Goal: Contribute content: Add original content to the website for others to see

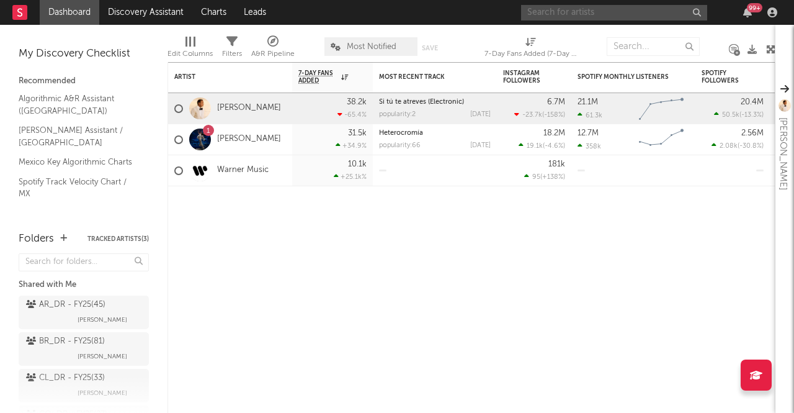
click at [547, 13] on input "text" at bounding box center [614, 13] width 186 height 16
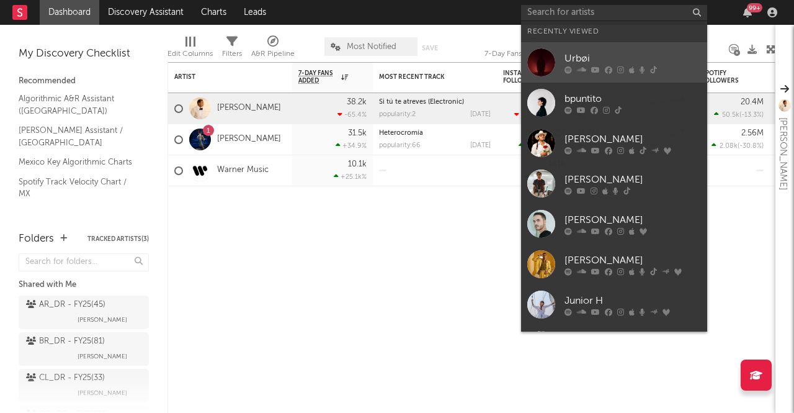
click at [530, 61] on div at bounding box center [541, 62] width 28 height 28
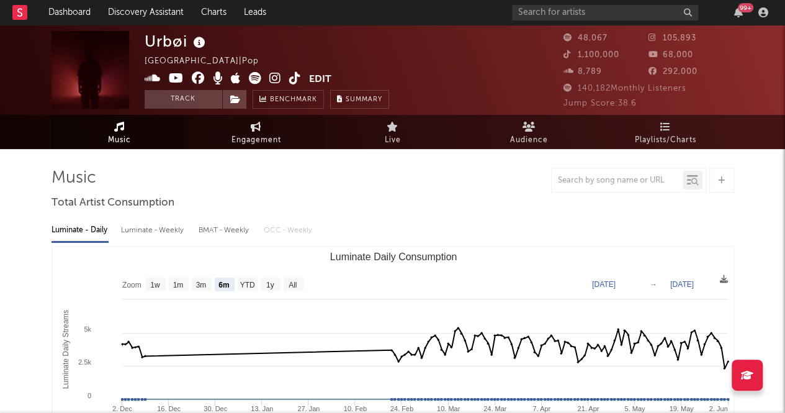
click at [255, 133] on span "Engagement" at bounding box center [256, 140] width 50 height 15
select select "1w"
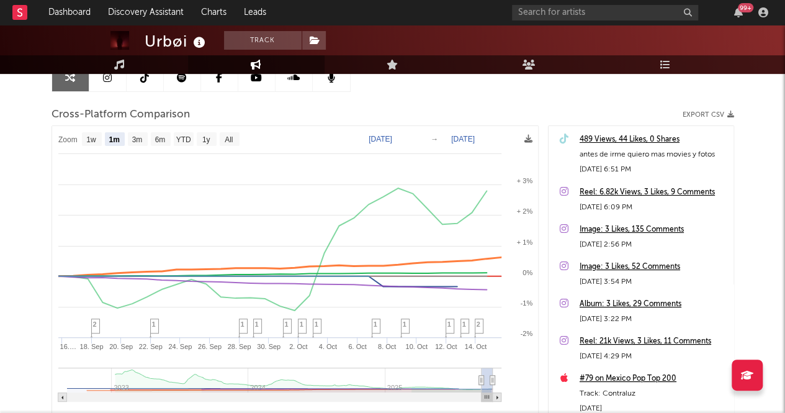
scroll to position [138, 0]
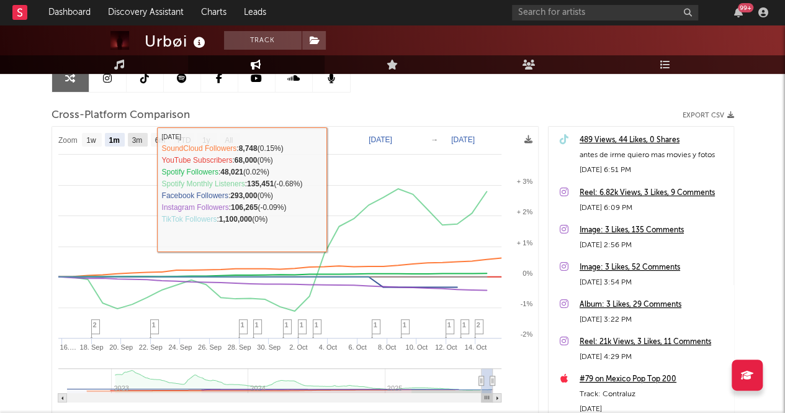
click at [133, 136] on text "3m" at bounding box center [137, 140] width 11 height 9
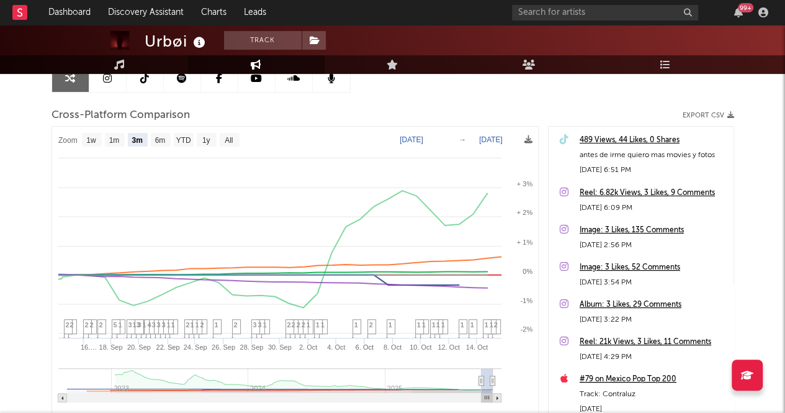
select select "3m"
type input "[DATE]"
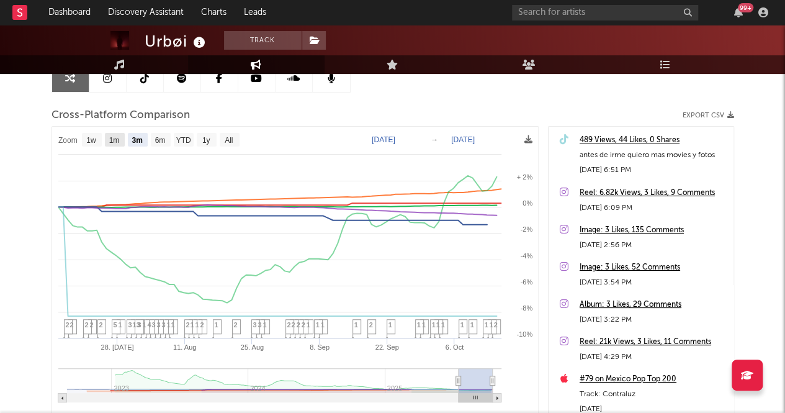
click at [113, 139] on text "1m" at bounding box center [114, 140] width 11 height 9
select select "1m"
type input "2025-09-15"
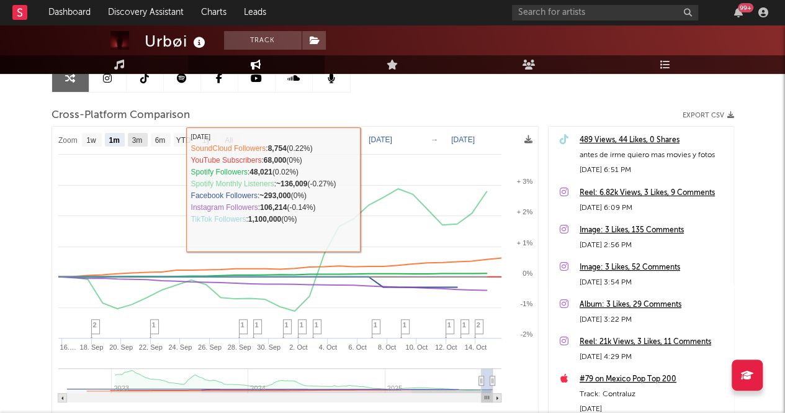
click at [140, 136] on text "3m" at bounding box center [137, 140] width 11 height 9
select select "3m"
type input "2025-07-15"
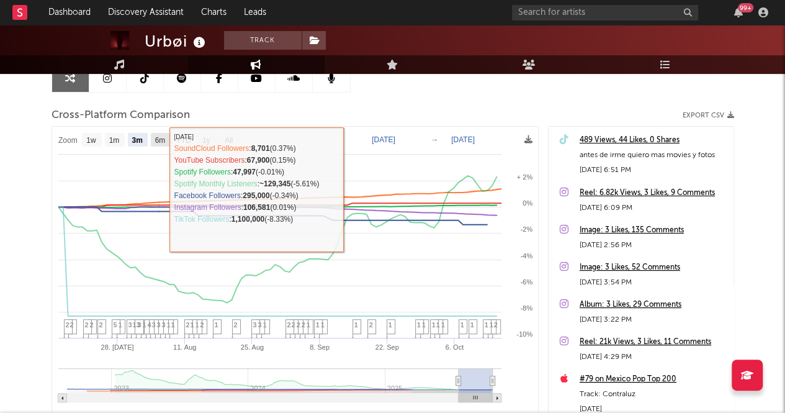
click at [159, 143] on text "6m" at bounding box center [159, 140] width 11 height 9
select select "6m"
type input "2025-04-15"
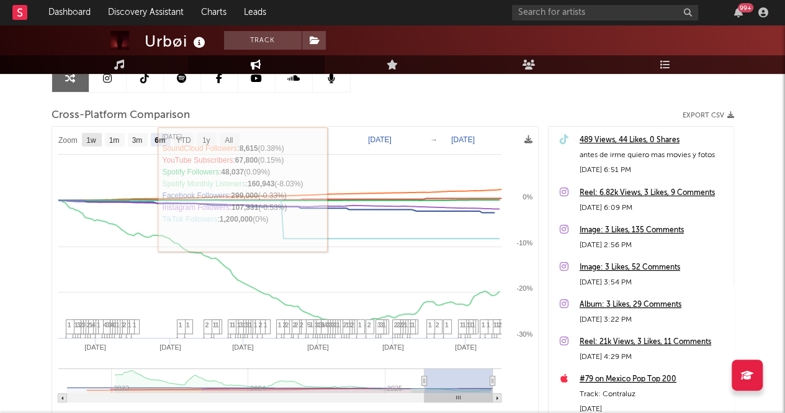
click at [96, 133] on rect at bounding box center [92, 140] width 20 height 14
select select "1w"
type input "2025-10-09"
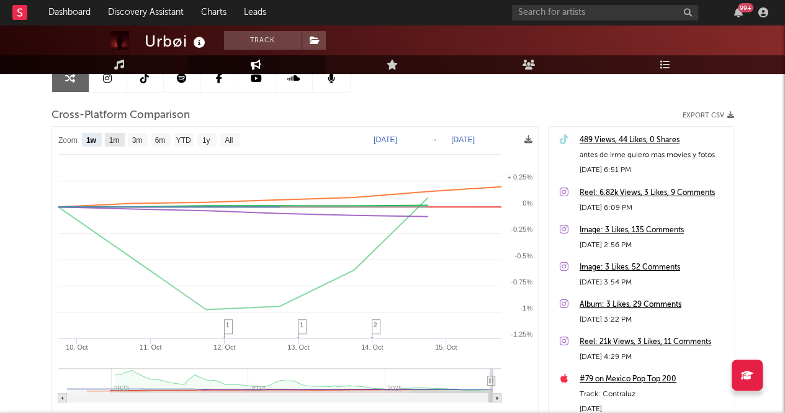
click at [115, 138] on text "1m" at bounding box center [114, 140] width 11 height 9
select select "1m"
type input "[DATE]"
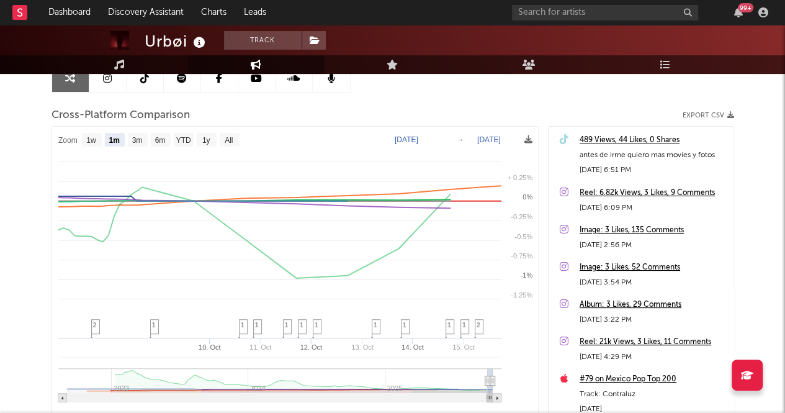
select select "1m"
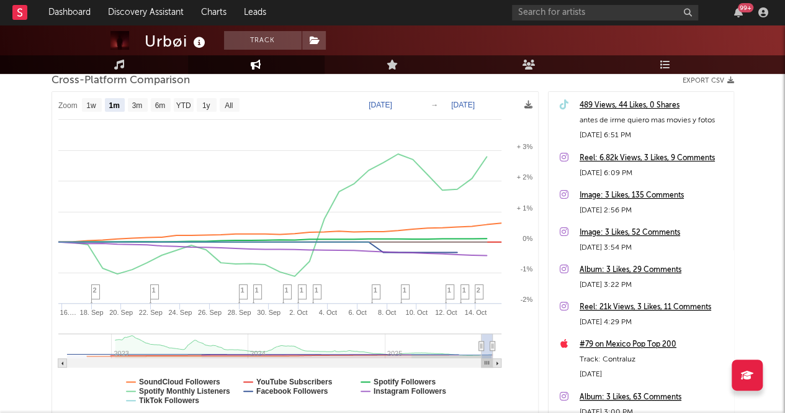
scroll to position [171, 0]
click at [763, 167] on div "Urbøi Track Mexico | Pop Edit Track Benchmark Summary 48,067 105,893 1,100,000 …" at bounding box center [392, 179] width 785 height 651
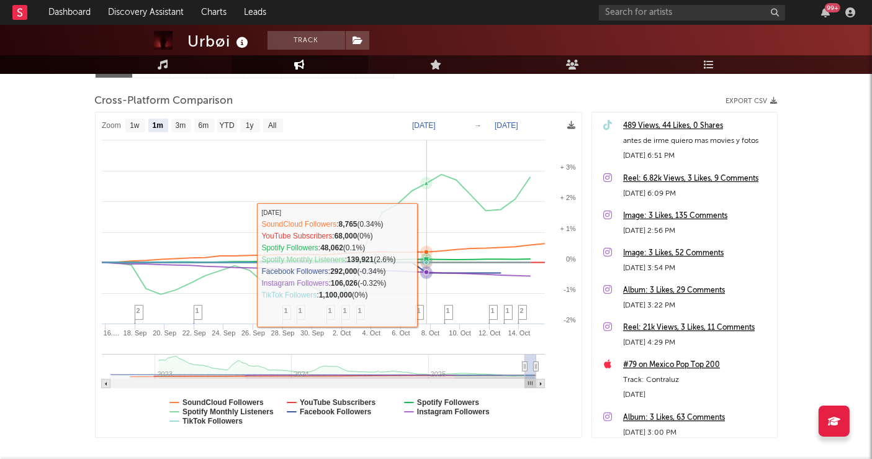
scroll to position [147, 0]
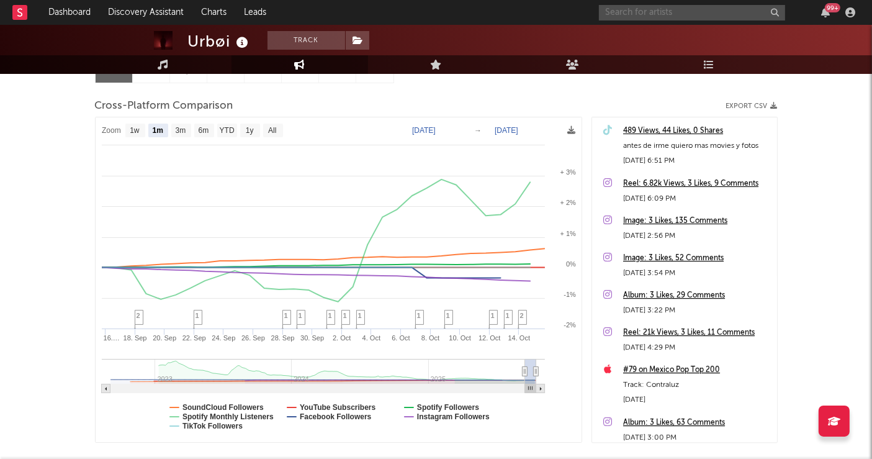
click at [622, 17] on input "text" at bounding box center [692, 13] width 186 height 16
click at [681, 7] on input "alex soto" at bounding box center [692, 13] width 186 height 16
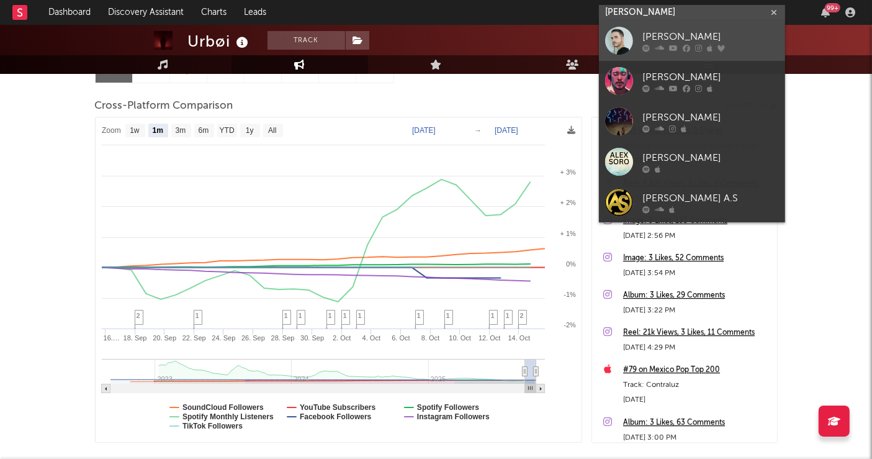
type input "alex soto"
click at [617, 36] on div at bounding box center [619, 41] width 28 height 28
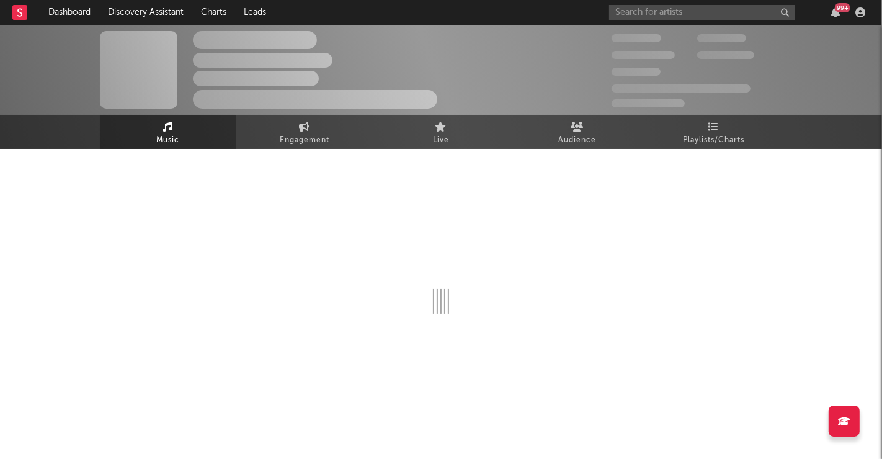
select select "6m"
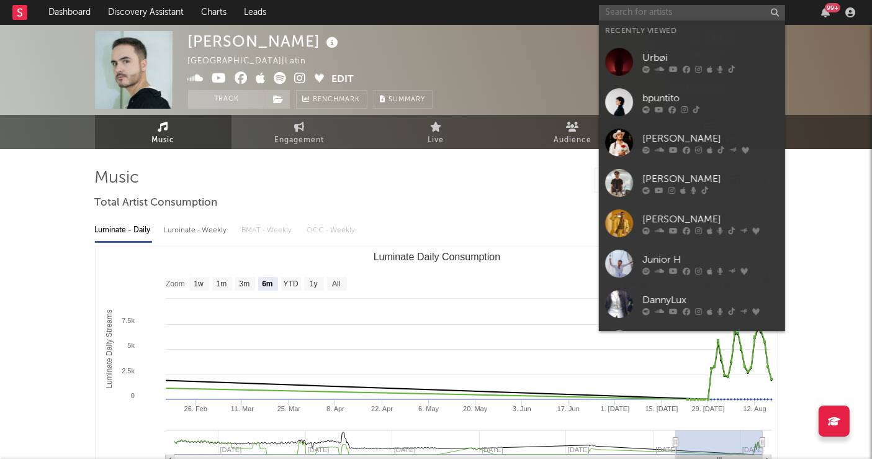
click at [626, 9] on input "text" at bounding box center [692, 13] width 186 height 16
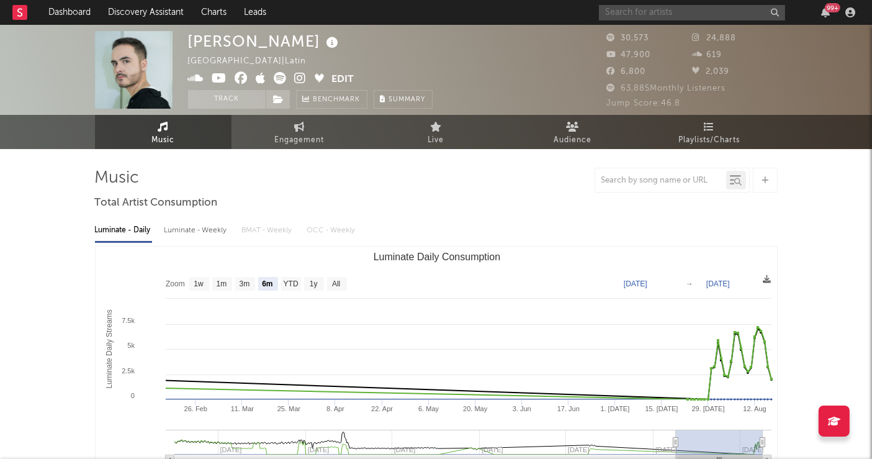
click at [614, 18] on input "text" at bounding box center [692, 13] width 186 height 16
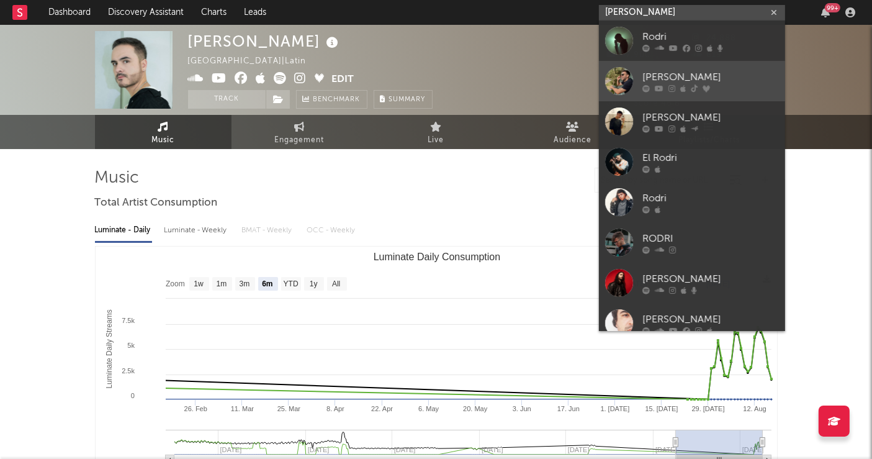
type input "rodri bovino"
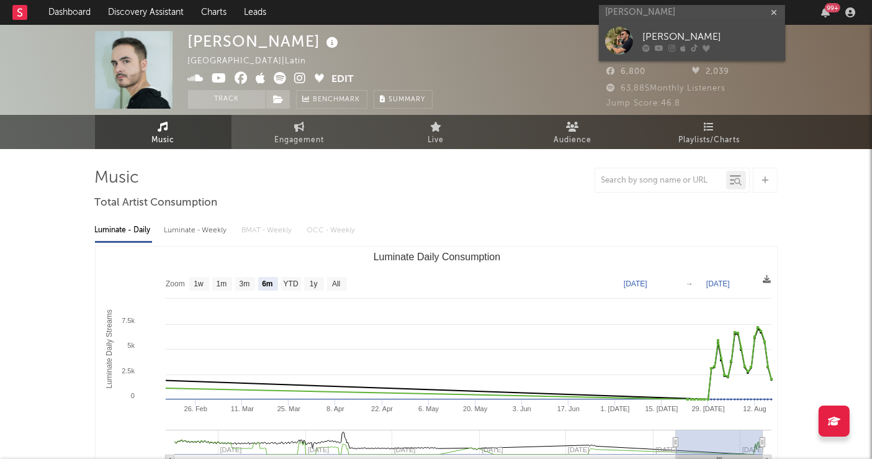
click at [609, 40] on div at bounding box center [619, 41] width 28 height 28
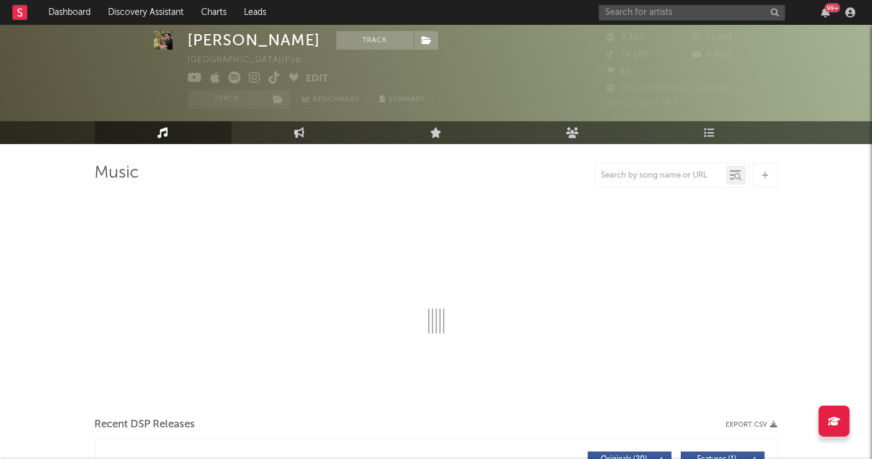
select select "6m"
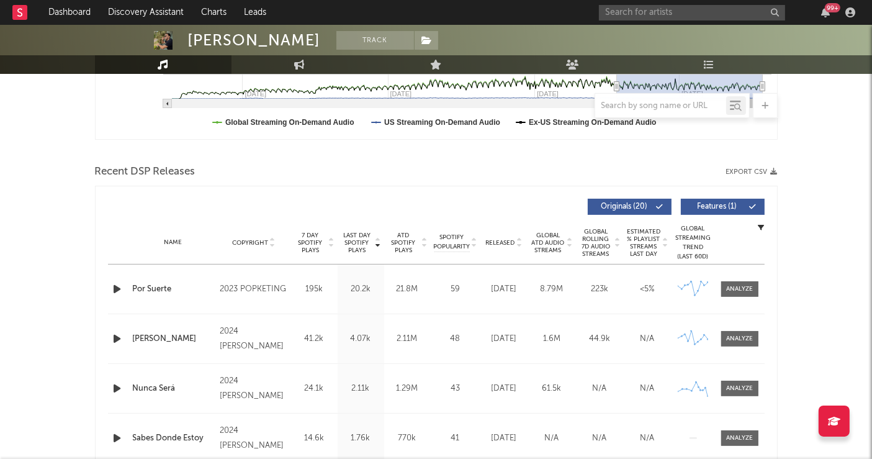
scroll to position [447, 0]
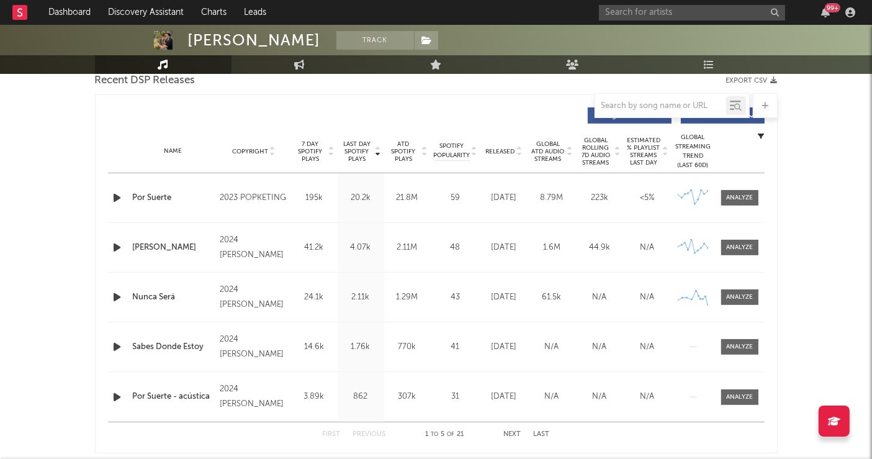
click at [274, 151] on icon at bounding box center [272, 153] width 6 height 5
click at [516, 153] on icon at bounding box center [519, 153] width 6 height 5
click at [516, 155] on icon at bounding box center [519, 153] width 6 height 5
click at [517, 158] on div "Name Copyright Label Album Names Composer Names 7 Day Spotify Plays Last Day Sp…" at bounding box center [436, 151] width 656 height 43
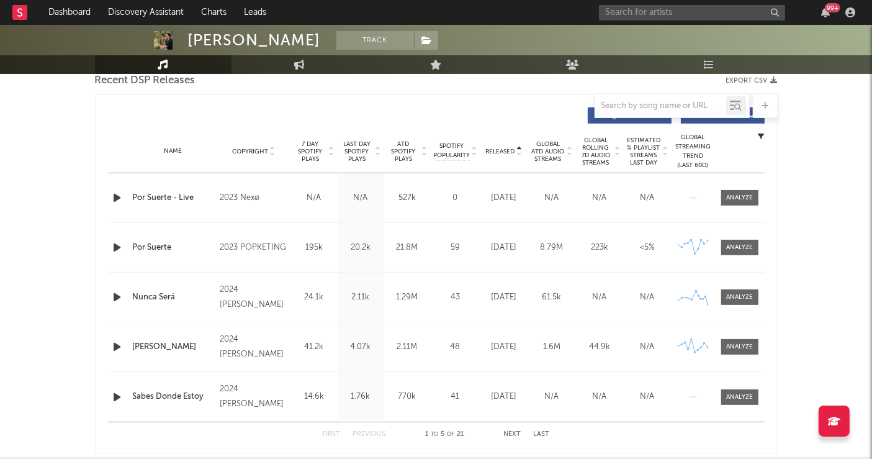
click at [517, 151] on icon at bounding box center [519, 153] width 6 height 5
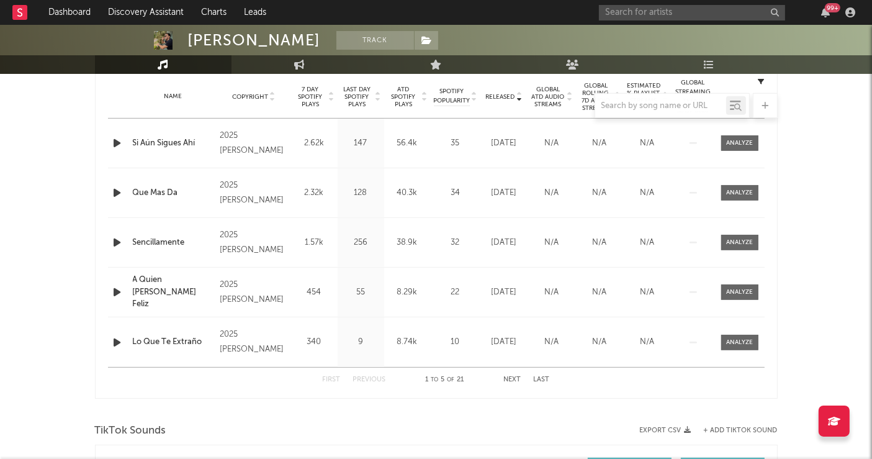
click at [509, 377] on button "Next" at bounding box center [512, 379] width 17 height 7
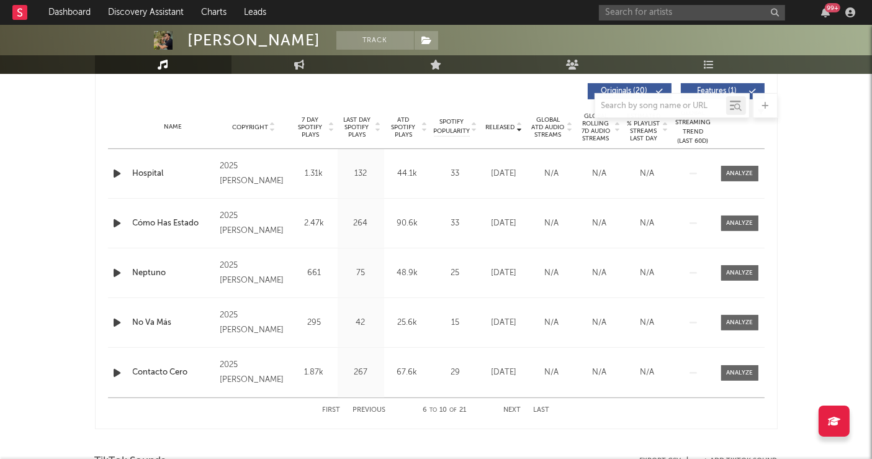
scroll to position [470, 0]
click at [509, 411] on button "Next" at bounding box center [512, 411] width 17 height 7
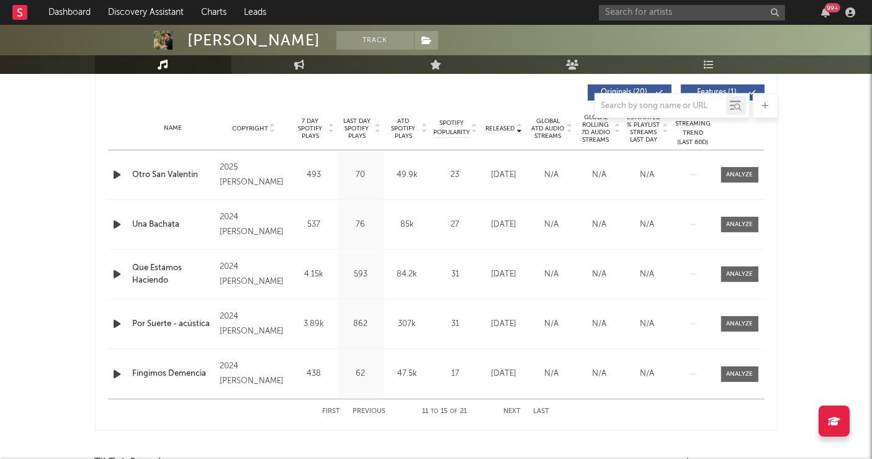
click at [509, 411] on button "Next" at bounding box center [512, 411] width 17 height 7
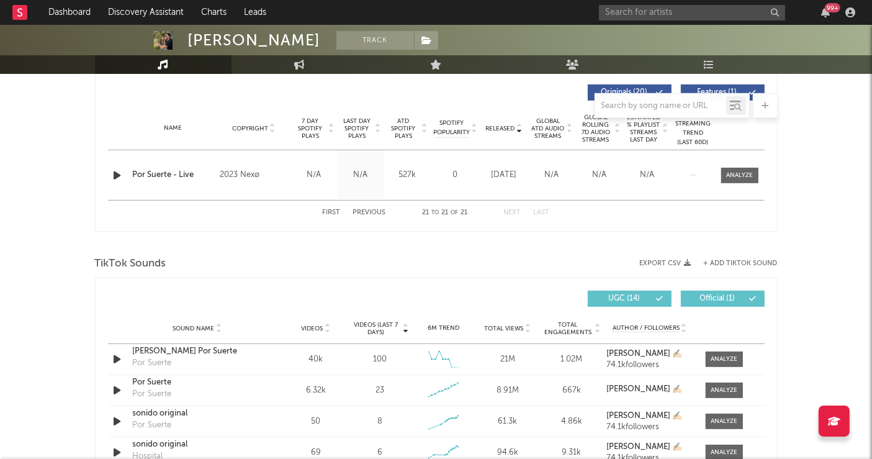
click at [329, 206] on div "First Previous 21 to 21 of 21 Next Last" at bounding box center [436, 212] width 227 height 24
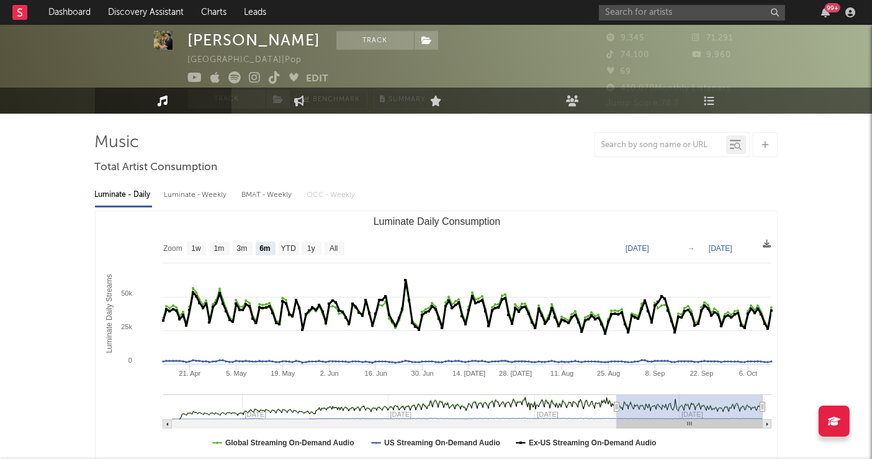
scroll to position [19, 0]
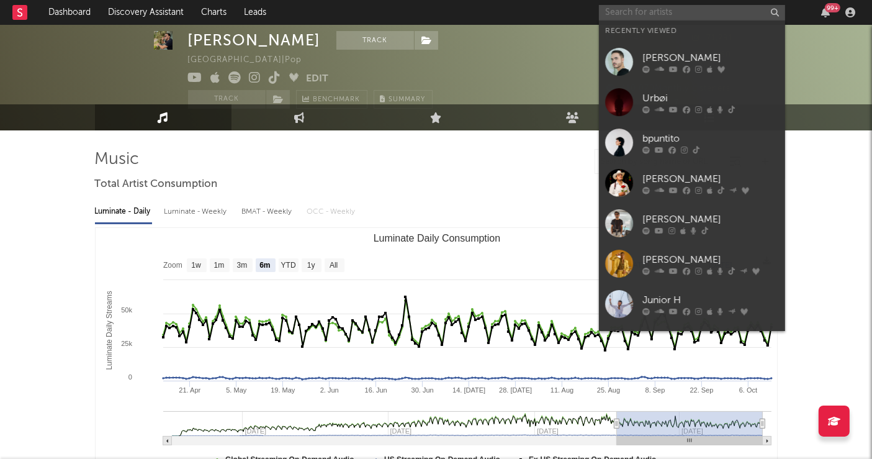
click at [632, 14] on input "text" at bounding box center [692, 13] width 186 height 16
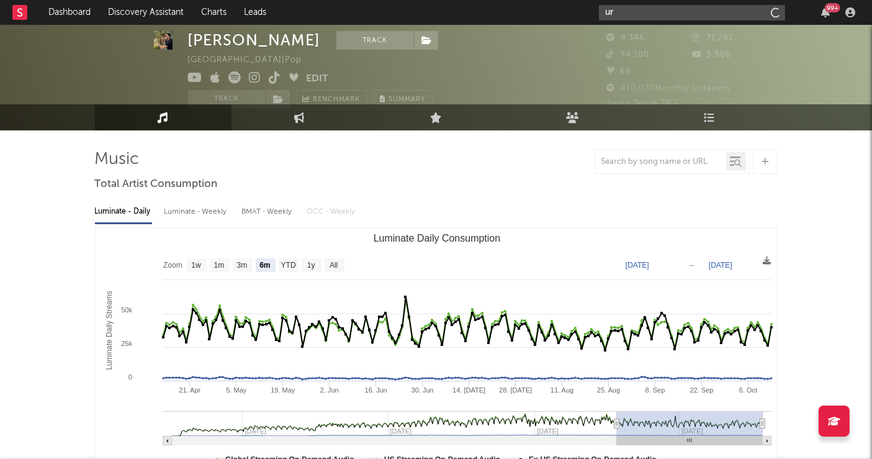
type input "u"
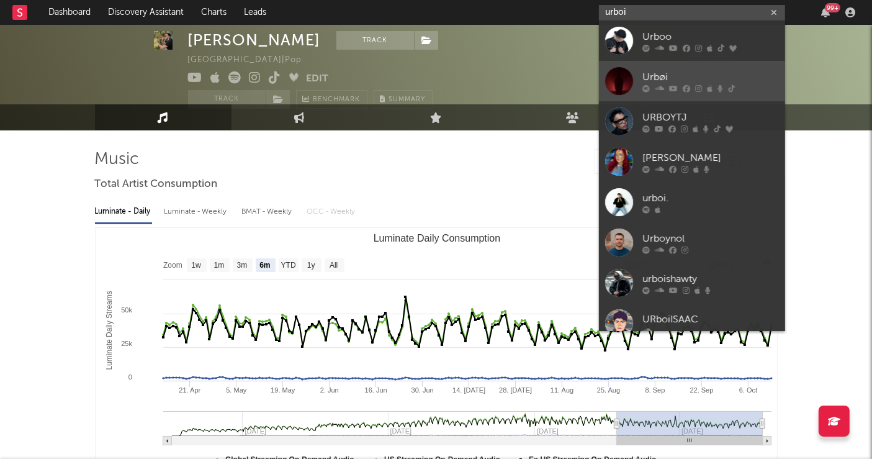
type input "urboi"
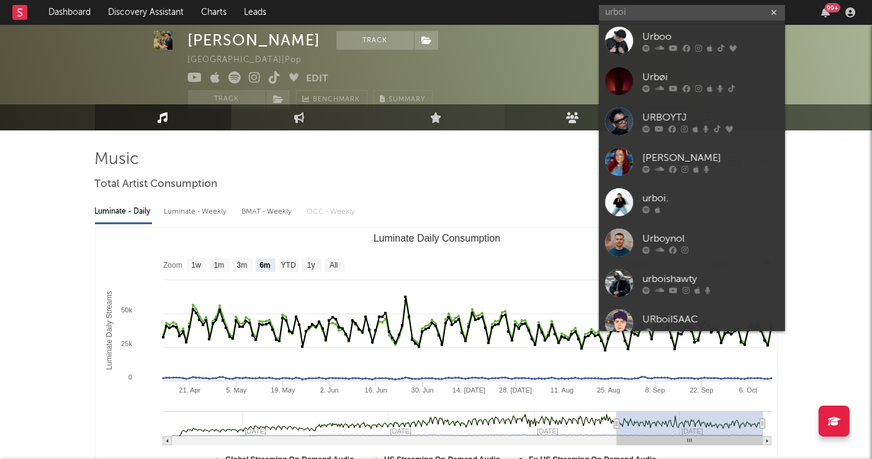
drag, startPoint x: 619, startPoint y: 89, endPoint x: 540, endPoint y: 143, distance: 95.5
click at [619, 89] on div at bounding box center [619, 81] width 28 height 28
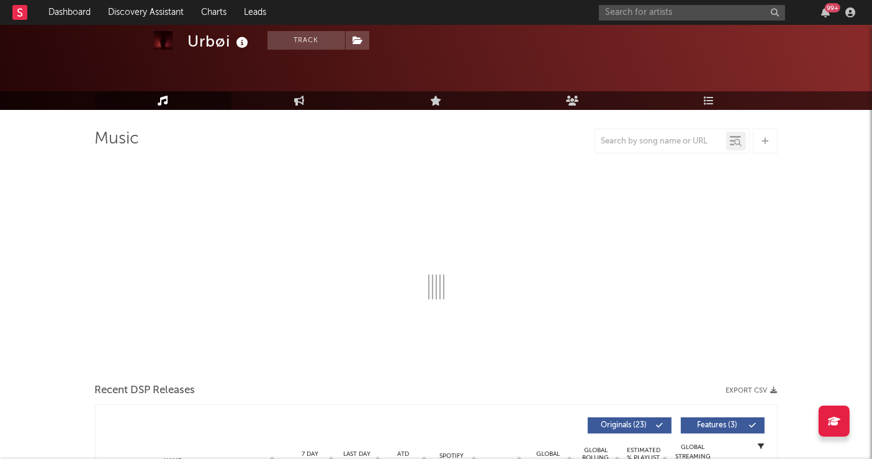
select select "6m"
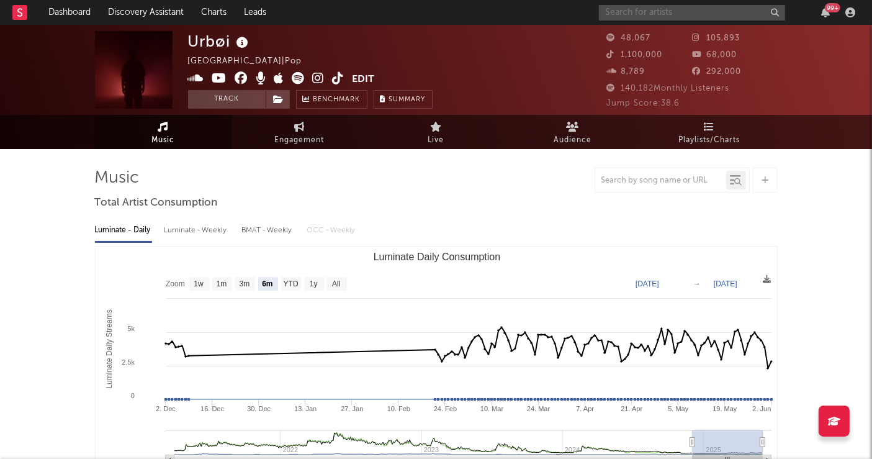
click at [627, 11] on input "text" at bounding box center [692, 13] width 186 height 16
type input "urboi"
click at [504, 138] on link "Audience" at bounding box center [572, 132] width 136 height 34
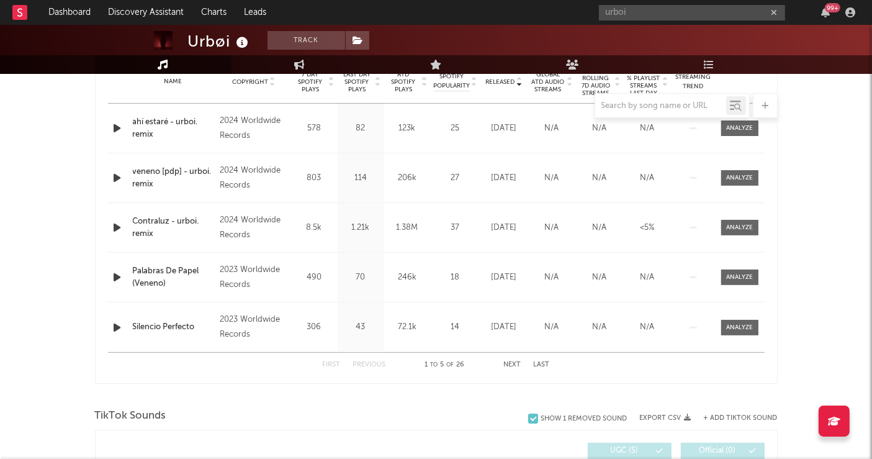
select select "6m"
click at [508, 363] on button "Next" at bounding box center [512, 363] width 17 height 7
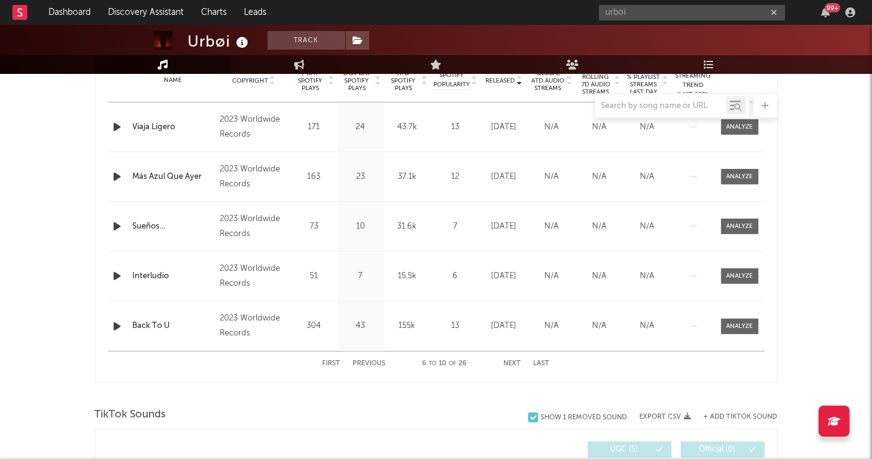
click at [508, 363] on button "Next" at bounding box center [512, 363] width 17 height 7
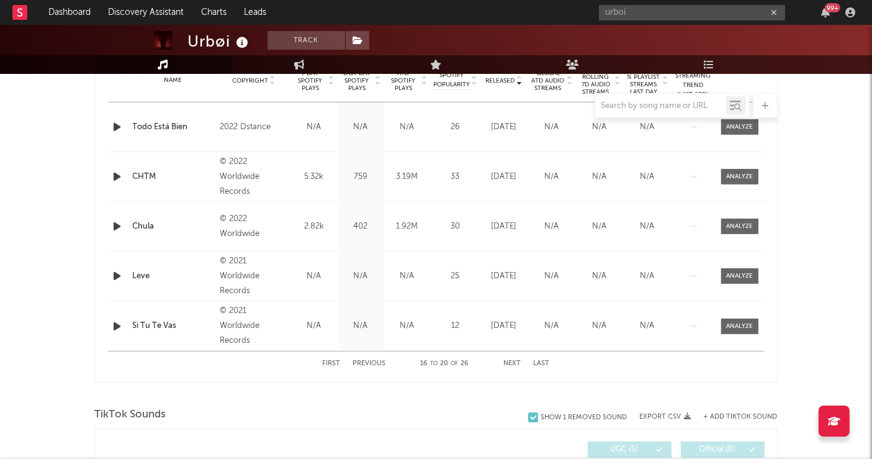
click at [508, 363] on button "Next" at bounding box center [512, 363] width 17 height 7
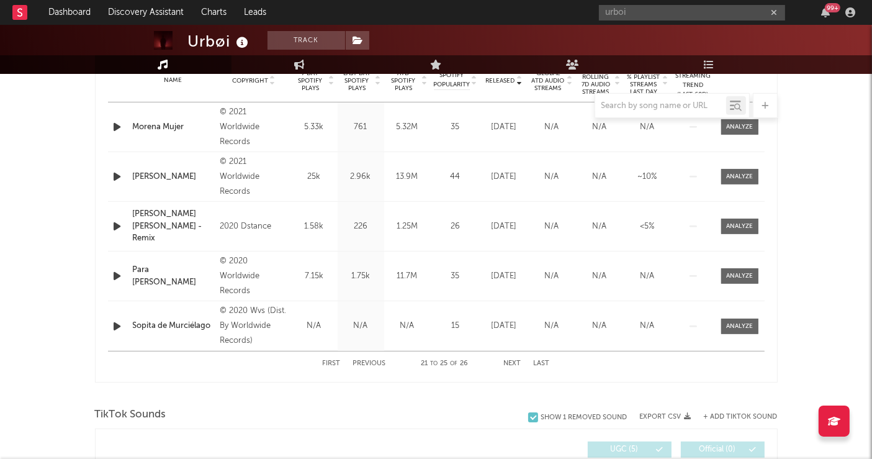
click at [508, 363] on button "Next" at bounding box center [512, 363] width 17 height 7
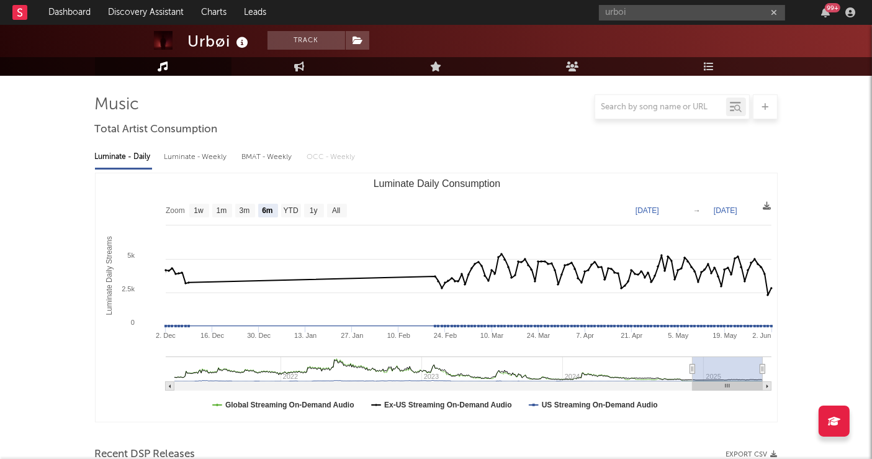
scroll to position [0, 0]
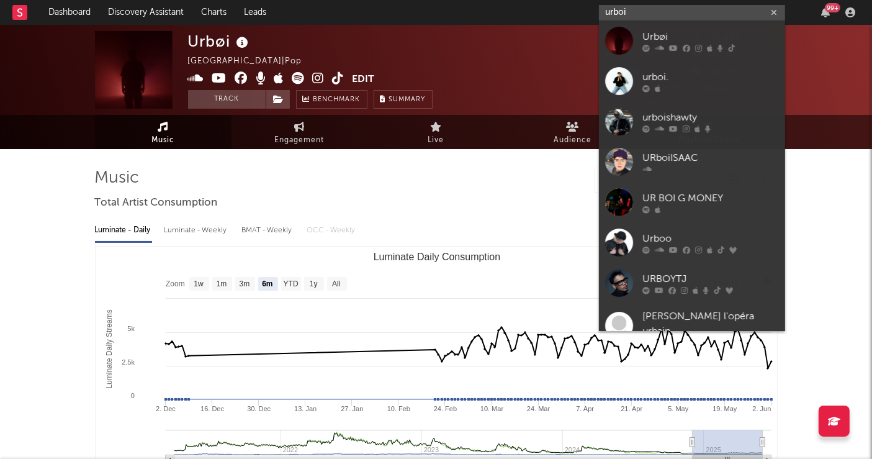
click at [643, 12] on input "urboi" at bounding box center [692, 13] width 186 height 16
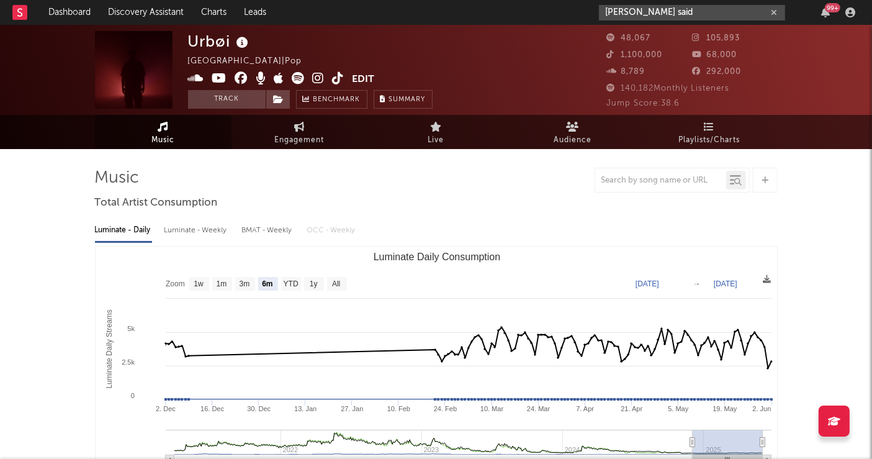
click at [653, 16] on input "esteban said" at bounding box center [692, 13] width 186 height 16
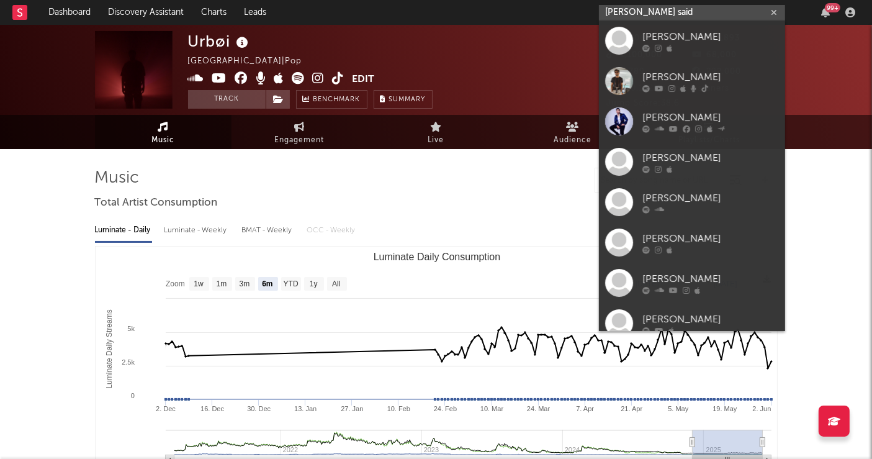
click at [653, 16] on input "esteban said" at bounding box center [692, 13] width 186 height 16
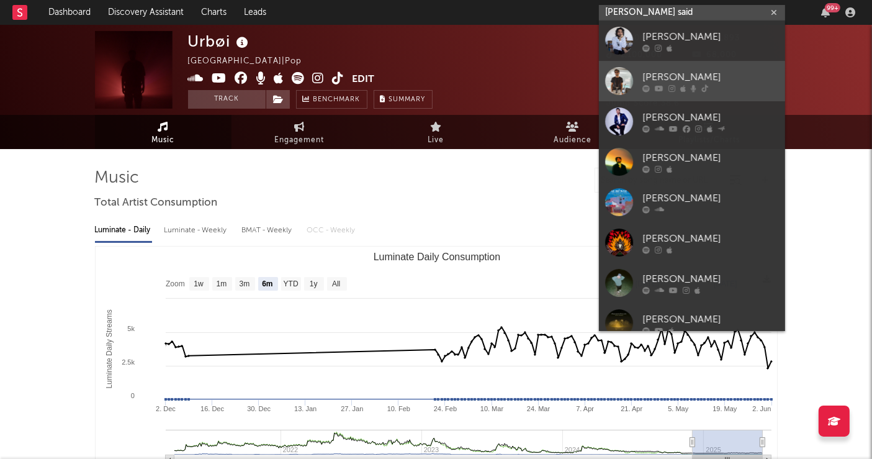
type input "esteban said"
click at [601, 86] on link "[PERSON_NAME]" at bounding box center [692, 81] width 186 height 40
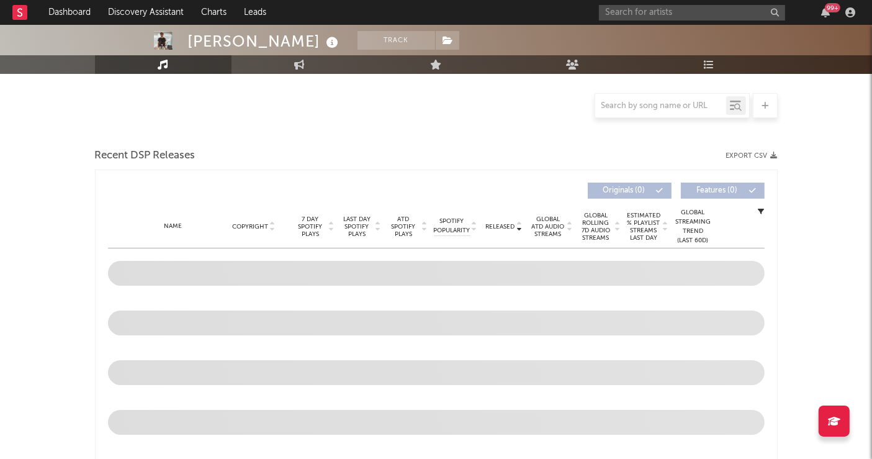
select select "6m"
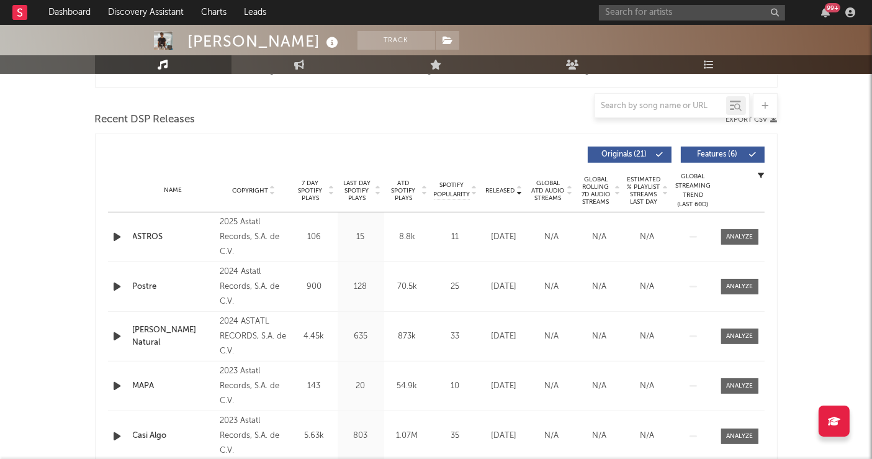
scroll to position [409, 0]
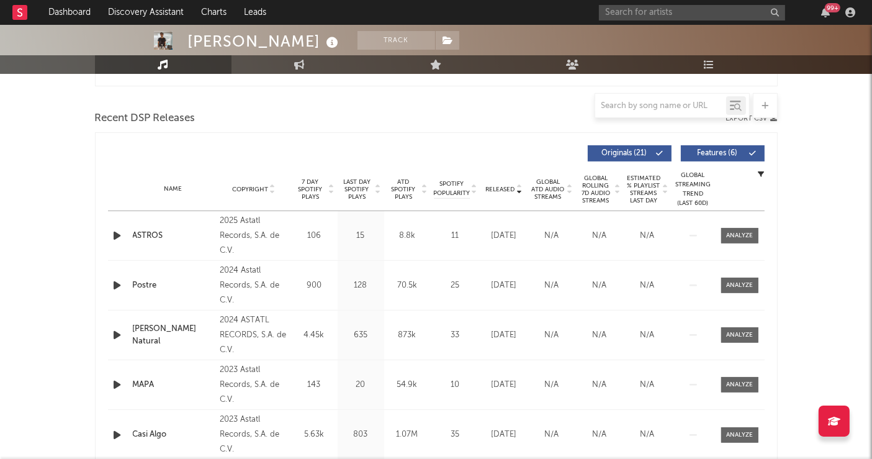
click at [251, 187] on span "Copyright" at bounding box center [250, 189] width 36 height 7
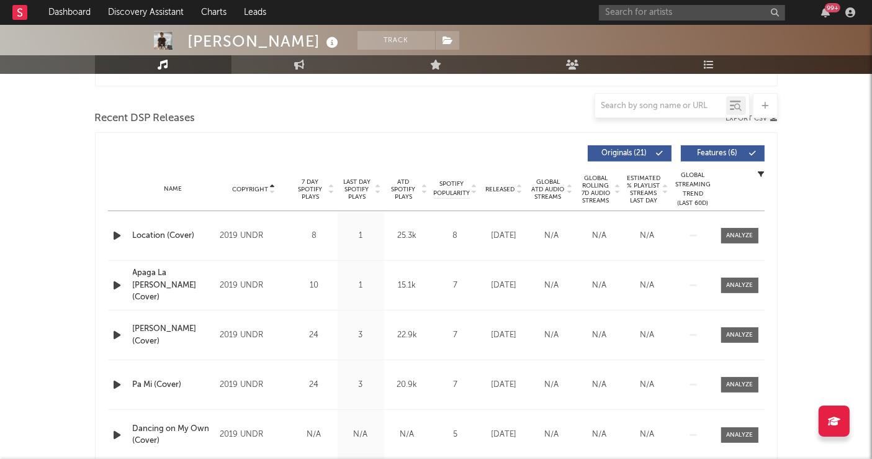
click at [251, 187] on span "Copyright" at bounding box center [250, 189] width 36 height 7
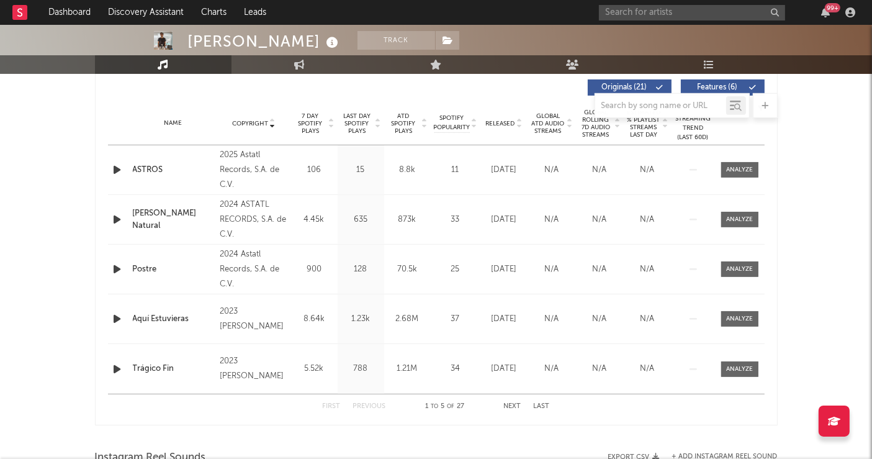
scroll to position [470, 0]
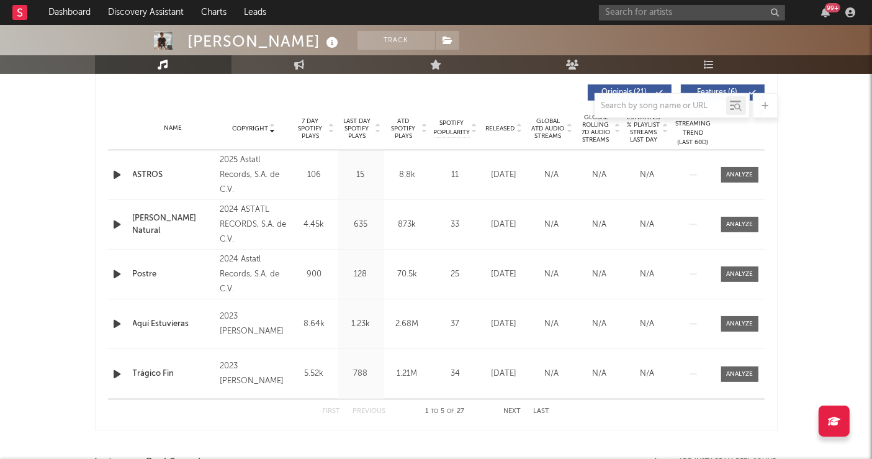
click at [507, 408] on button "Next" at bounding box center [512, 411] width 17 height 7
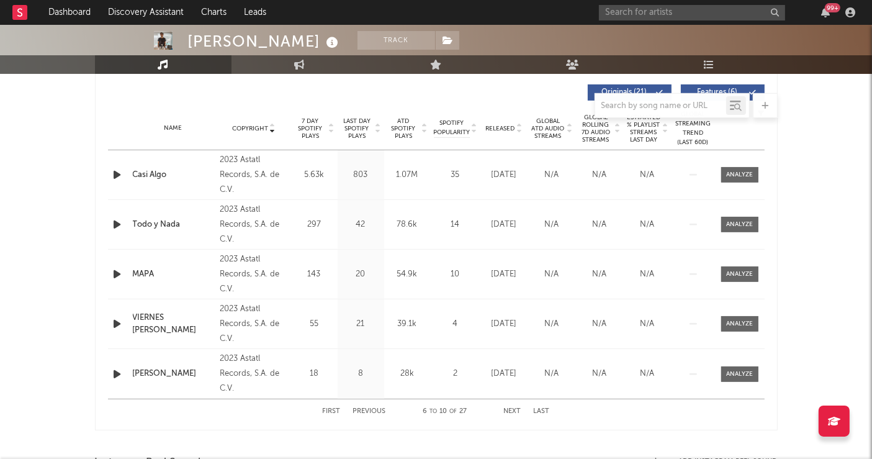
click at [507, 408] on button "Next" at bounding box center [512, 411] width 17 height 7
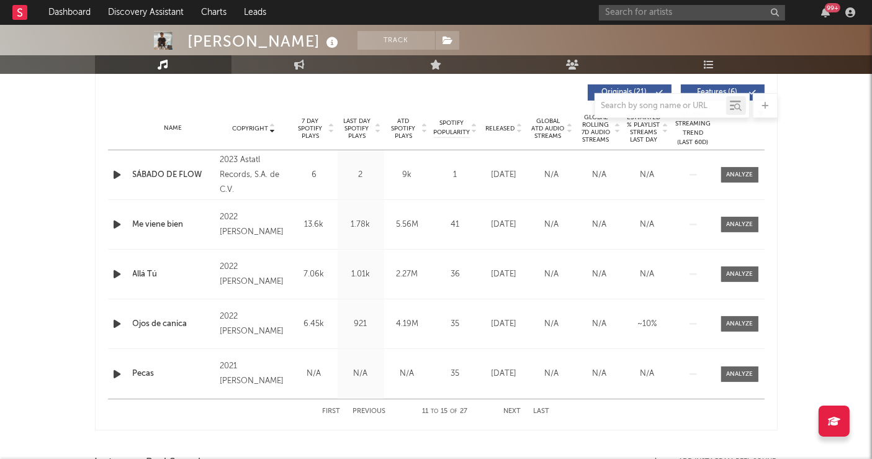
click at [329, 408] on button "First" at bounding box center [332, 411] width 18 height 7
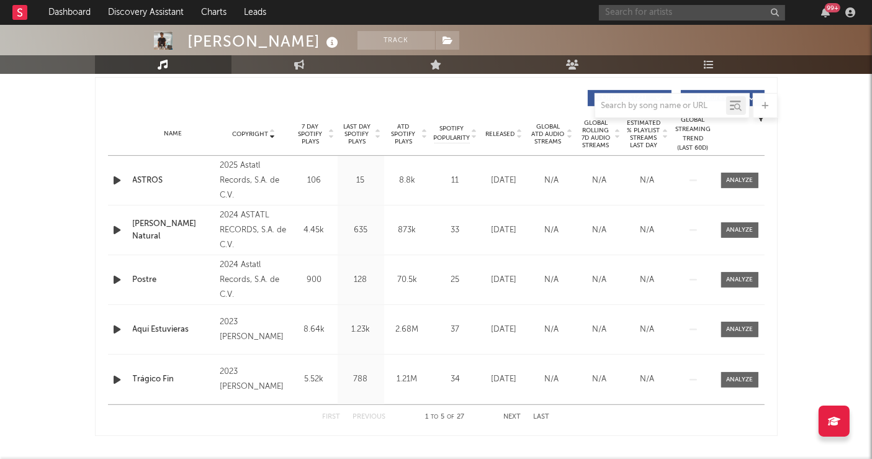
click at [658, 11] on input "text" at bounding box center [692, 13] width 186 height 16
click at [658, 11] on input "ALEX SOTO" at bounding box center [692, 13] width 186 height 16
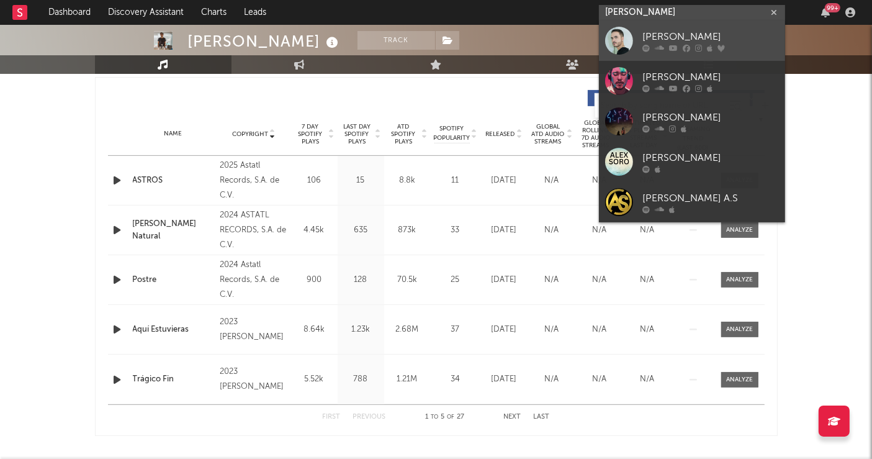
type input "ALEX SOTO"
click at [611, 39] on div at bounding box center [619, 41] width 28 height 28
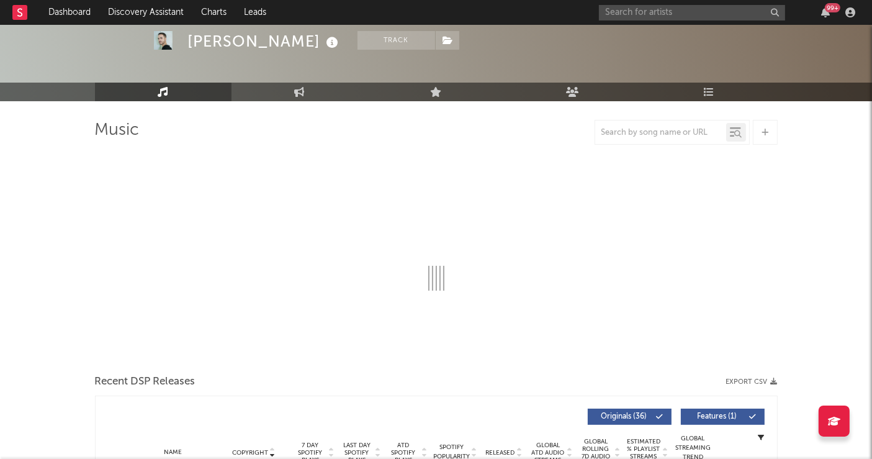
select select "6m"
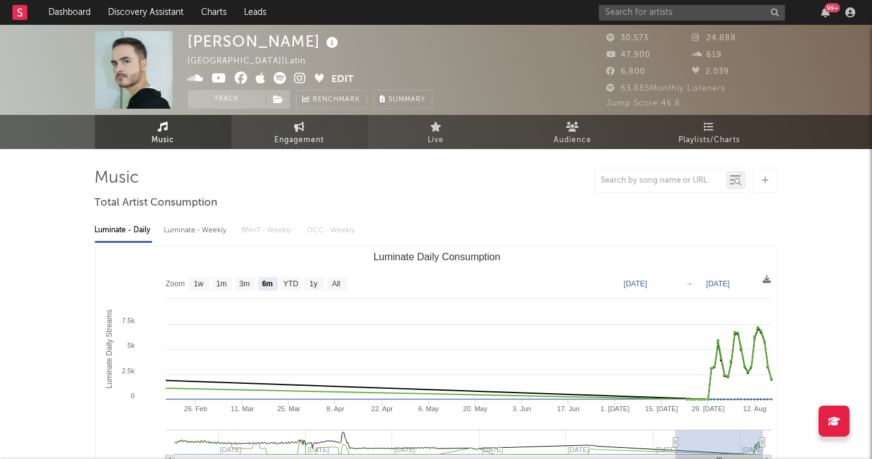
click at [315, 132] on link "Engagement" at bounding box center [299, 132] width 136 height 34
select select "1w"
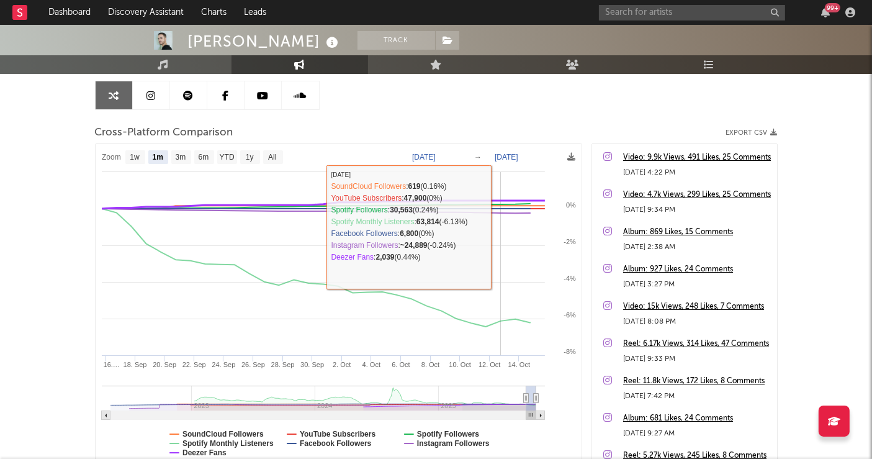
scroll to position [121, 0]
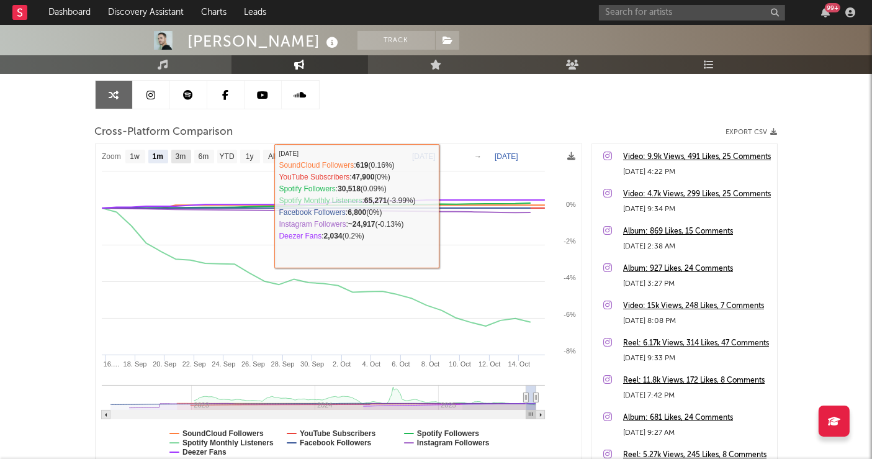
click at [172, 150] on rect at bounding box center [181, 157] width 20 height 14
select select "3m"
type input "2025-07-15"
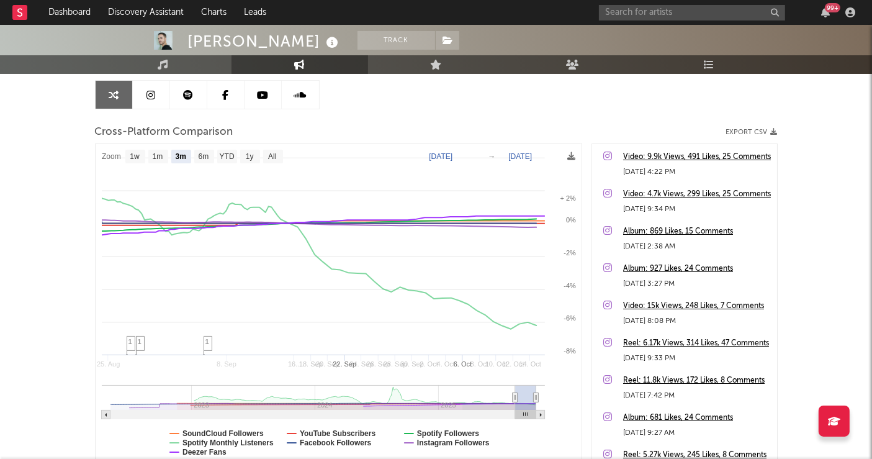
select select "3m"
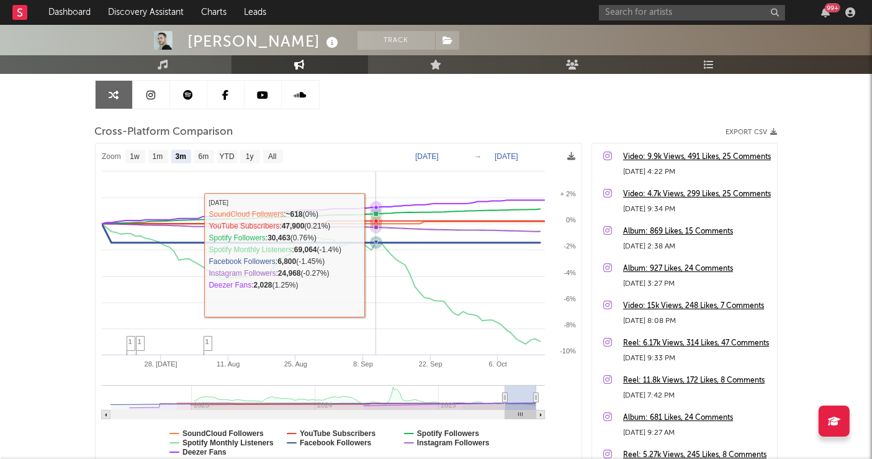
scroll to position [135, 0]
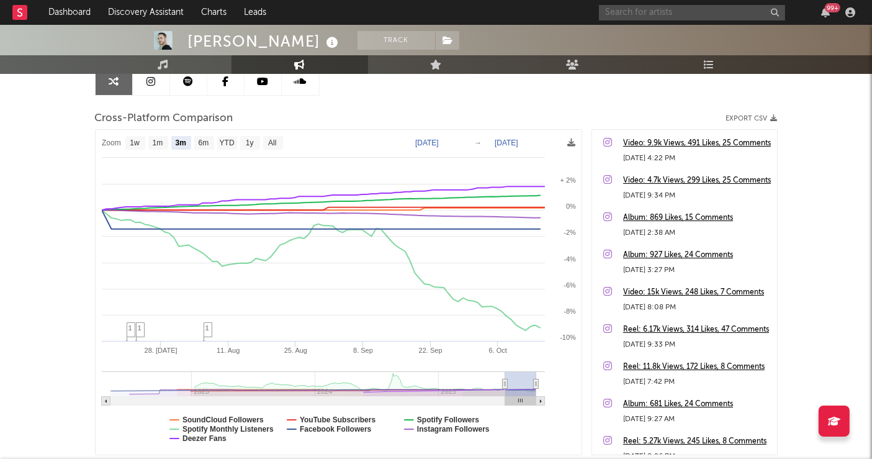
click at [626, 16] on input "text" at bounding box center [692, 13] width 186 height 16
type input "u"
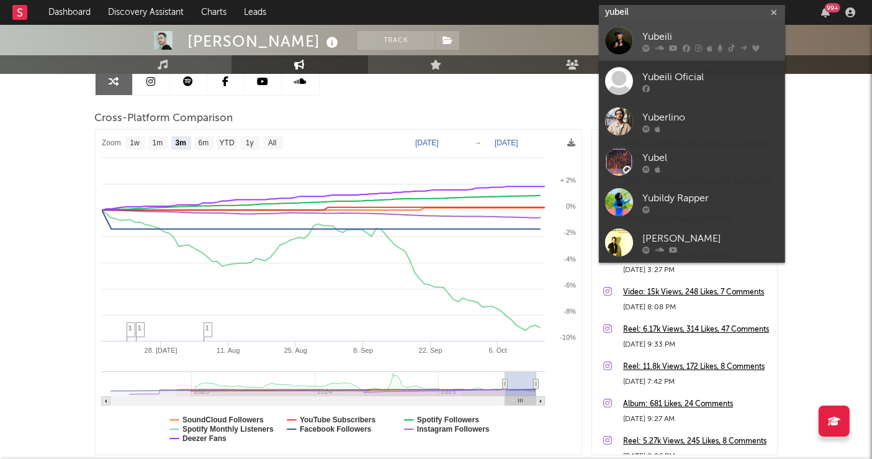
type input "yubeil"
click at [622, 34] on div at bounding box center [619, 41] width 28 height 28
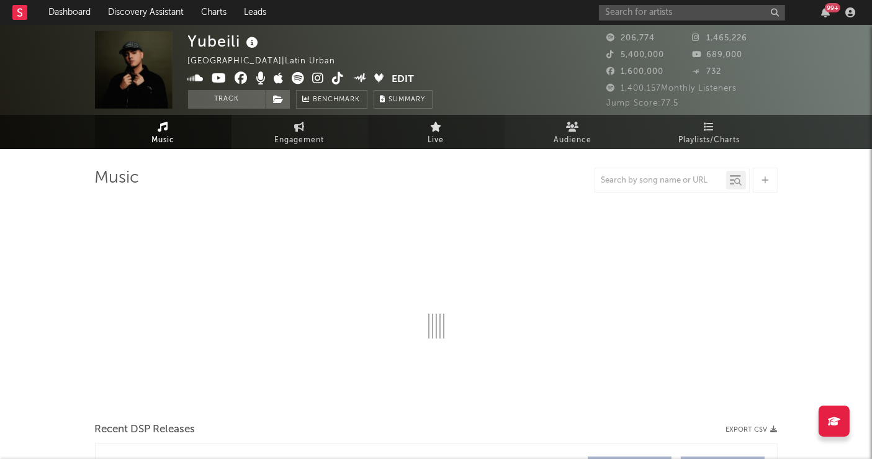
select select "6m"
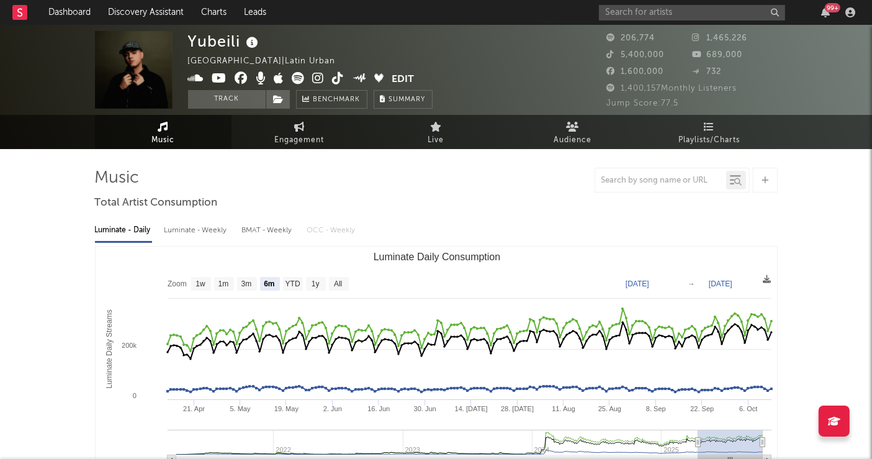
scroll to position [16, 0]
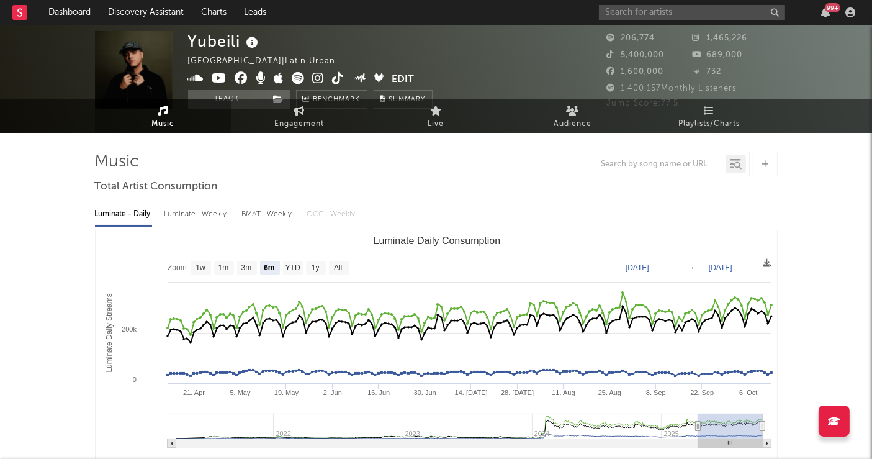
select select "6m"
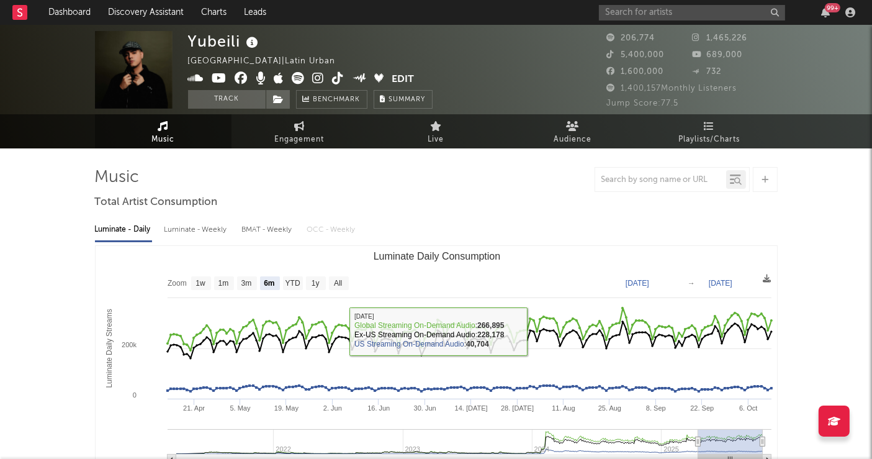
scroll to position [0, 0]
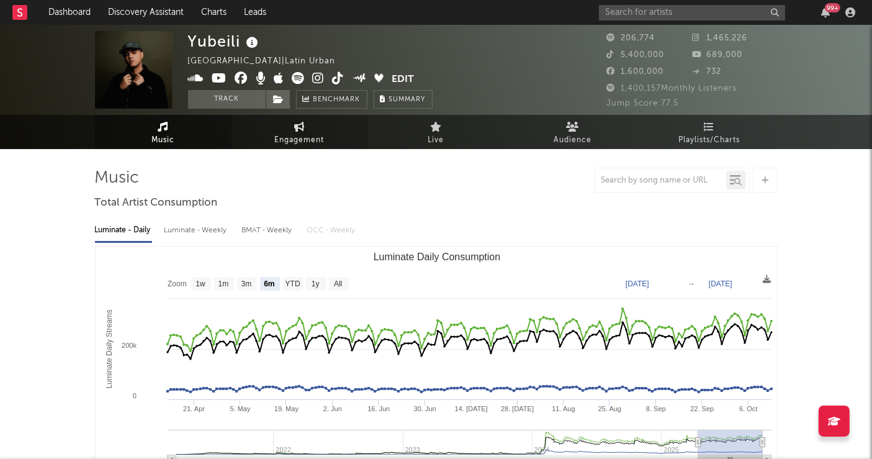
click at [283, 136] on span "Engagement" at bounding box center [300, 140] width 50 height 15
select select "1w"
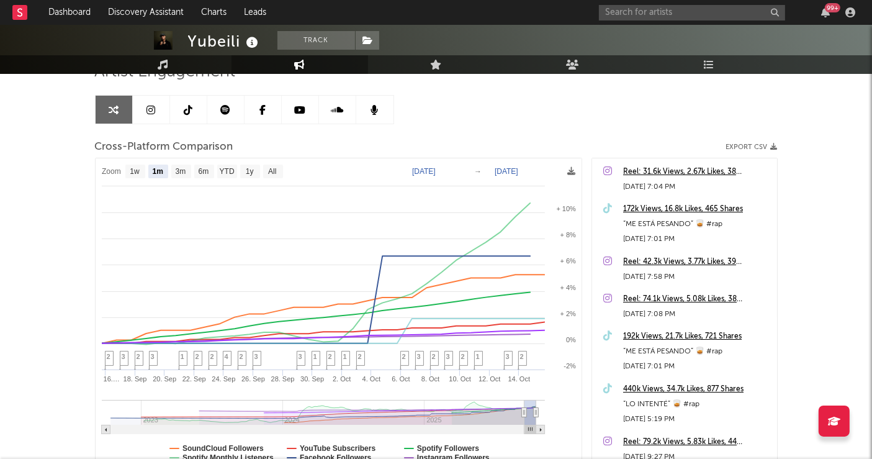
scroll to position [123, 0]
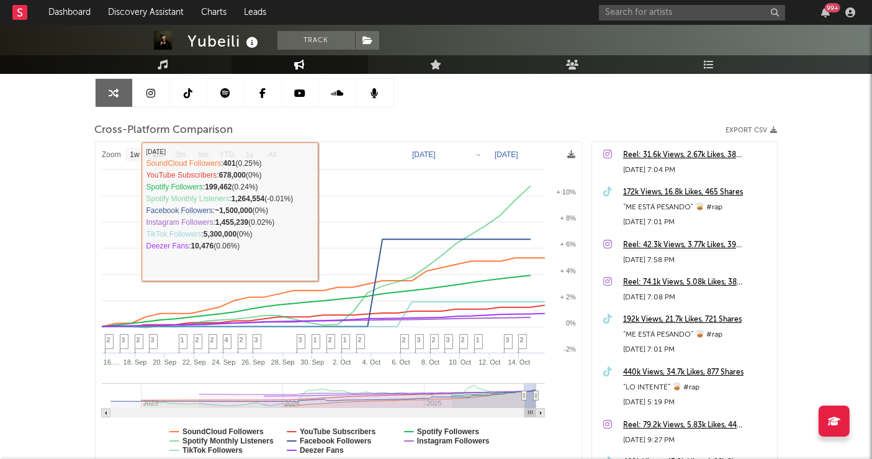
click at [44, 174] on div "Yubeili Track Mexico | Latin Urban Edit Track Benchmark Summary 206,774 1,465,2…" at bounding box center [436, 227] width 872 height 651
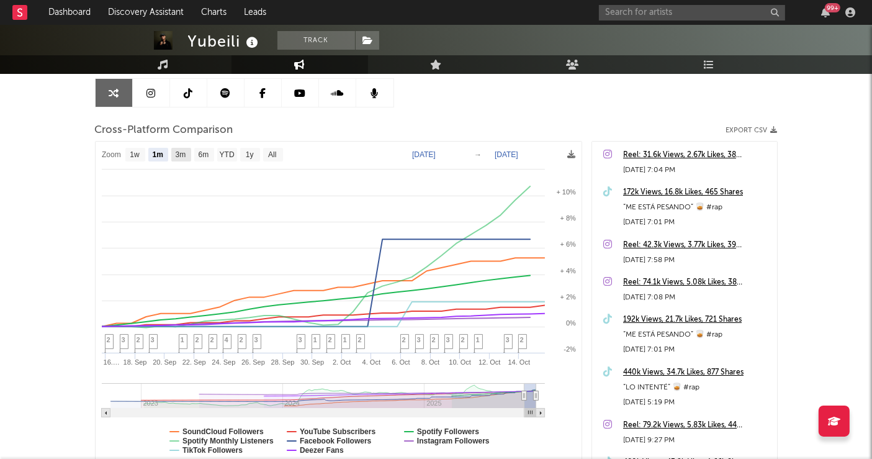
click at [184, 148] on rect at bounding box center [181, 155] width 20 height 14
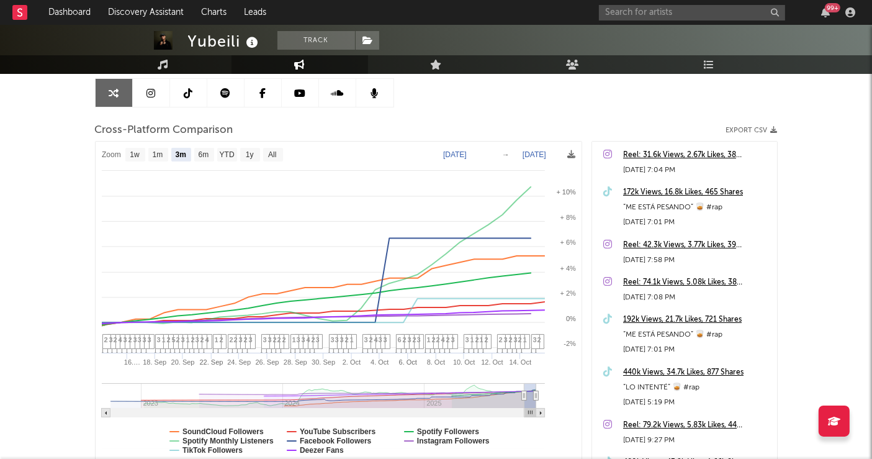
select select "3m"
type input "2025-07-15"
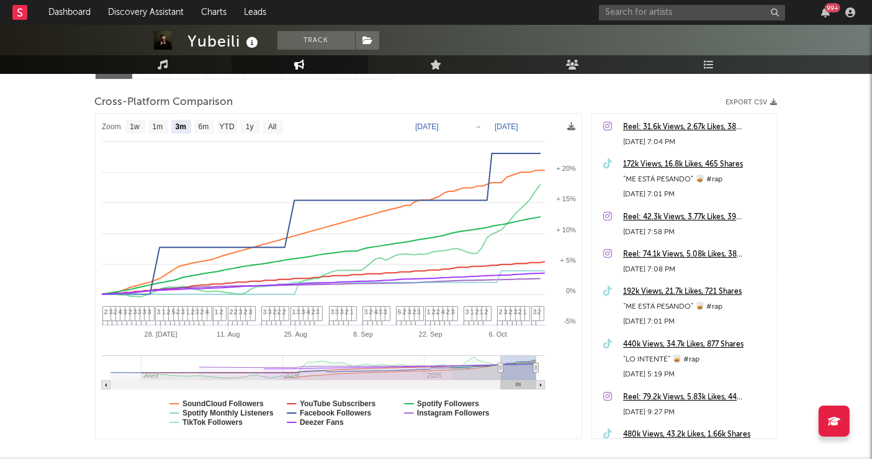
scroll to position [150, 0]
click at [202, 127] on text "6m" at bounding box center [203, 127] width 11 height 9
select select "6m"
type input "2025-04-15"
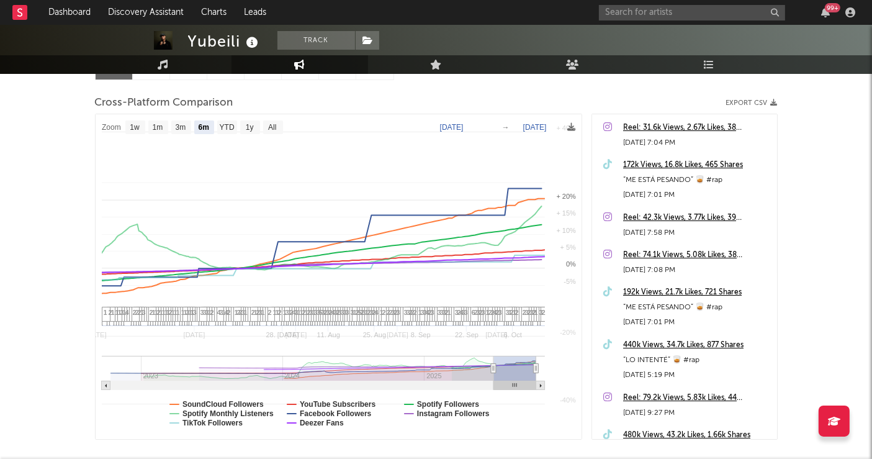
select select "6m"
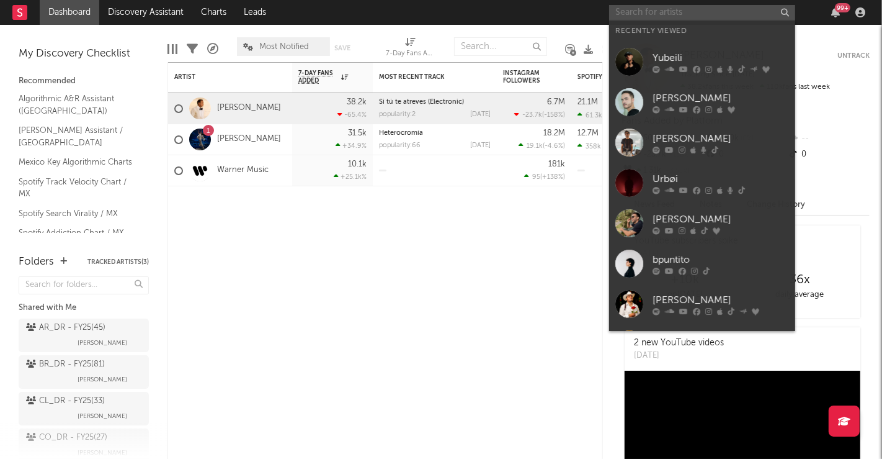
click at [624, 16] on input "text" at bounding box center [702, 13] width 186 height 16
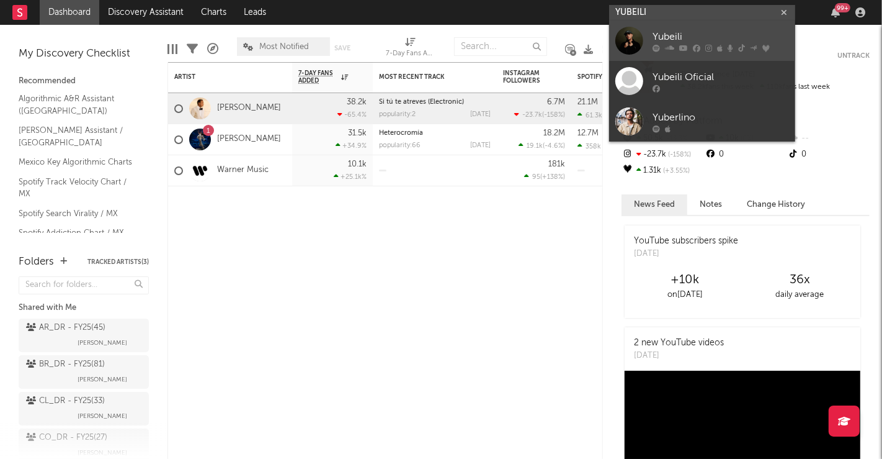
type input "YUBEILI"
click at [631, 41] on div at bounding box center [629, 41] width 28 height 28
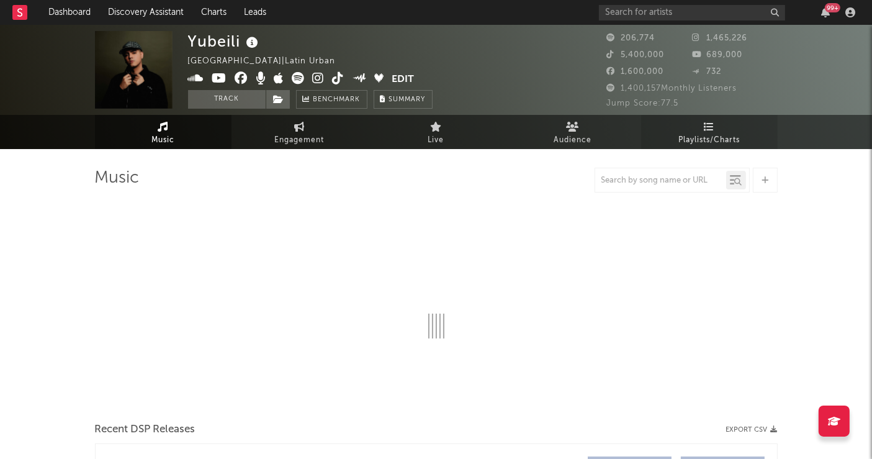
select select "6m"
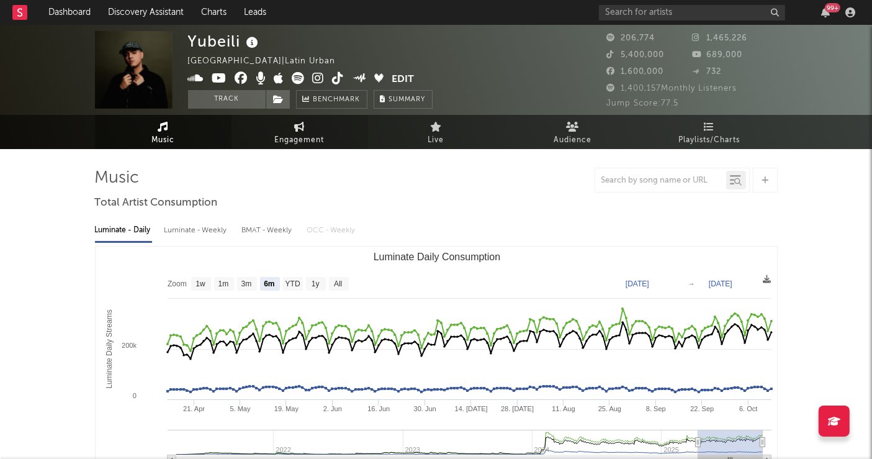
click at [293, 122] on link "Engagement" at bounding box center [299, 132] width 136 height 34
select select "1w"
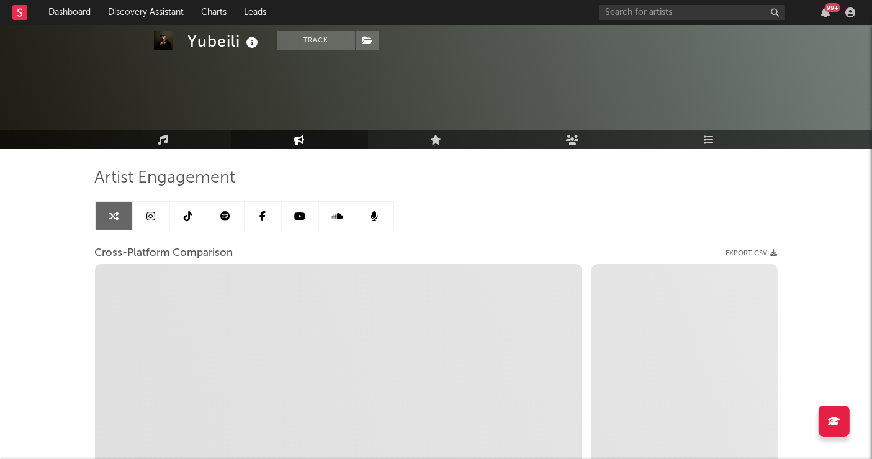
select select "1m"
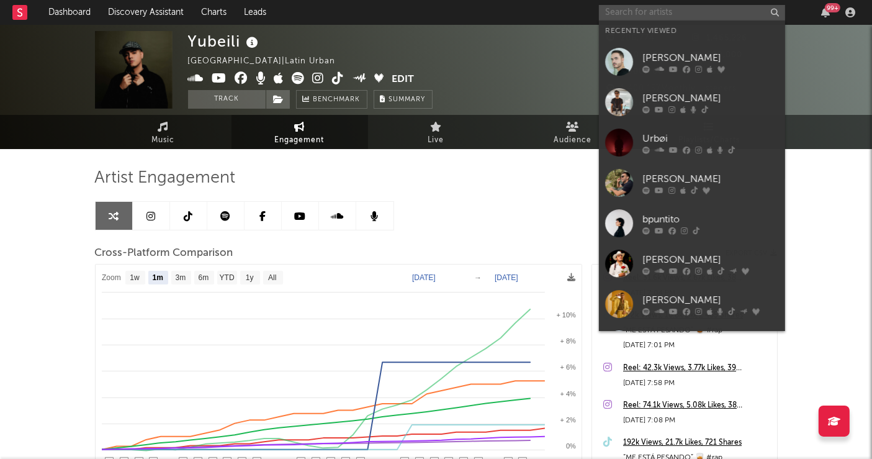
click at [615, 11] on input "text" at bounding box center [692, 13] width 186 height 16
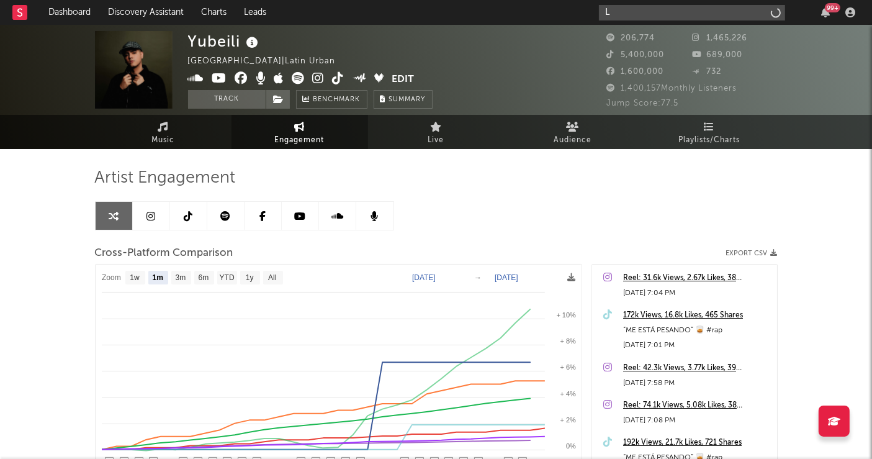
type input "LO"
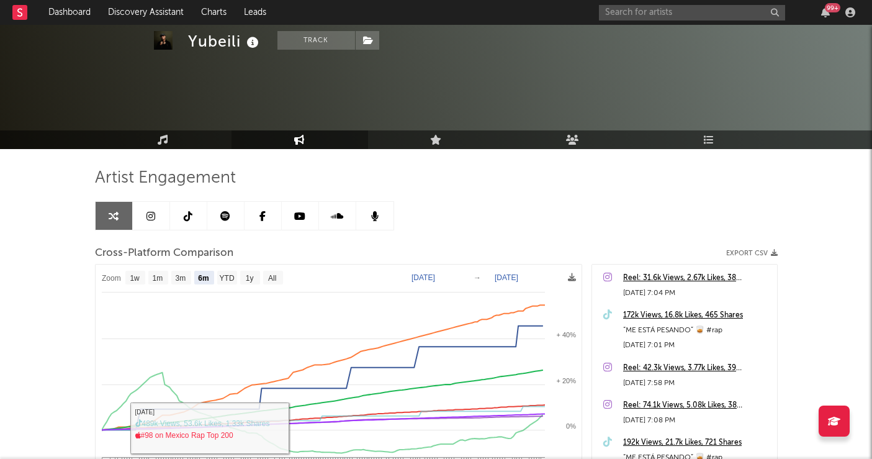
scroll to position [150, 0]
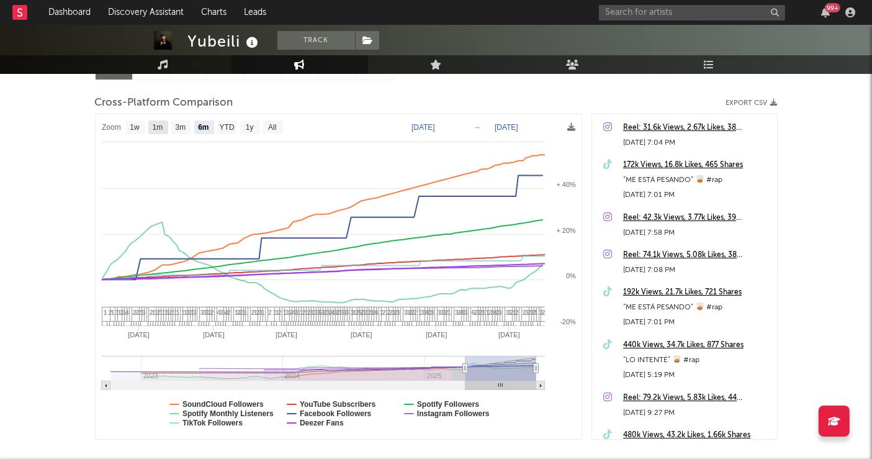
click at [152, 126] on text "1m" at bounding box center [157, 127] width 11 height 9
select select "1m"
type input "[DATE]"
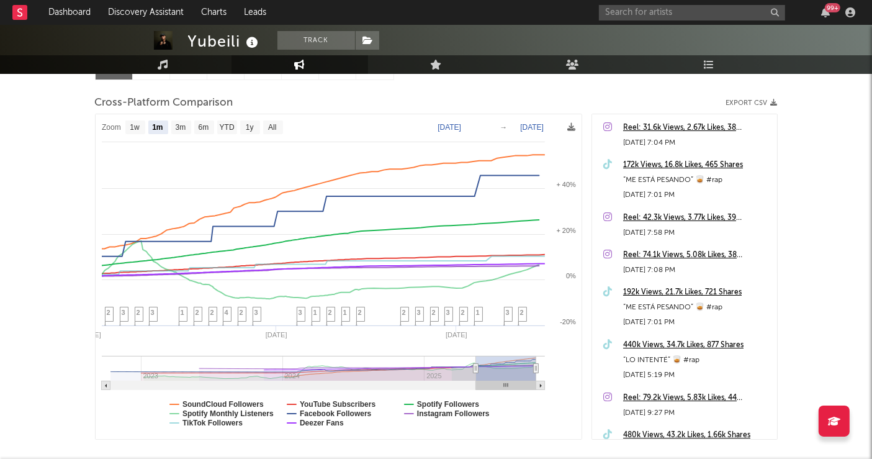
select select "1m"
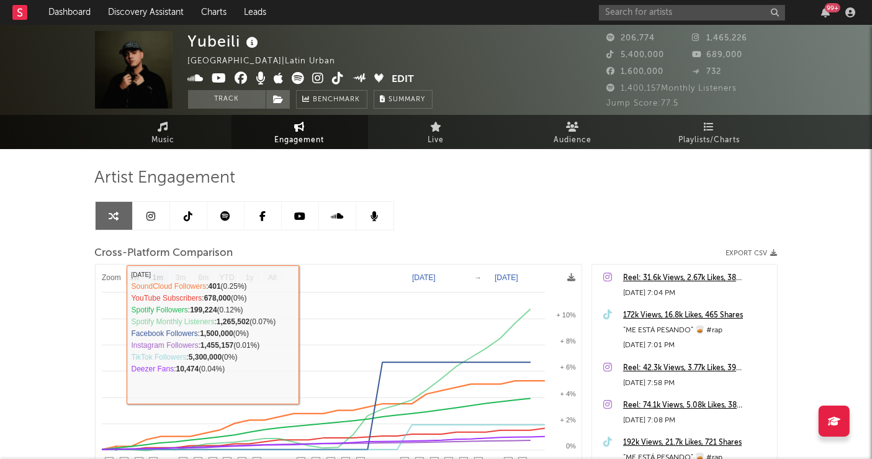
scroll to position [217, 0]
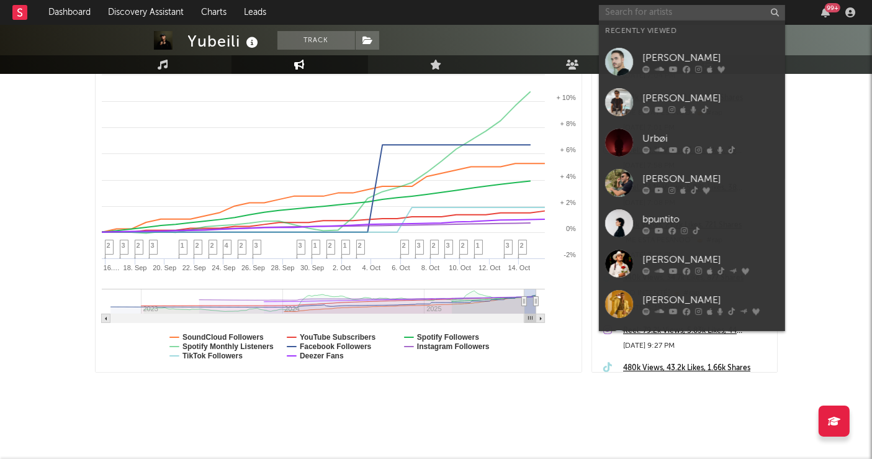
click at [647, 5] on input "text" at bounding box center [692, 13] width 186 height 16
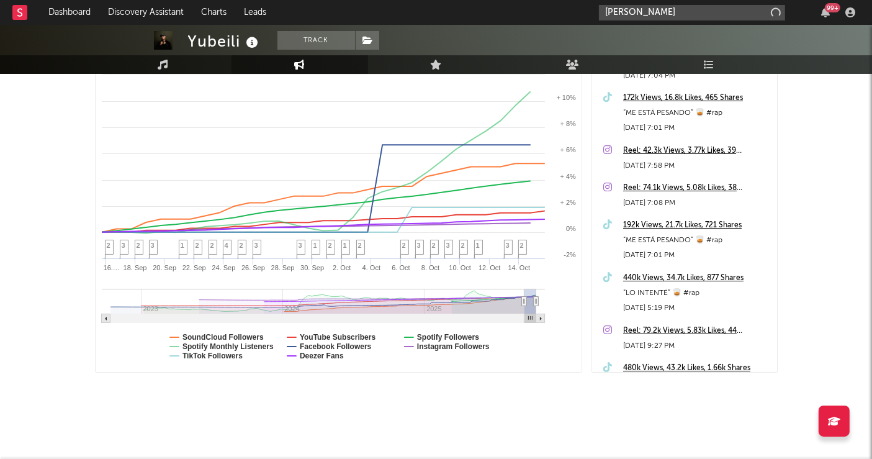
click at [632, 9] on input "LOBEL" at bounding box center [692, 13] width 186 height 16
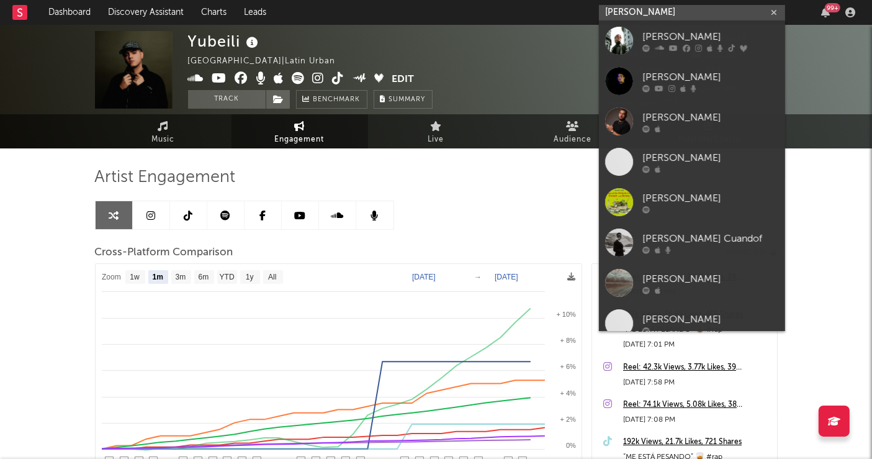
scroll to position [7, 0]
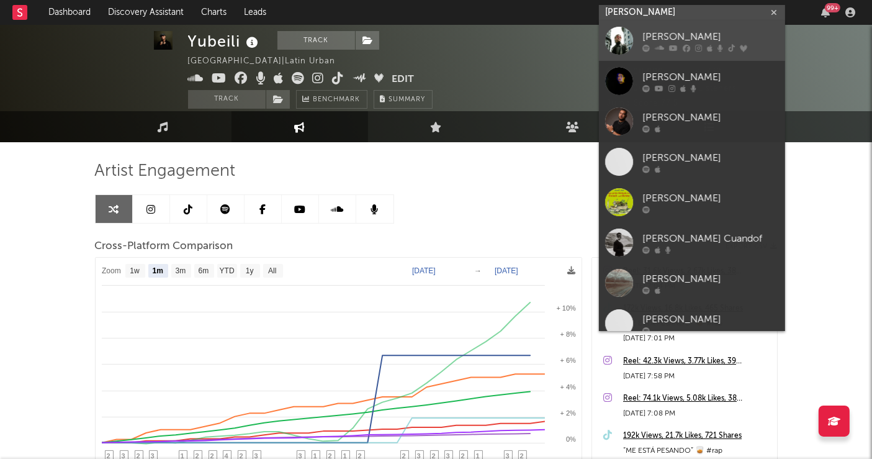
type input "LOBEL"
click at [612, 35] on div at bounding box center [619, 41] width 28 height 28
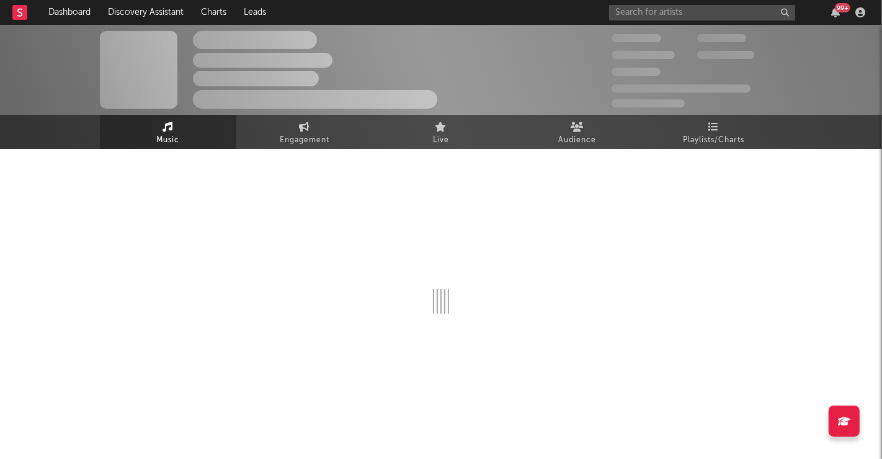
select select "6m"
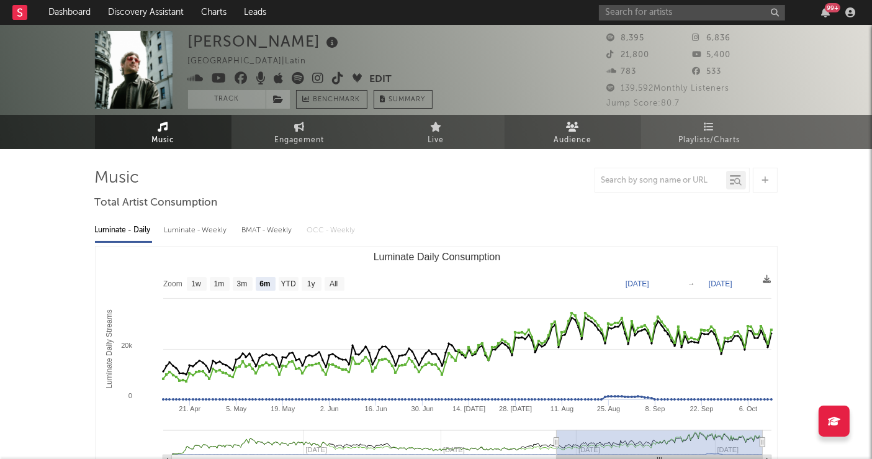
click at [580, 125] on link "Audience" at bounding box center [572, 132] width 136 height 34
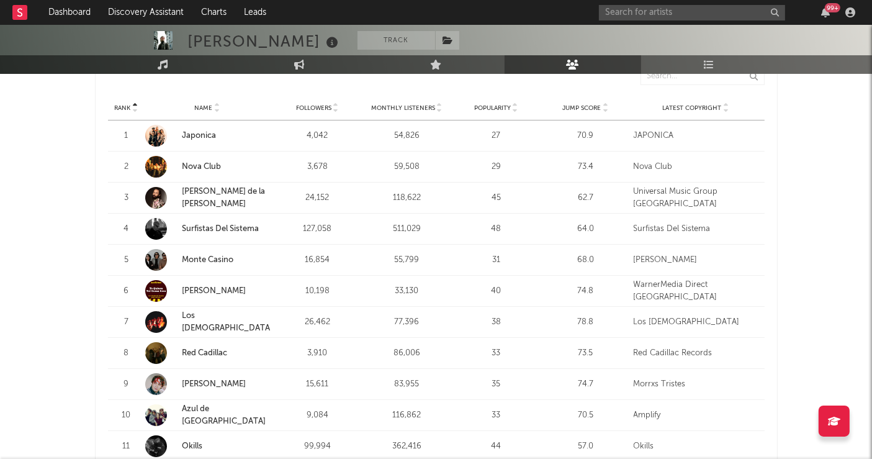
scroll to position [486, 0]
click at [307, 104] on span "Followers" at bounding box center [313, 107] width 35 height 7
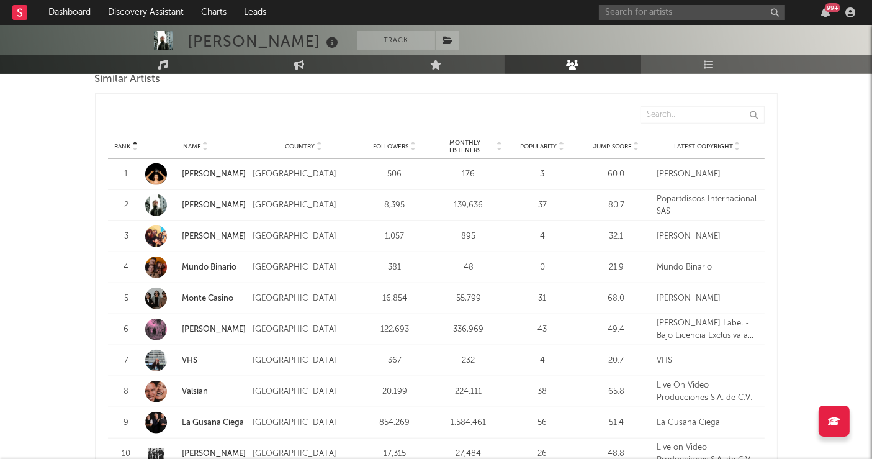
scroll to position [1175, 0]
click at [390, 146] on span "Followers" at bounding box center [390, 145] width 35 height 7
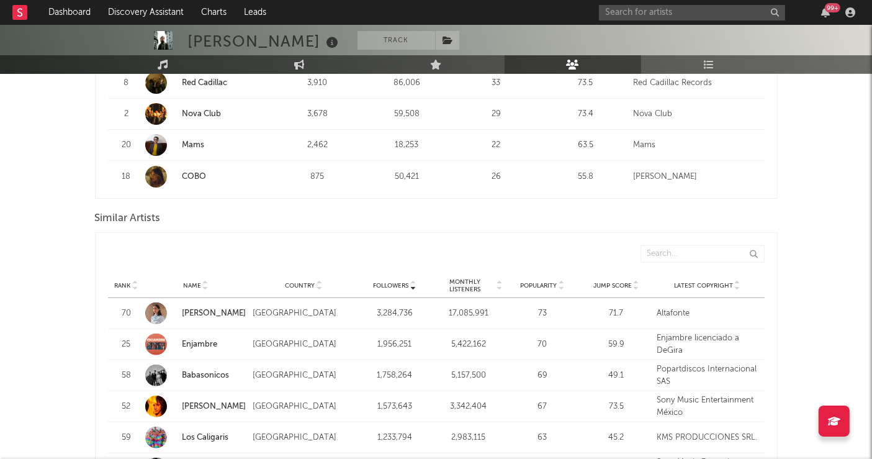
scroll to position [1032, 0]
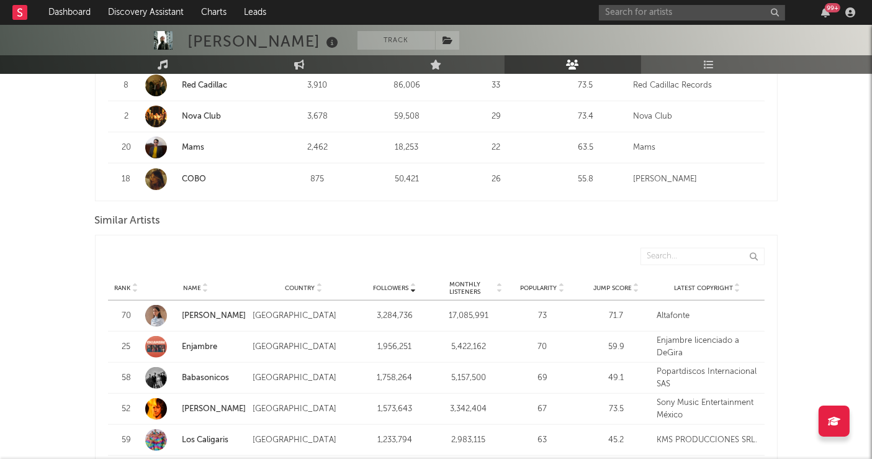
click at [634, 2] on div "99 +" at bounding box center [729, 12] width 261 height 25
click at [622, 11] on input "text" at bounding box center [692, 13] width 186 height 16
type input "lobel"
click at [628, 3] on div "lobel 99 +" at bounding box center [729, 12] width 261 height 25
click at [629, 13] on input "lobel" at bounding box center [692, 13] width 186 height 16
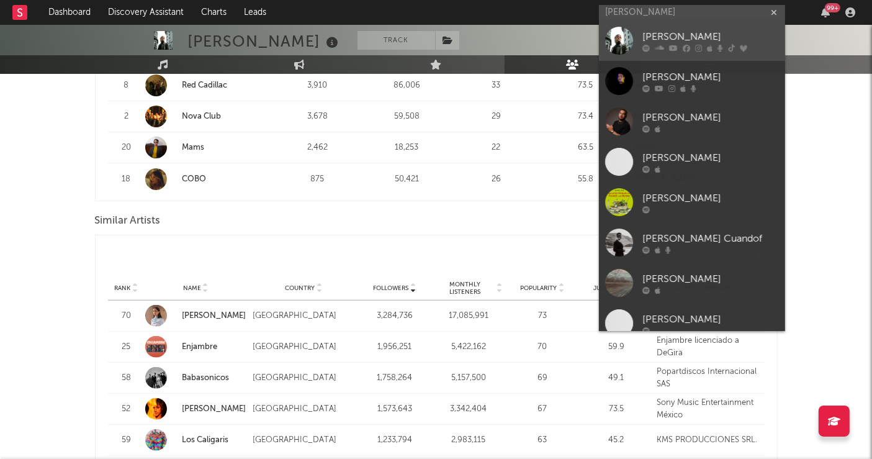
click at [617, 37] on div at bounding box center [619, 41] width 28 height 28
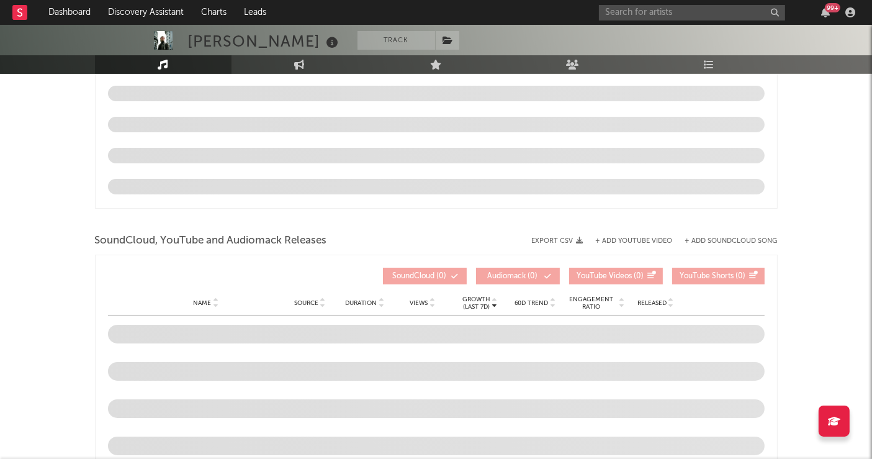
select select "6m"
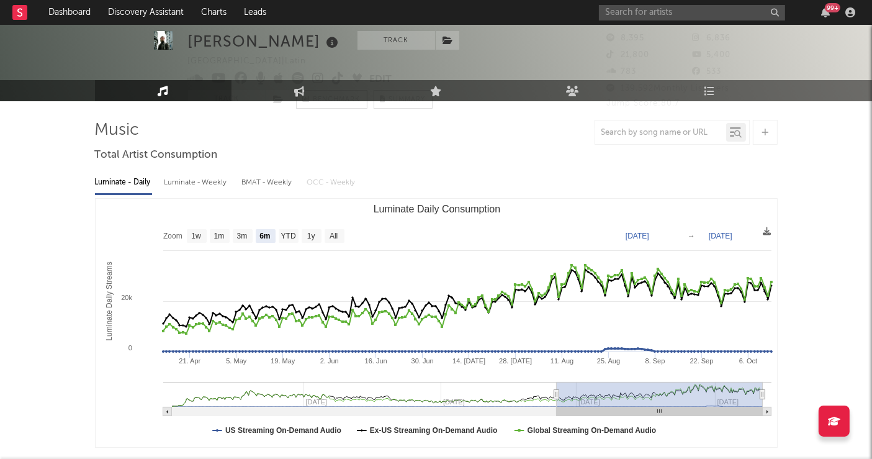
scroll to position [31, 0]
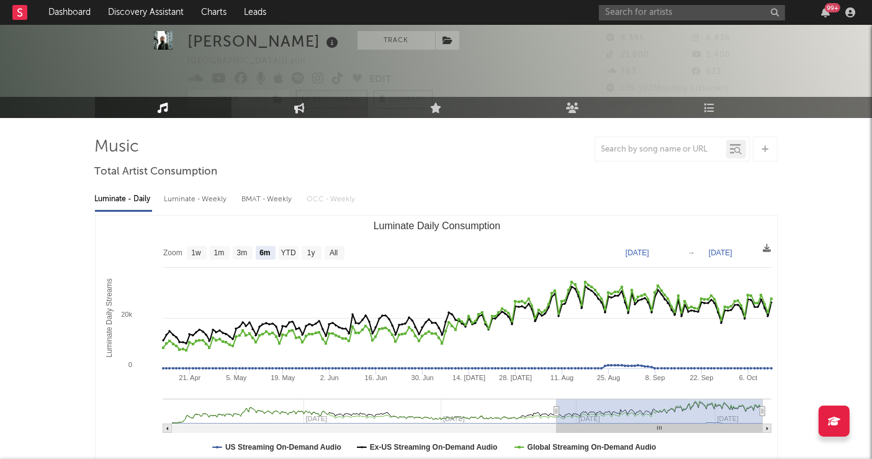
click at [302, 114] on link "Engagement" at bounding box center [299, 107] width 136 height 21
select select "1w"
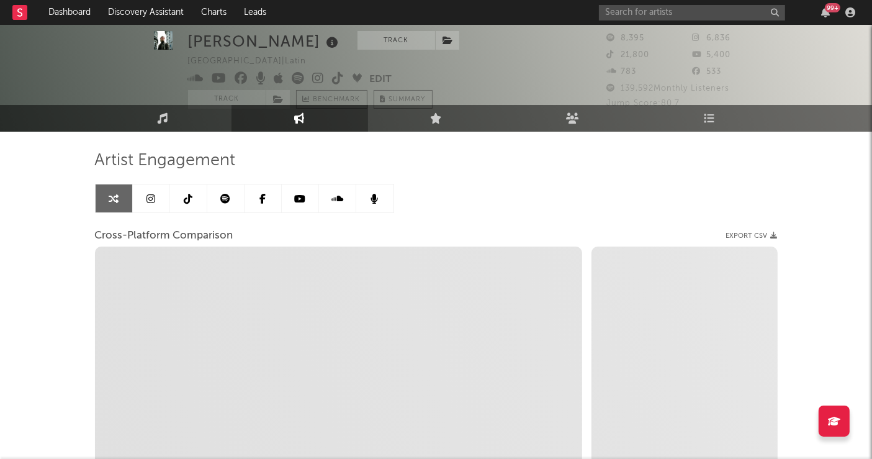
scroll to position [16, 0]
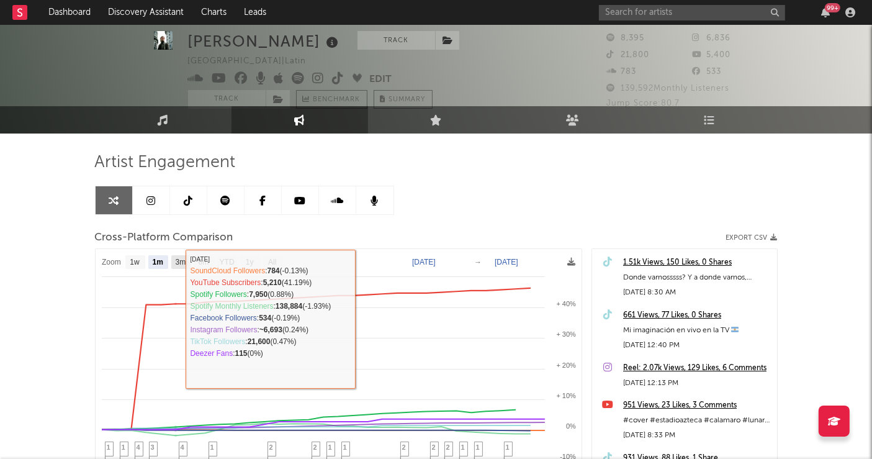
click at [174, 265] on rect at bounding box center [181, 262] width 20 height 14
select select "3m"
type input "2025-07-15"
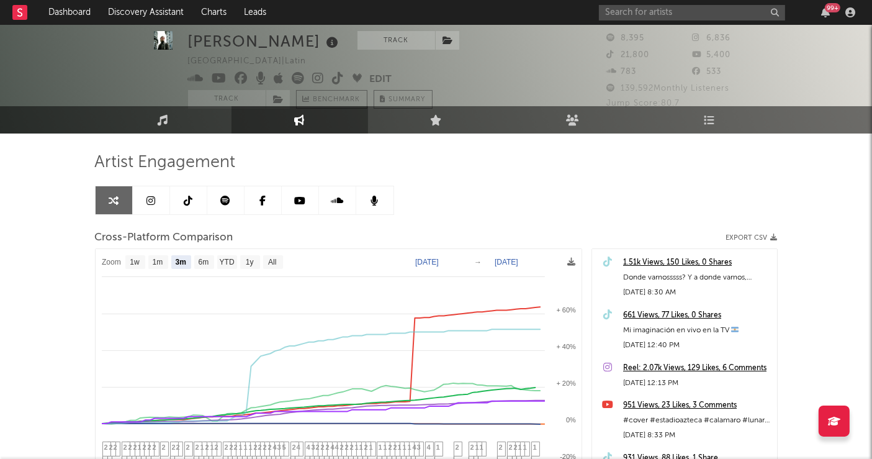
click at [60, 318] on div "LOBEL Track Peru | Latin Edit Track Benchmark Summary 8,395 6,836 21,800 5,400 …" at bounding box center [436, 334] width 872 height 651
click at [199, 259] on text "6m" at bounding box center [203, 262] width 11 height 9
select select "6m"
type input "2025-04-15"
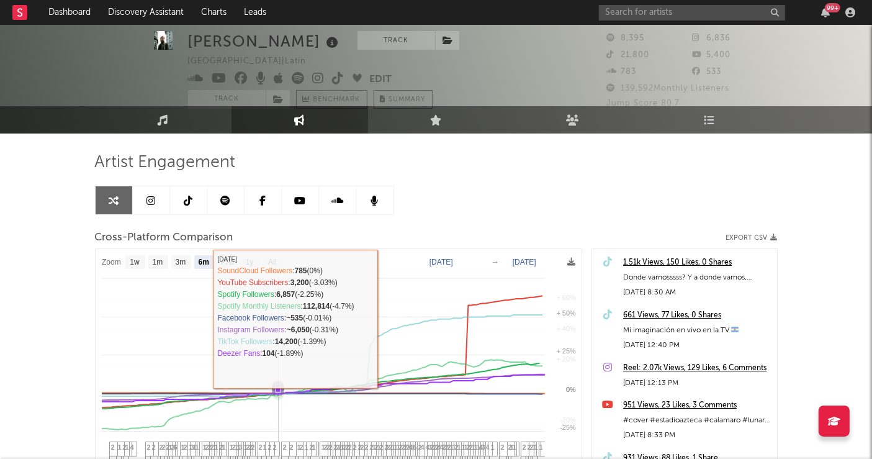
select select "6m"
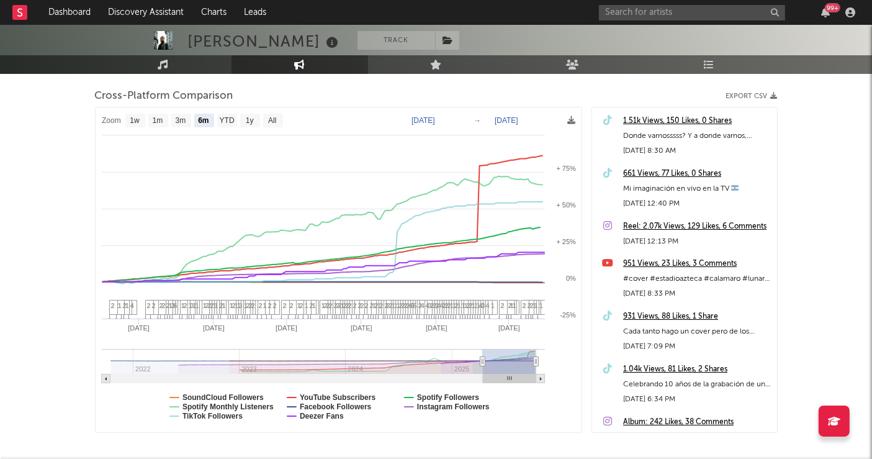
scroll to position [156, 0]
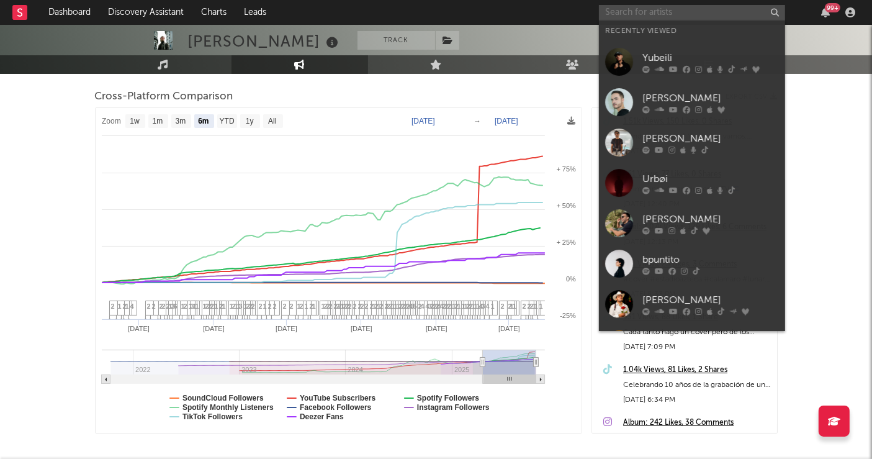
click at [619, 15] on input "text" at bounding box center [692, 13] width 186 height 16
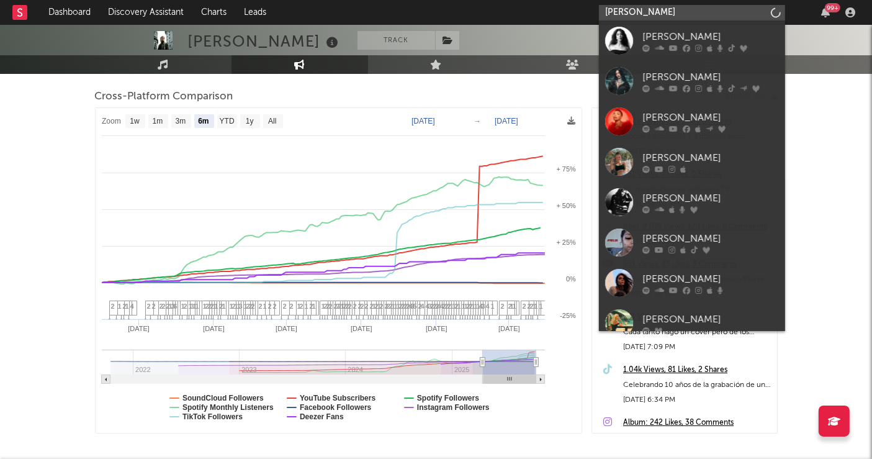
type input "carmen ma"
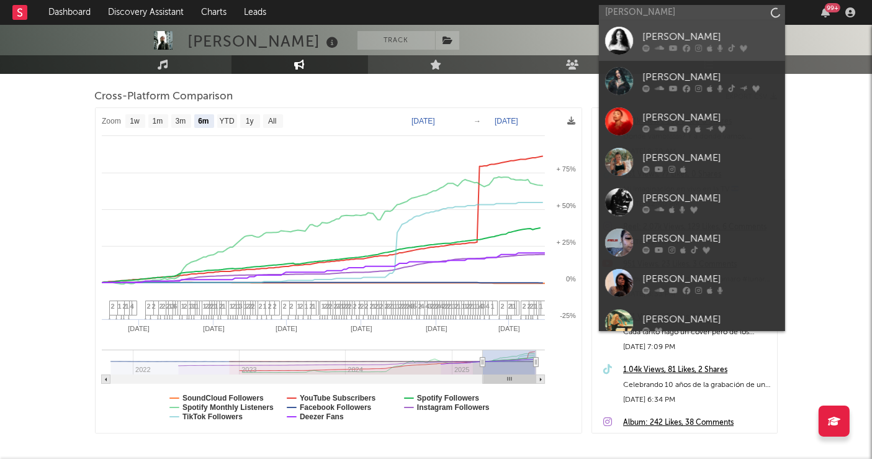
click at [708, 32] on div "CARMEN MARÍA" at bounding box center [710, 37] width 136 height 15
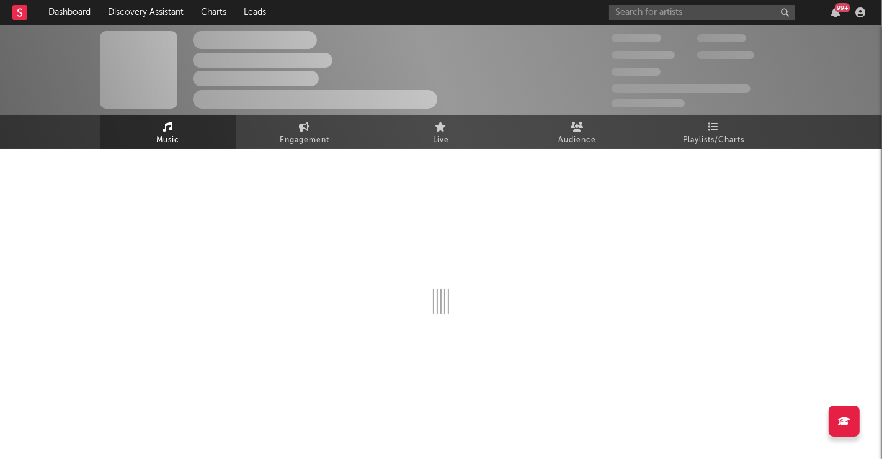
select select "6m"
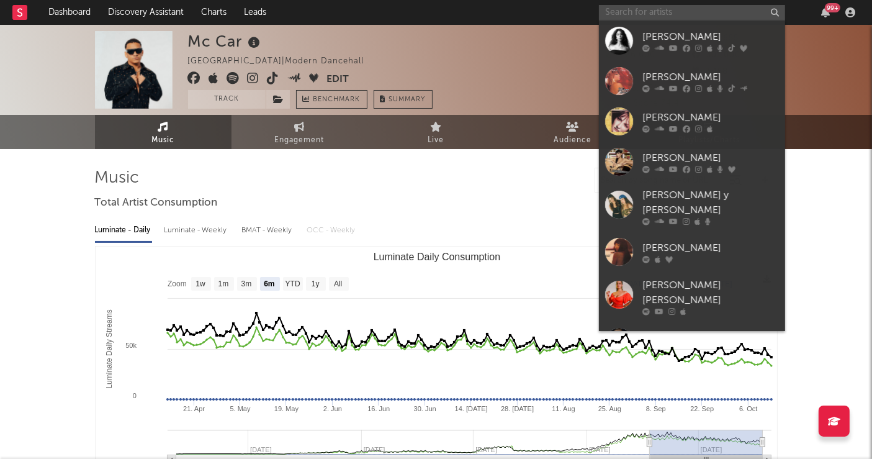
click at [620, 5] on input "text" at bounding box center [692, 13] width 186 height 16
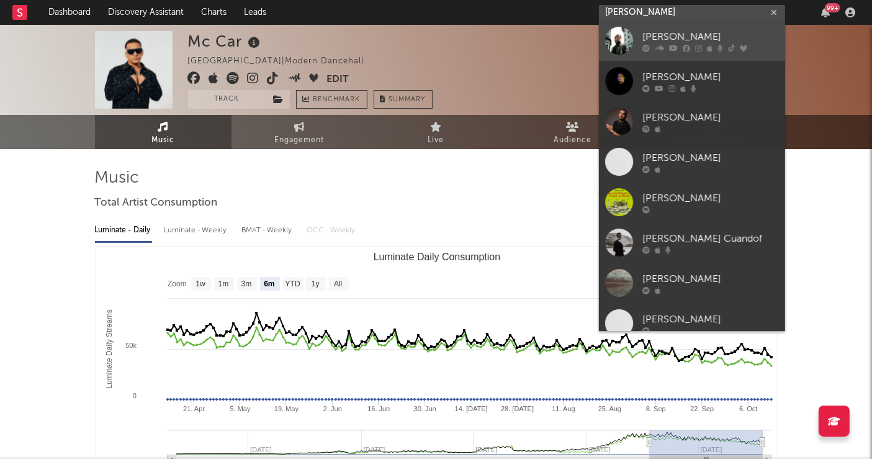
type input "lobel"
click at [613, 36] on div at bounding box center [619, 41] width 28 height 28
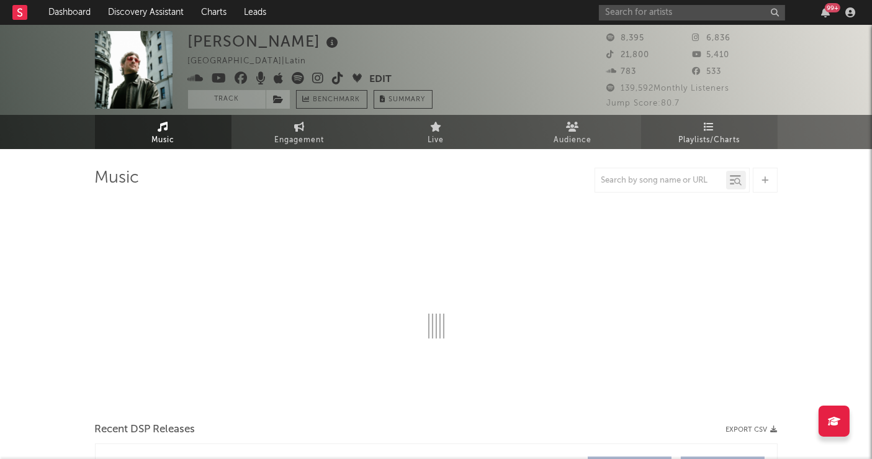
select select "6m"
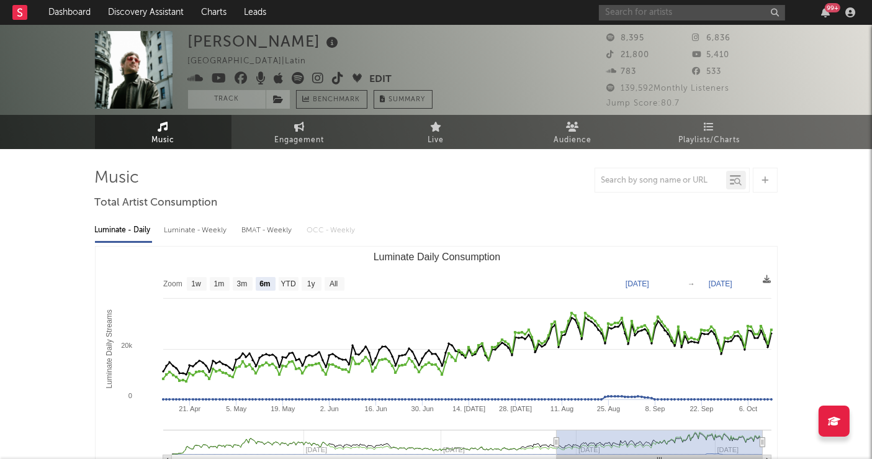
click at [647, 6] on input "text" at bounding box center [692, 13] width 186 height 16
type input "."
click at [529, 55] on div "LOBEL Peru | Latin Edit Track Benchmark Summary" at bounding box center [389, 70] width 403 height 78
click at [599, 137] on link "Audience" at bounding box center [572, 132] width 136 height 34
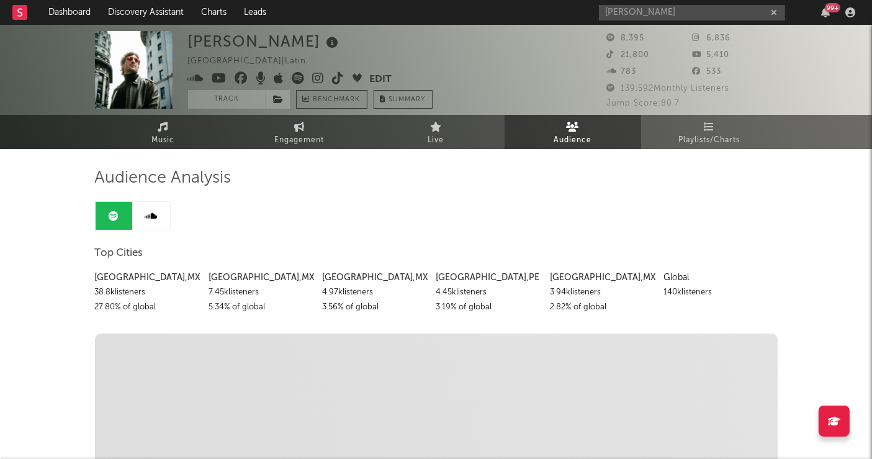
scroll to position [69, 0]
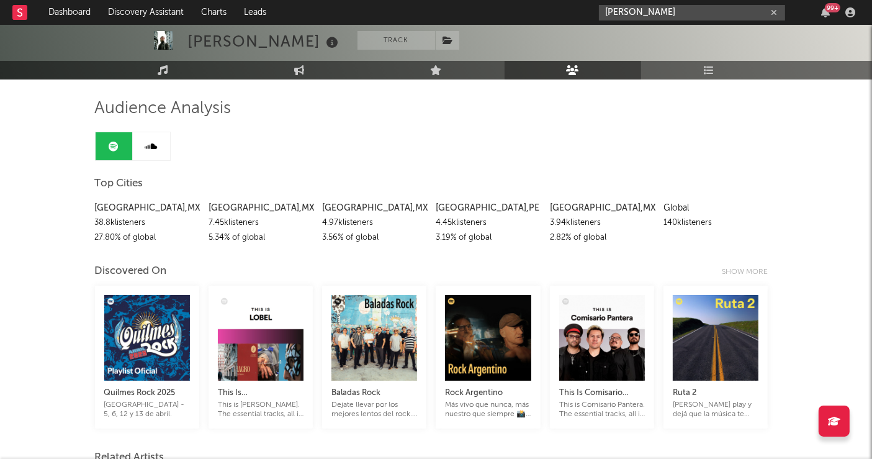
click at [619, 11] on input "lobel" at bounding box center [692, 13] width 186 height 16
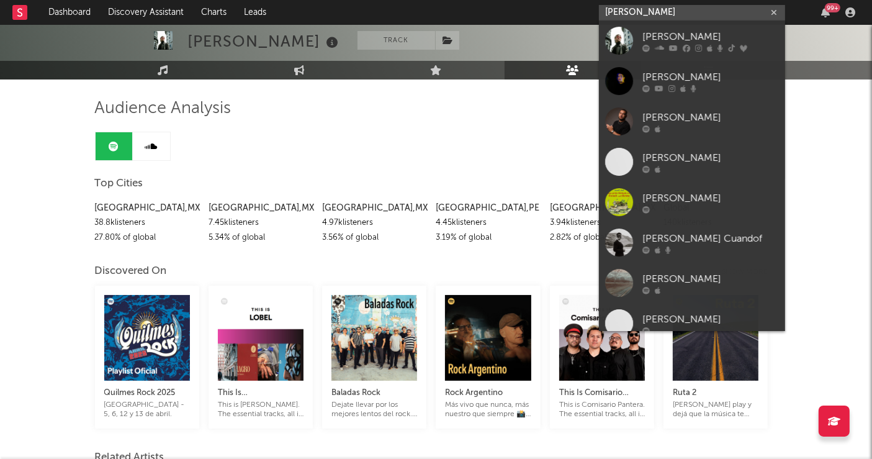
click at [619, 11] on input "lobel" at bounding box center [692, 13] width 186 height 16
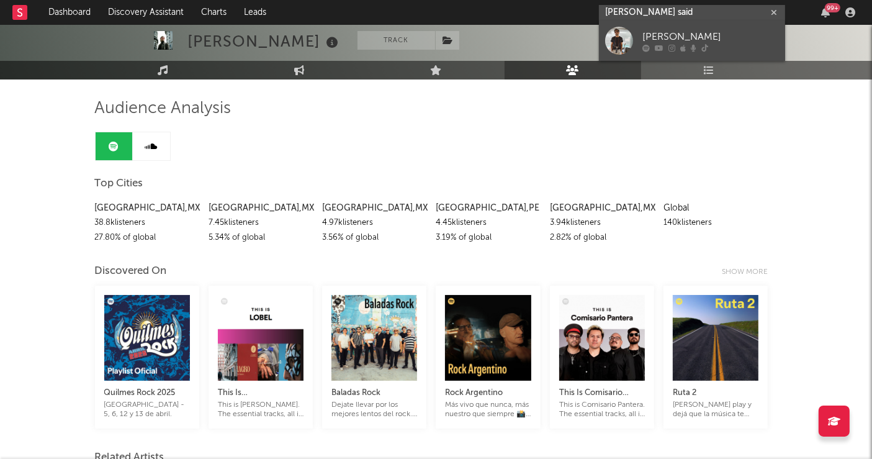
type input "esteban said"
click at [606, 42] on div at bounding box center [619, 41] width 28 height 28
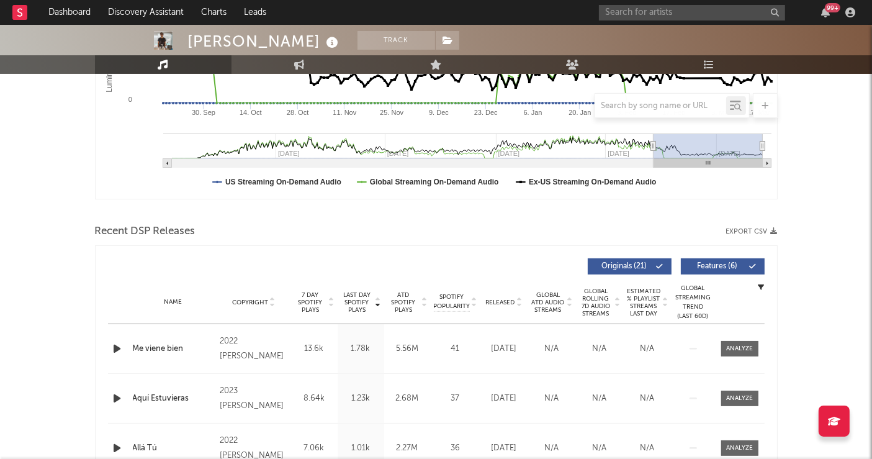
select select "6m"
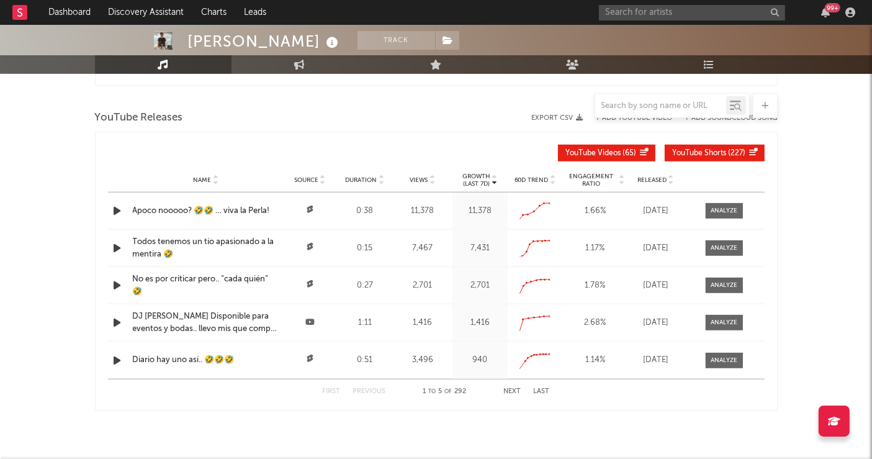
scroll to position [1095, 0]
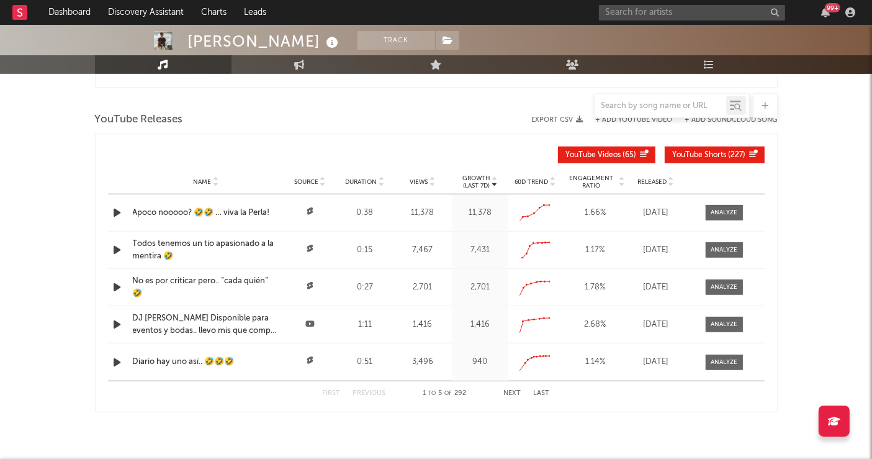
click at [643, 178] on span "Released" at bounding box center [651, 181] width 29 height 7
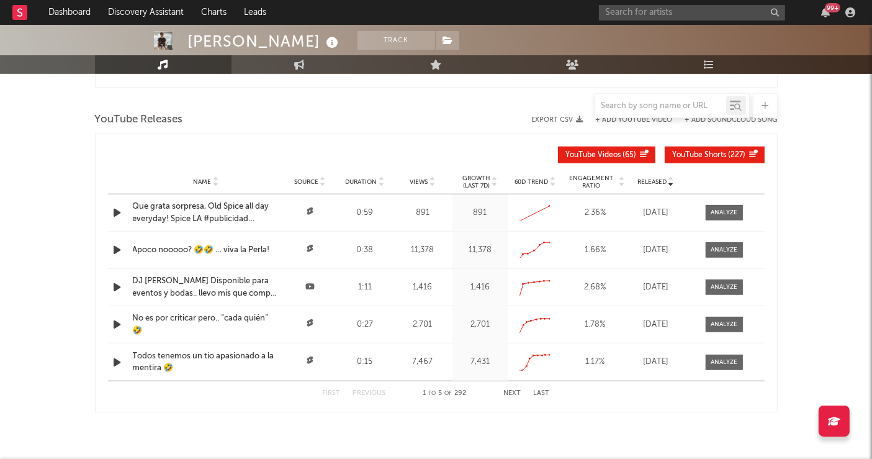
click at [643, 178] on span "Released" at bounding box center [651, 181] width 29 height 7
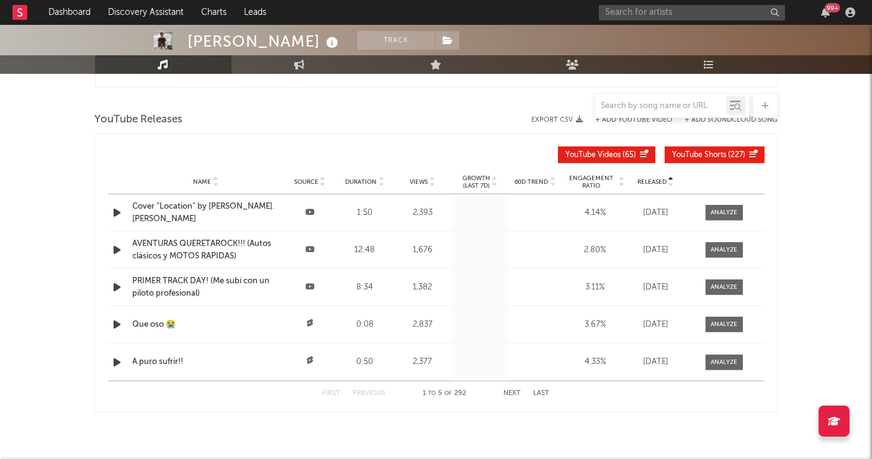
click at [646, 178] on span "Released" at bounding box center [651, 181] width 29 height 7
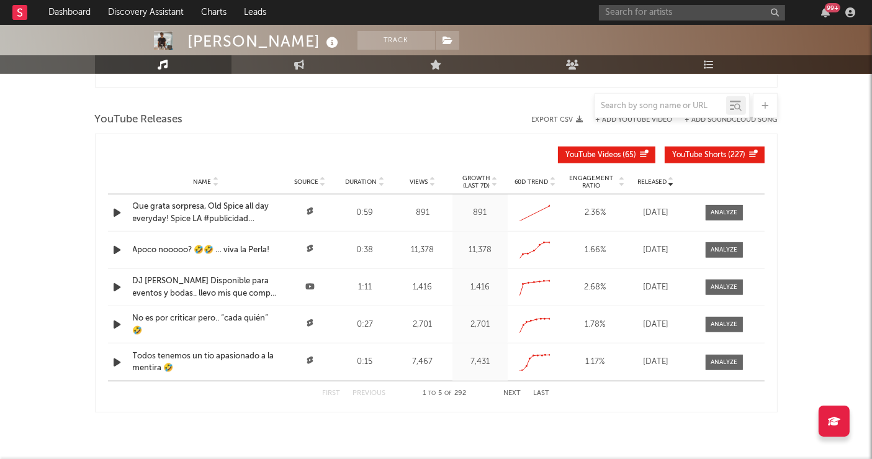
click at [508, 390] on button "Next" at bounding box center [512, 393] width 17 height 7
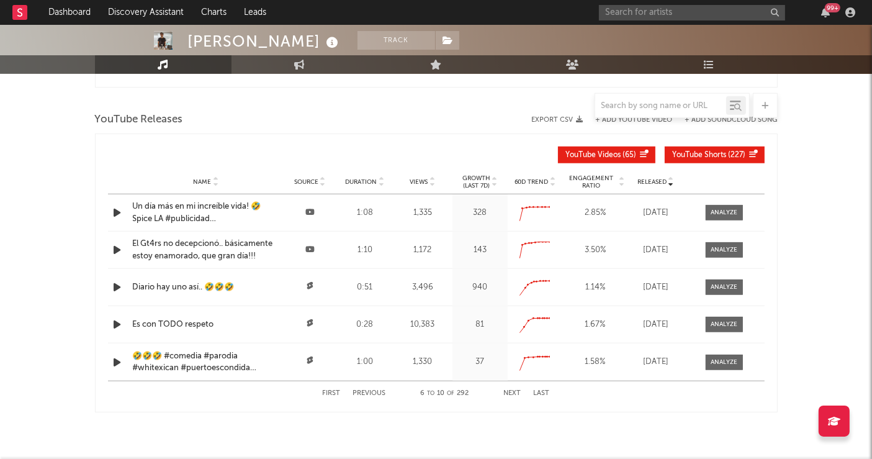
click at [508, 390] on button "Next" at bounding box center [512, 393] width 17 height 7
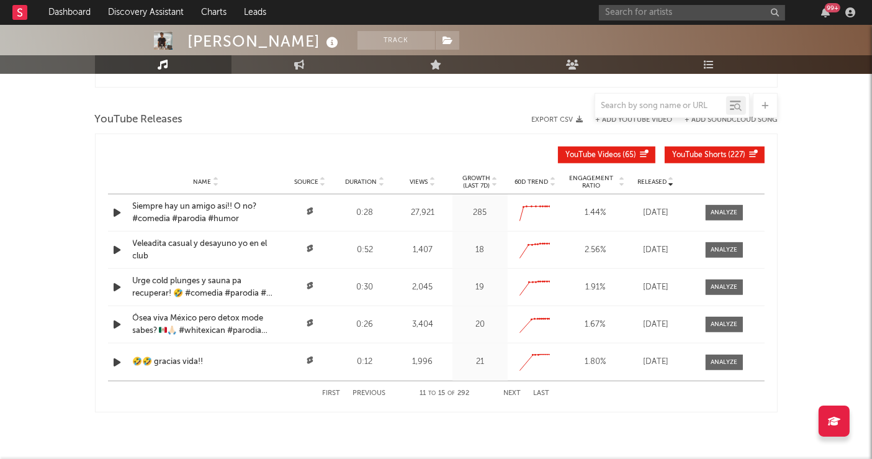
click at [508, 390] on button "Next" at bounding box center [512, 393] width 17 height 7
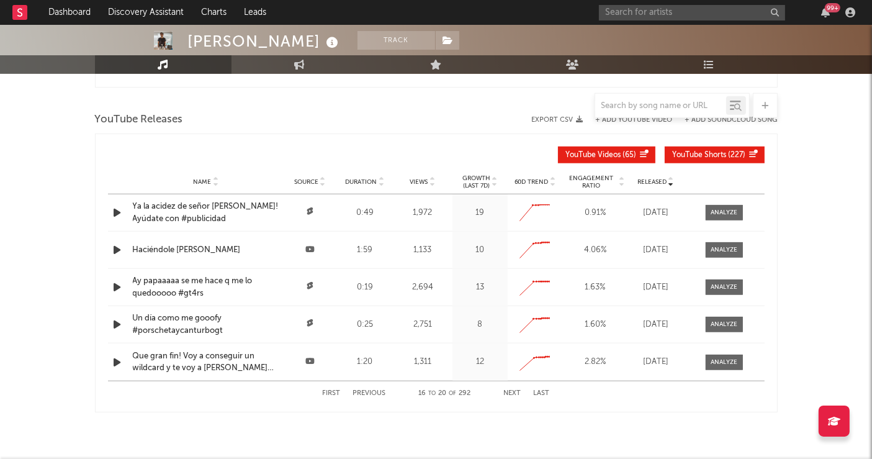
click at [508, 390] on button "Next" at bounding box center [512, 393] width 17 height 7
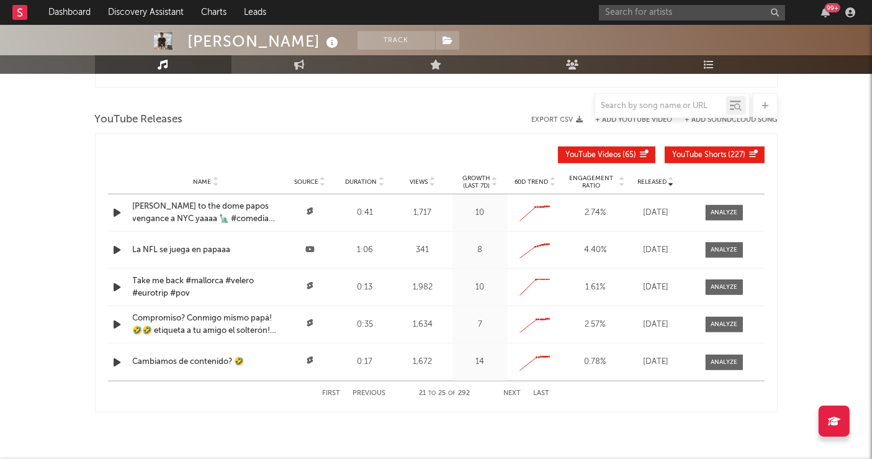
click at [508, 390] on button "Next" at bounding box center [512, 393] width 17 height 7
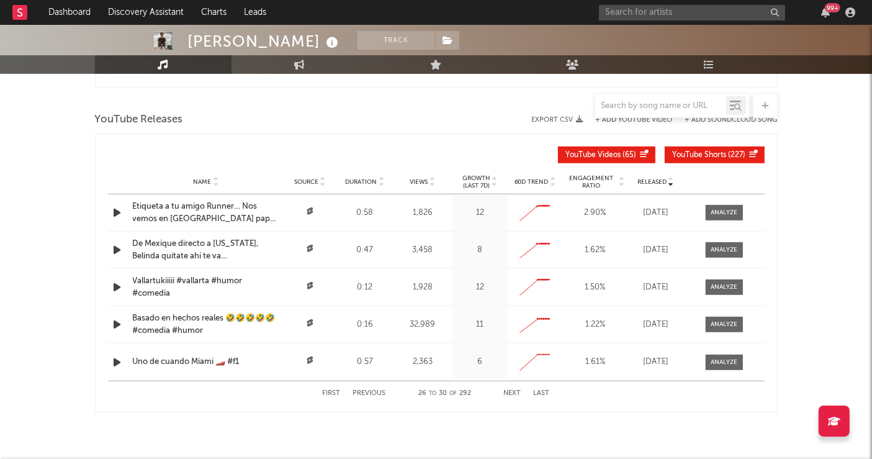
click at [508, 390] on button "Next" at bounding box center [512, 393] width 17 height 7
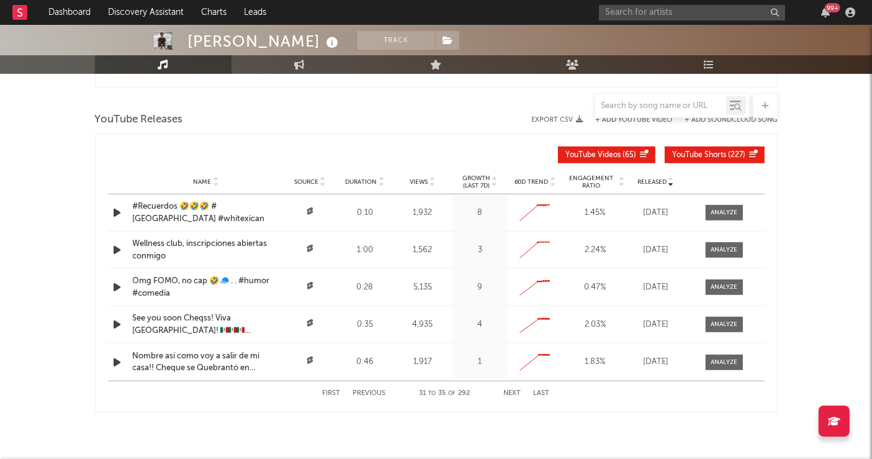
click at [508, 390] on button "Next" at bounding box center [512, 393] width 17 height 7
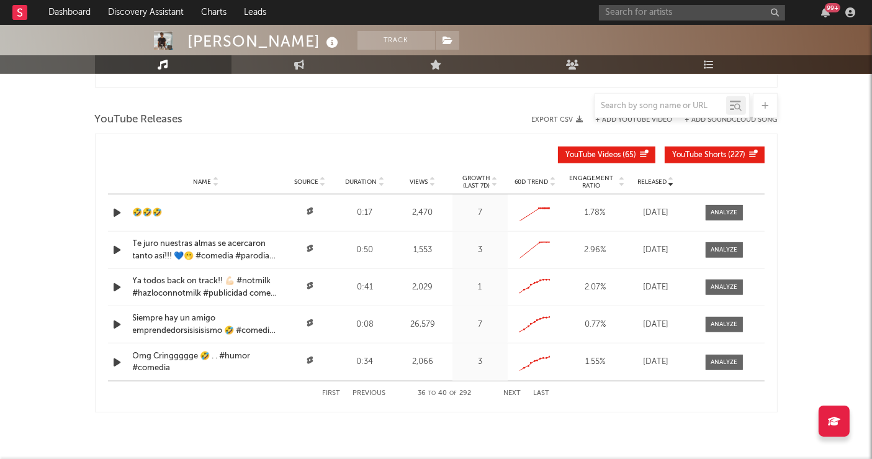
click at [508, 390] on button "Next" at bounding box center [512, 393] width 17 height 7
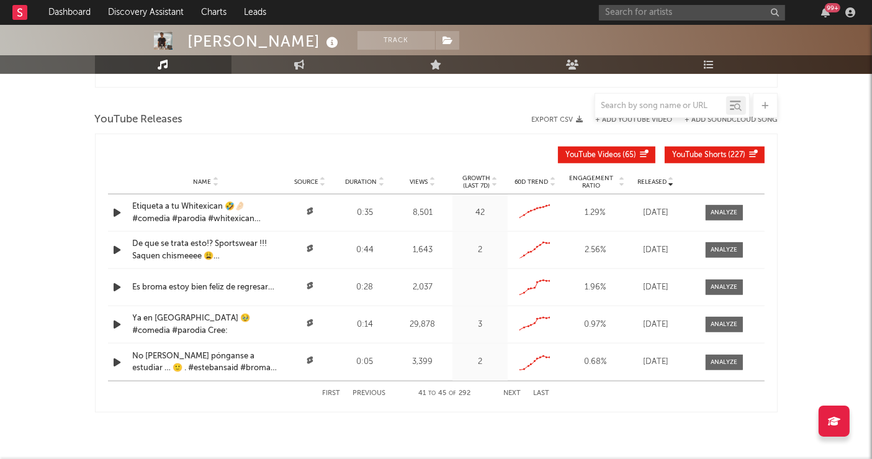
click at [508, 390] on button "Next" at bounding box center [512, 393] width 17 height 7
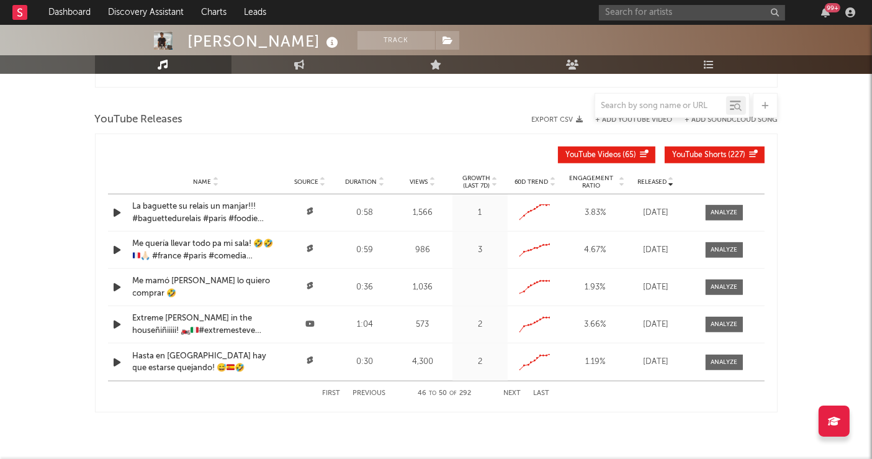
click at [508, 390] on button "Next" at bounding box center [512, 393] width 17 height 7
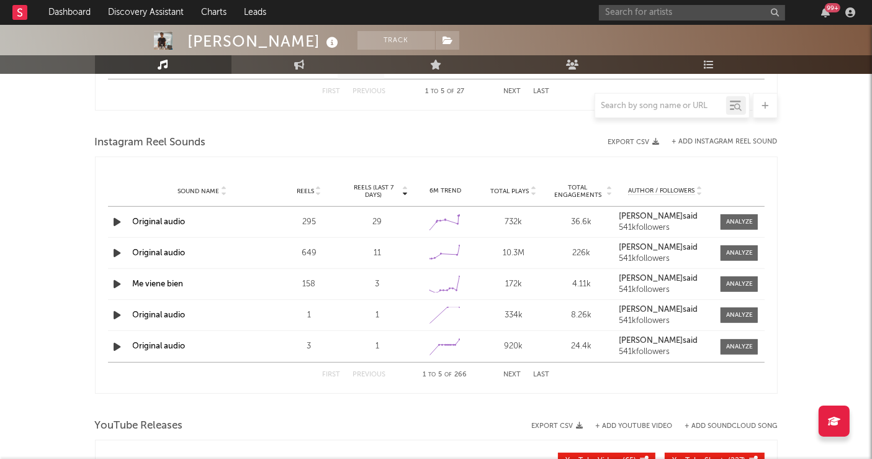
scroll to position [789, 0]
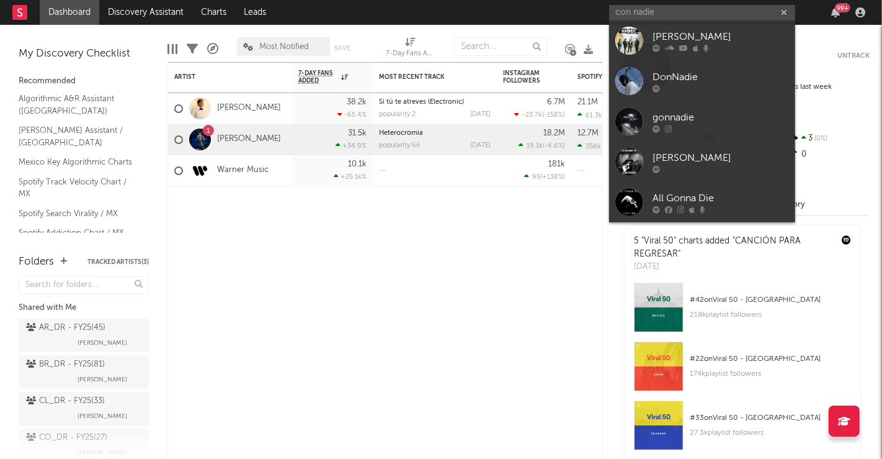
click at [632, 13] on input "con nadie" at bounding box center [702, 13] width 186 height 16
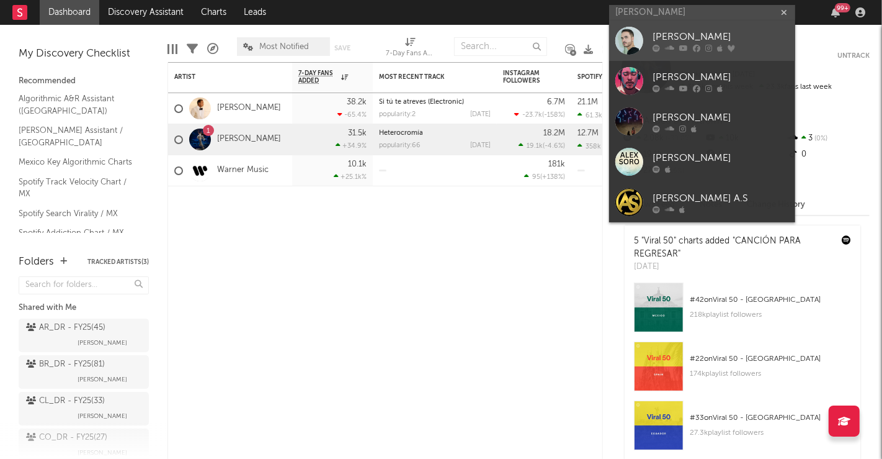
type input "alex soto"
click at [627, 45] on div at bounding box center [629, 41] width 28 height 28
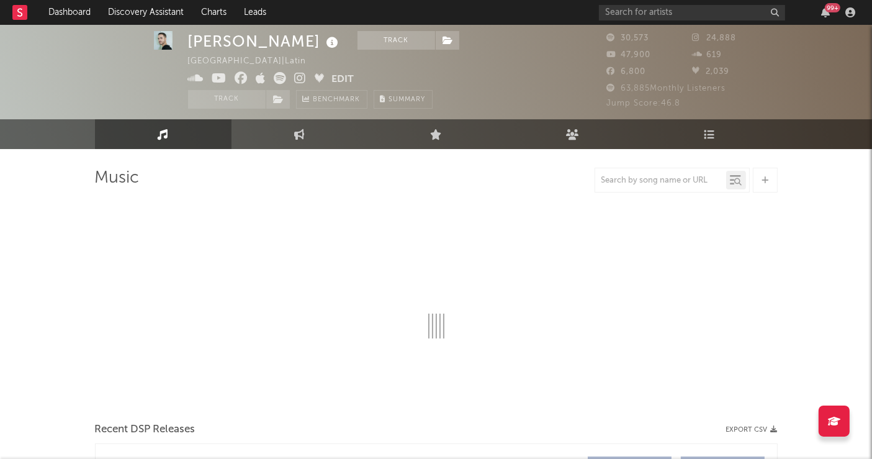
scroll to position [14, 0]
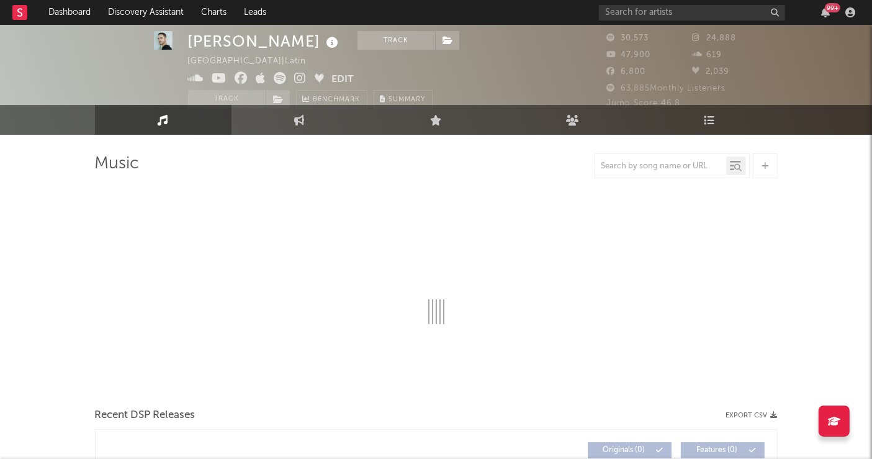
select select "6m"
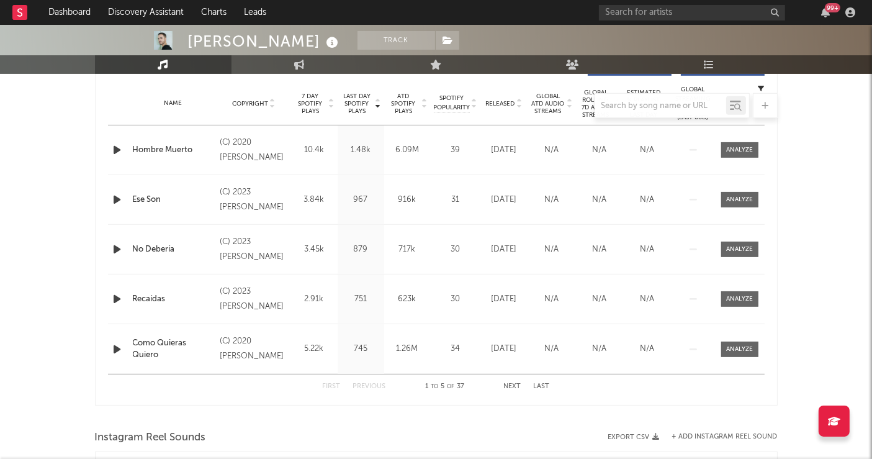
scroll to position [493, 0]
click at [508, 385] on button "Next" at bounding box center [512, 387] width 17 height 7
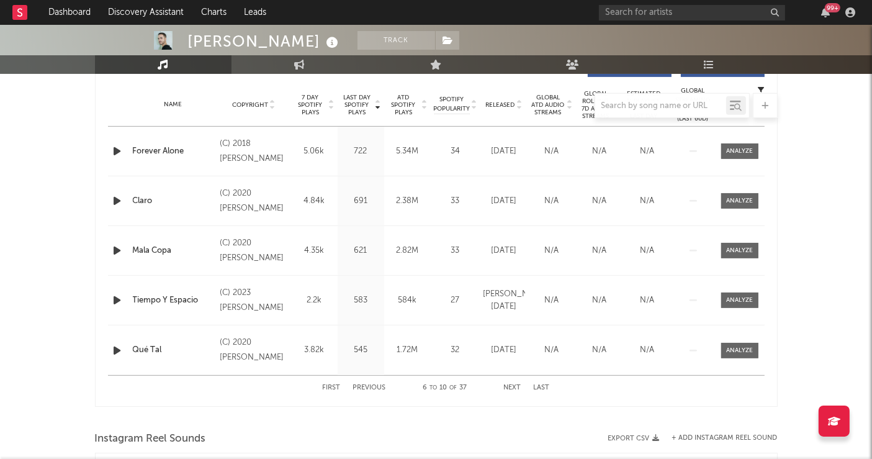
click at [508, 385] on button "Next" at bounding box center [512, 387] width 17 height 7
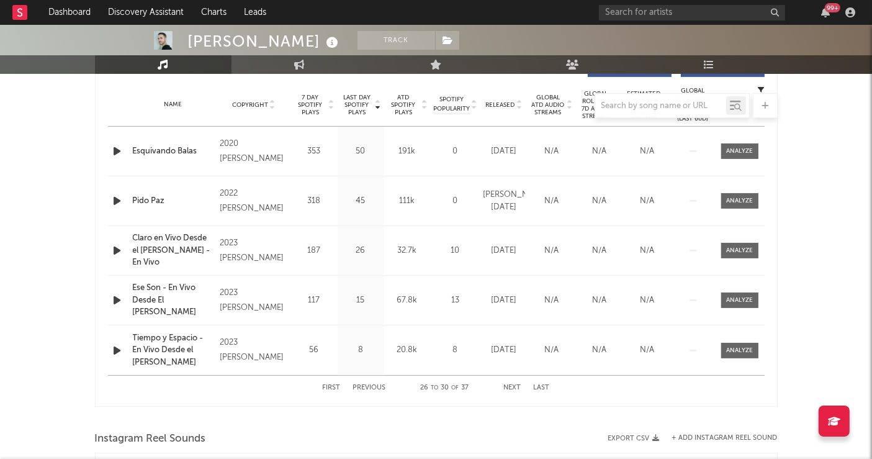
click at [508, 385] on button "Next" at bounding box center [512, 387] width 17 height 7
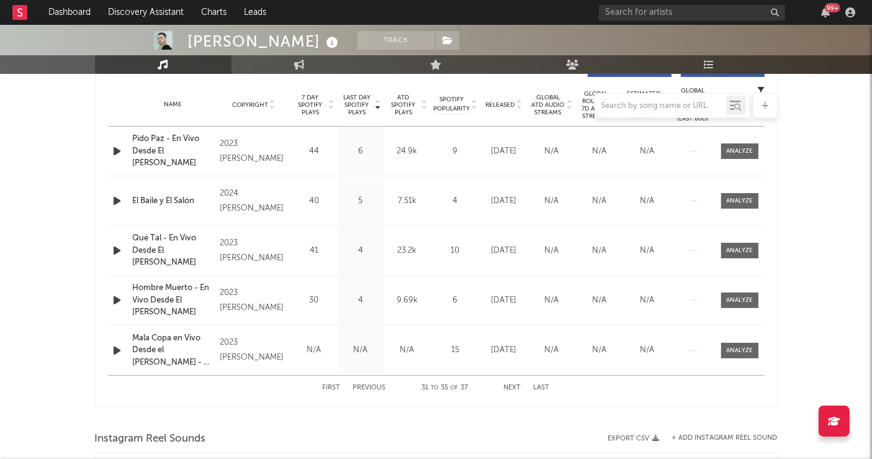
click at [508, 385] on button "Next" at bounding box center [512, 387] width 17 height 7
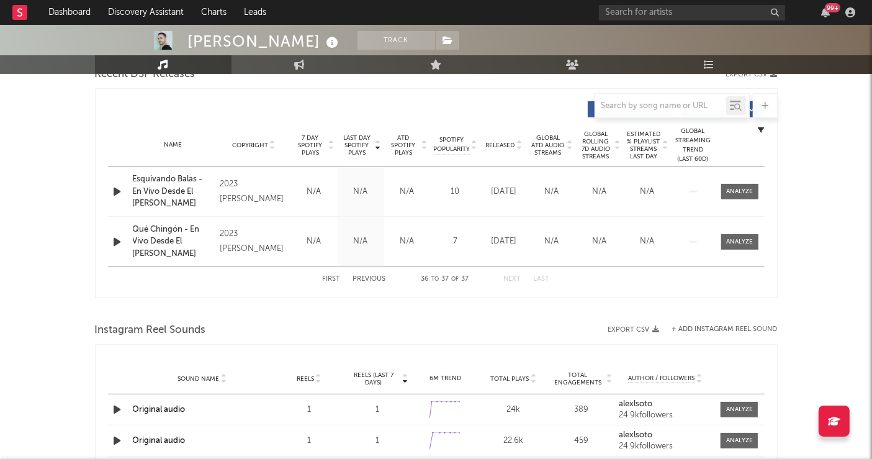
scroll to position [454, 0]
click at [328, 275] on button "First" at bounding box center [332, 278] width 18 height 7
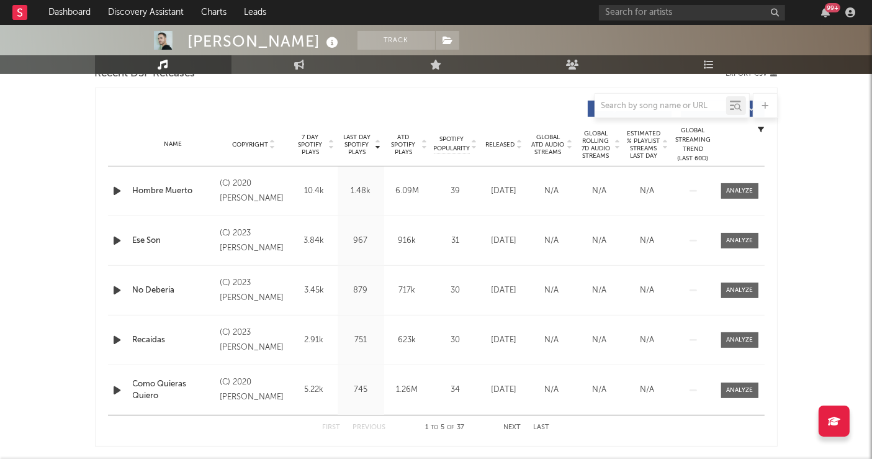
click at [328, 274] on div "Name No Debería Copyright (C) 2023 Alex Soto Label Alex Soto Album Names Forma …" at bounding box center [436, 290] width 656 height 49
click at [501, 146] on span "Released" at bounding box center [500, 144] width 29 height 7
click at [731, 184] on span at bounding box center [739, 191] width 37 height 16
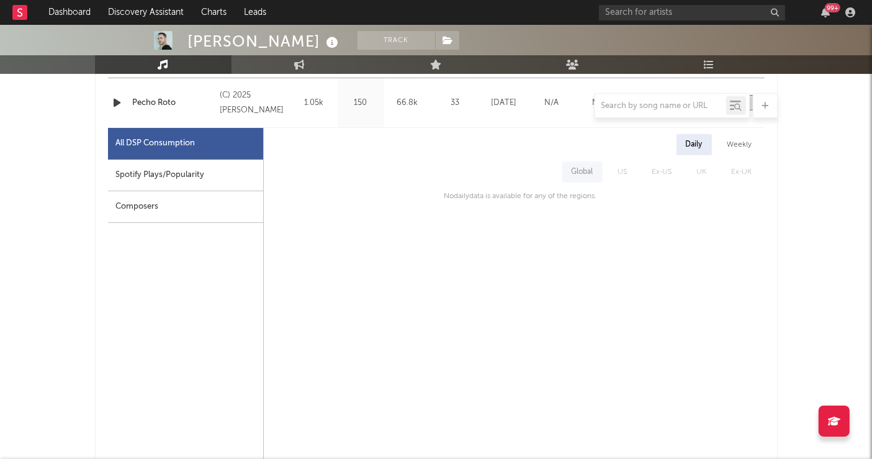
scroll to position [562, 0]
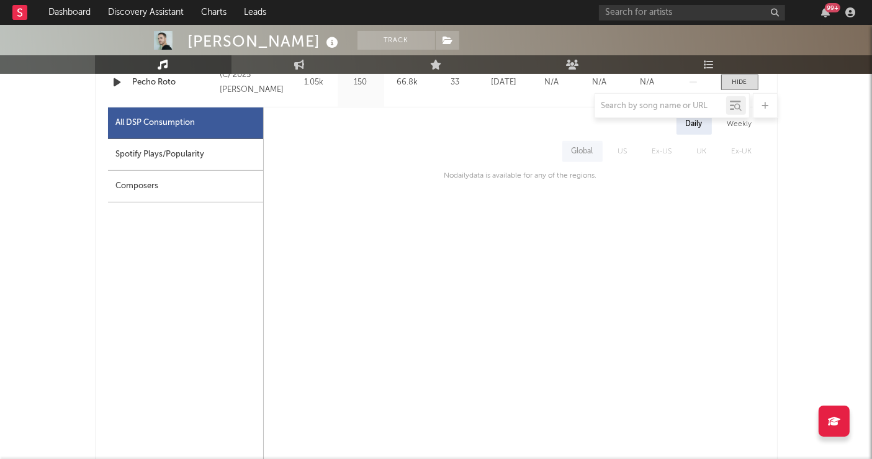
click at [186, 200] on div "Composers" at bounding box center [185, 187] width 155 height 32
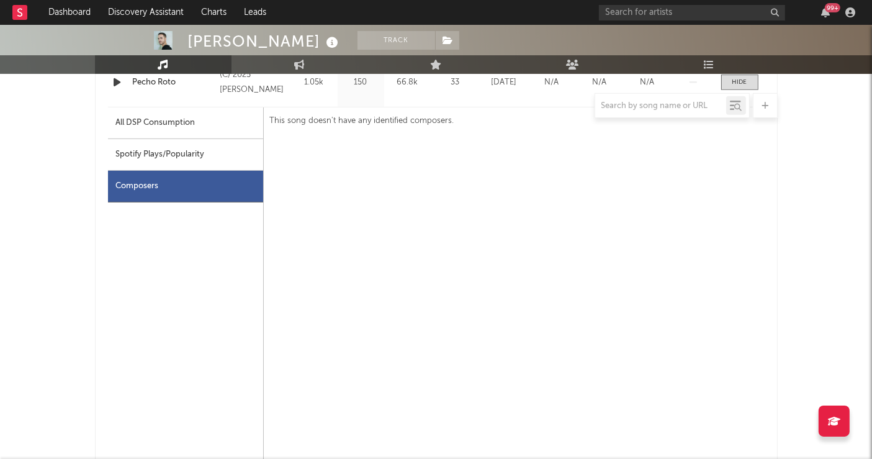
scroll to position [503, 0]
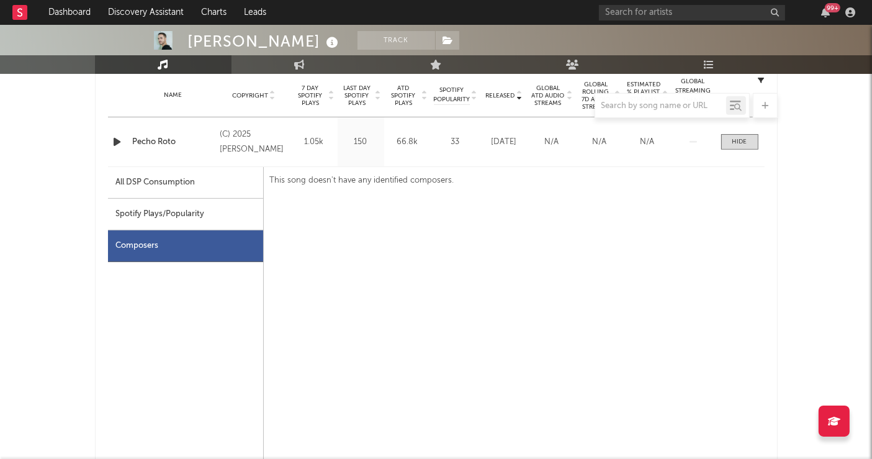
click at [251, 218] on div "Spotify Plays/Popularity" at bounding box center [185, 215] width 155 height 32
select select "6m"
select select "1w"
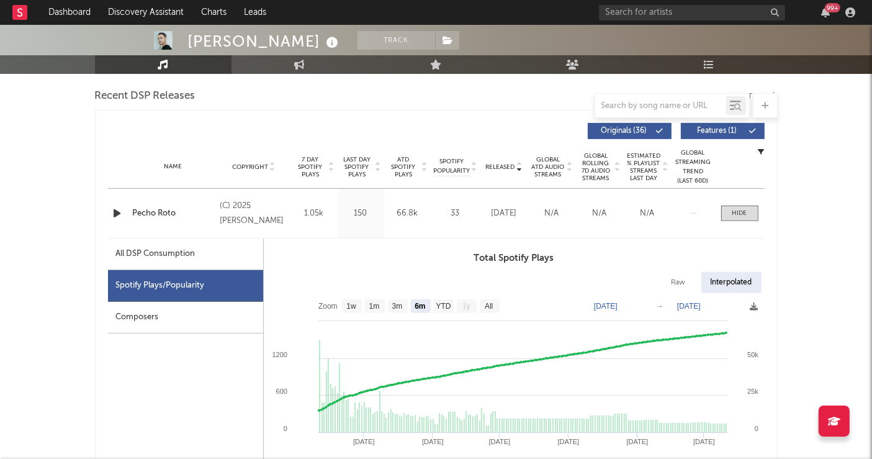
scroll to position [429, 0]
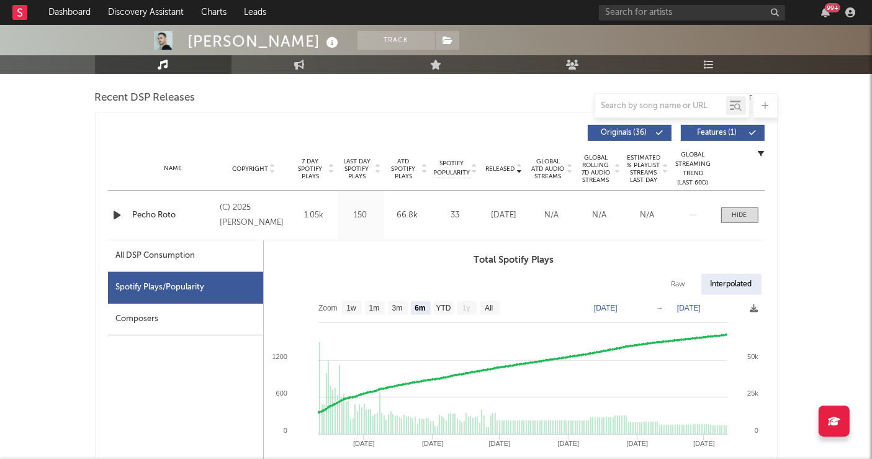
click at [195, 250] on div "All DSP Consumption" at bounding box center [155, 255] width 79 height 15
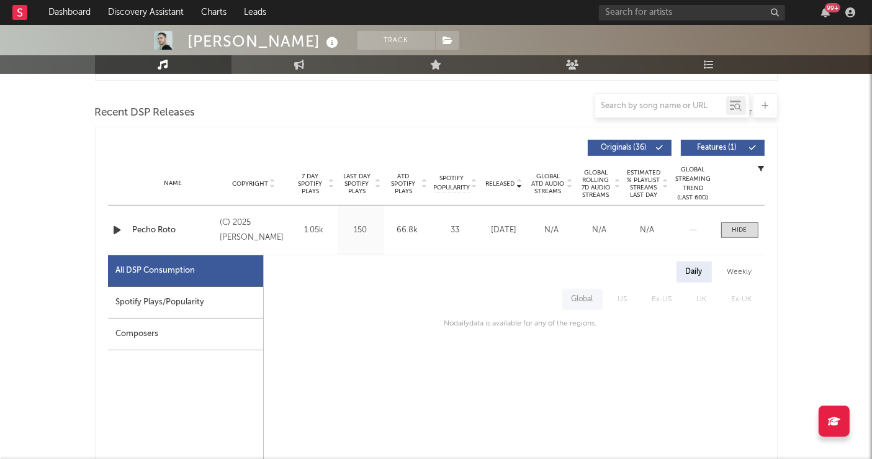
scroll to position [414, 0]
click at [734, 226] on div at bounding box center [739, 229] width 15 height 9
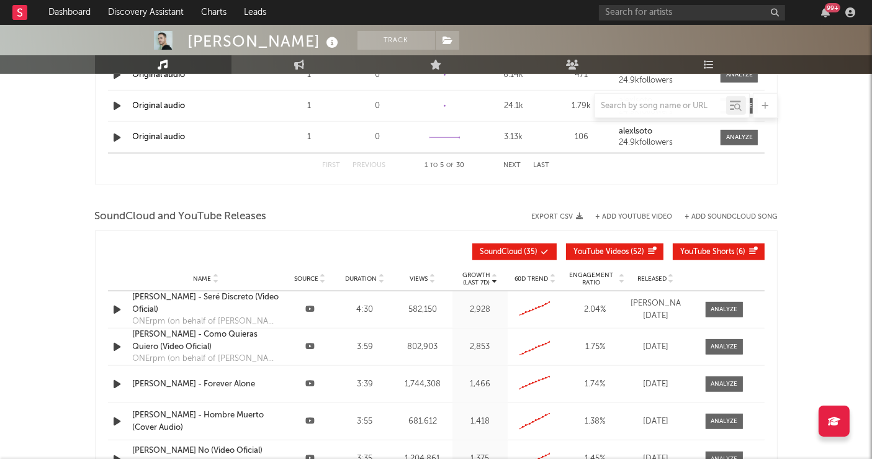
scroll to position [996, 0]
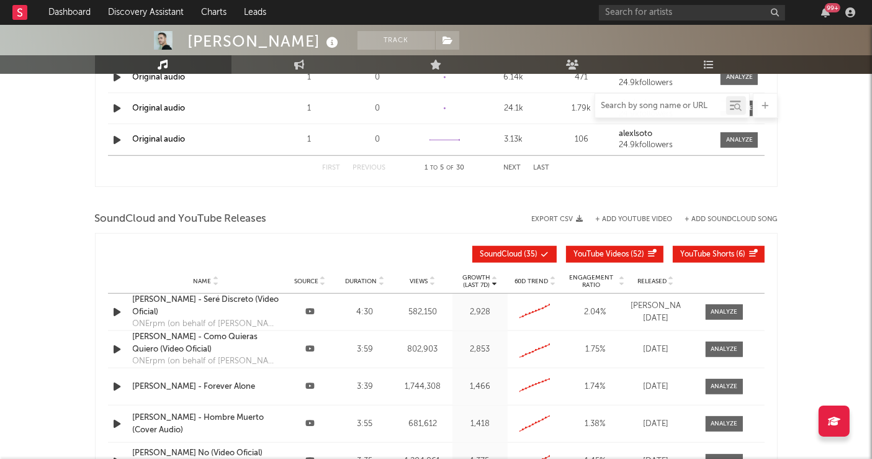
click at [634, 110] on input "text" at bounding box center [660, 106] width 131 height 10
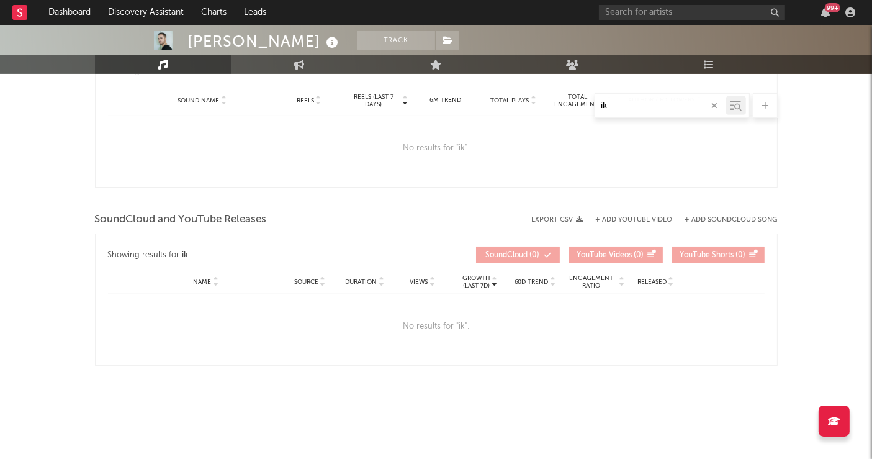
type input "i"
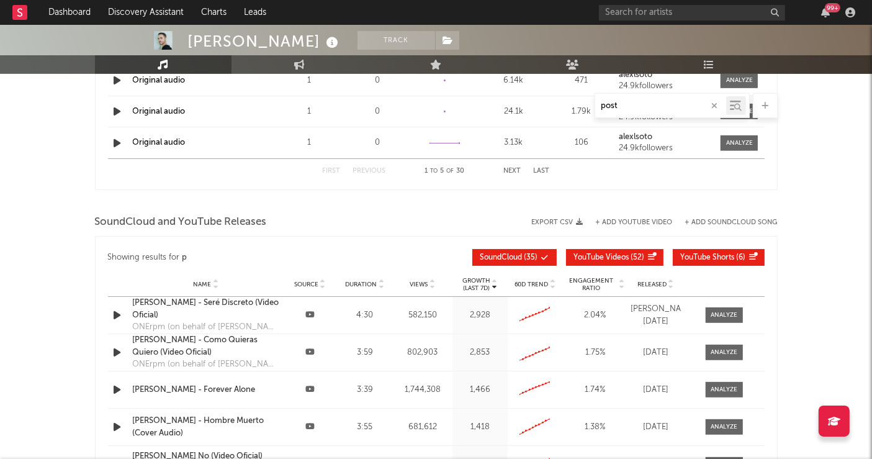
scroll to position [684, 0]
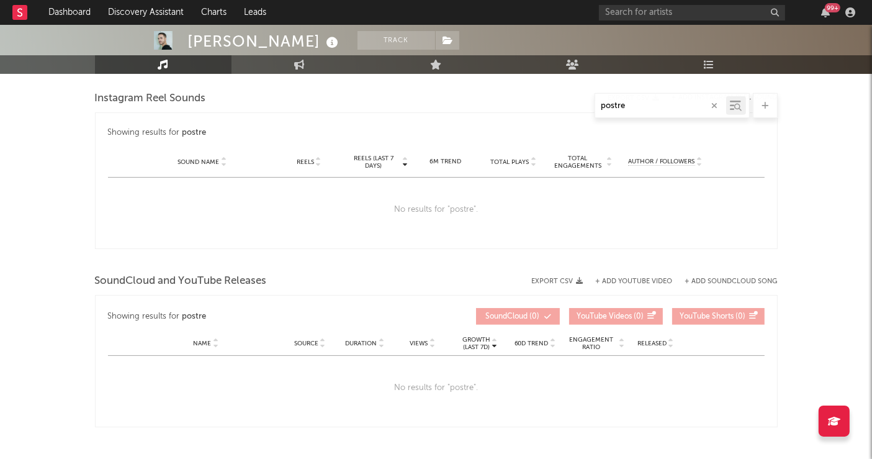
type input "postre"
click at [534, 263] on div at bounding box center [436, 261] width 682 height 19
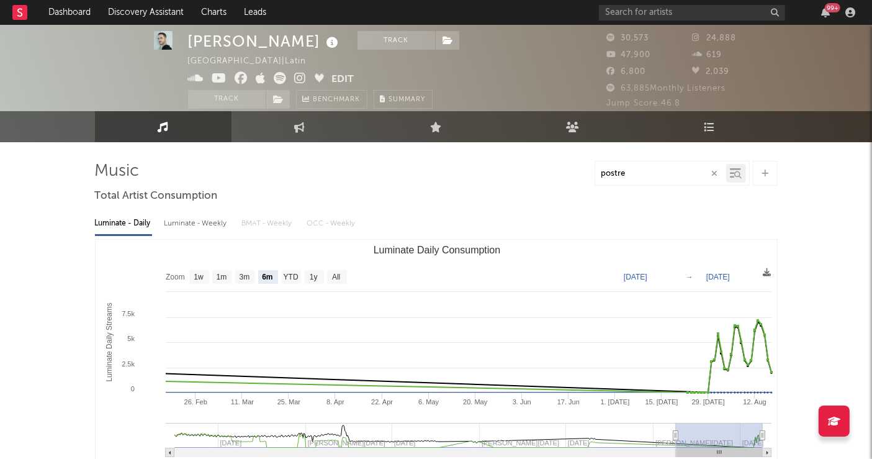
scroll to position [4, 0]
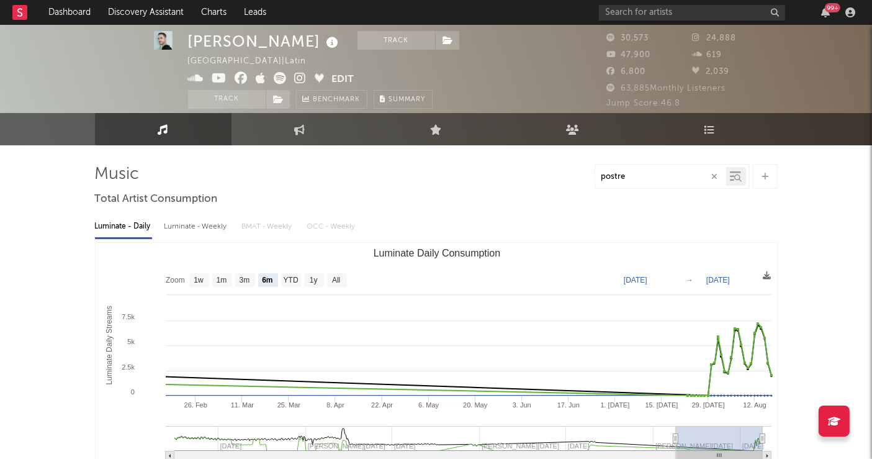
click at [704, 174] on input "postre" at bounding box center [660, 177] width 131 height 10
click at [714, 174] on icon "button" at bounding box center [715, 176] width 6 height 8
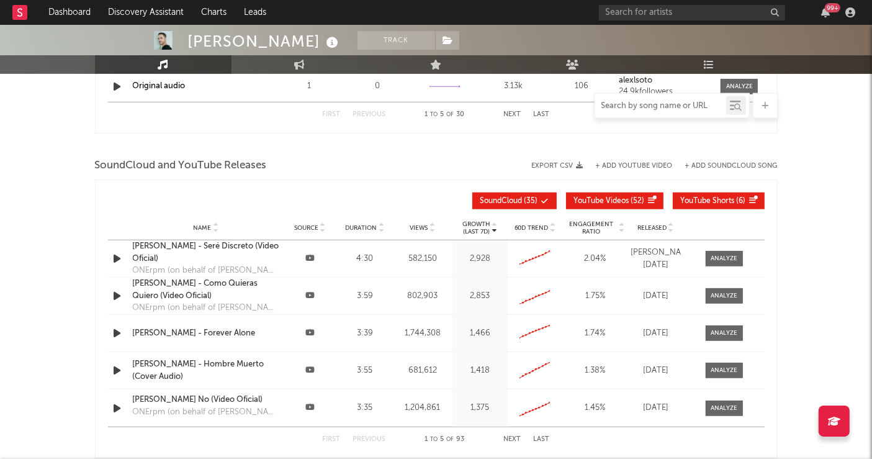
scroll to position [1048, 0]
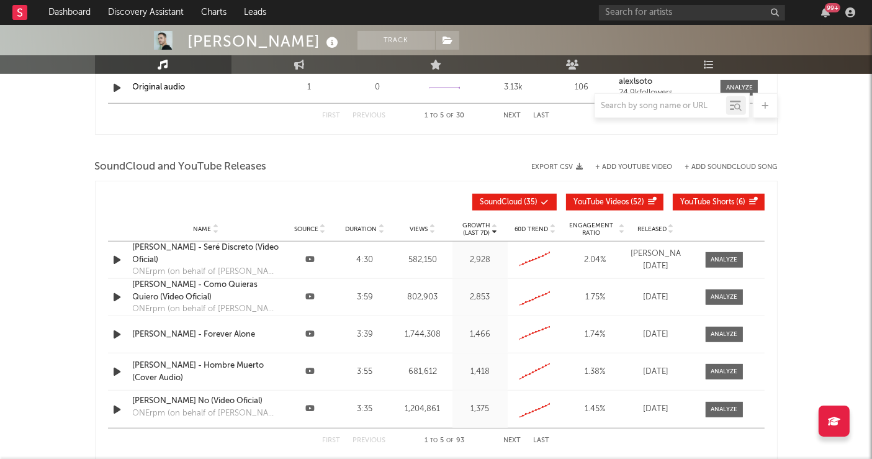
click at [640, 164] on button "+ Add YouTube Video" at bounding box center [634, 167] width 77 height 7
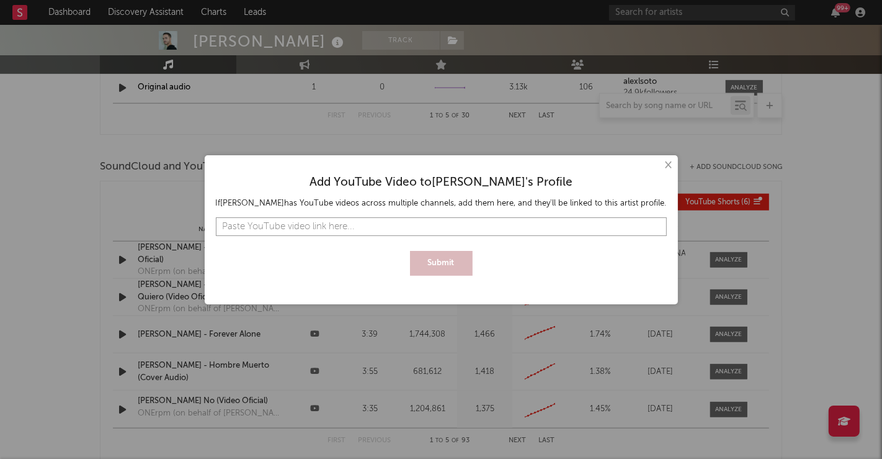
click at [431, 230] on input "text" at bounding box center [441, 226] width 451 height 19
paste input "https://www.youtube.com/watch?v=q7mVJA5ZX-Y"
type input "https://www.youtube.com/watch?v=q7mVJA5ZX-Y"
click at [434, 254] on button "Submit" at bounding box center [441, 263] width 63 height 25
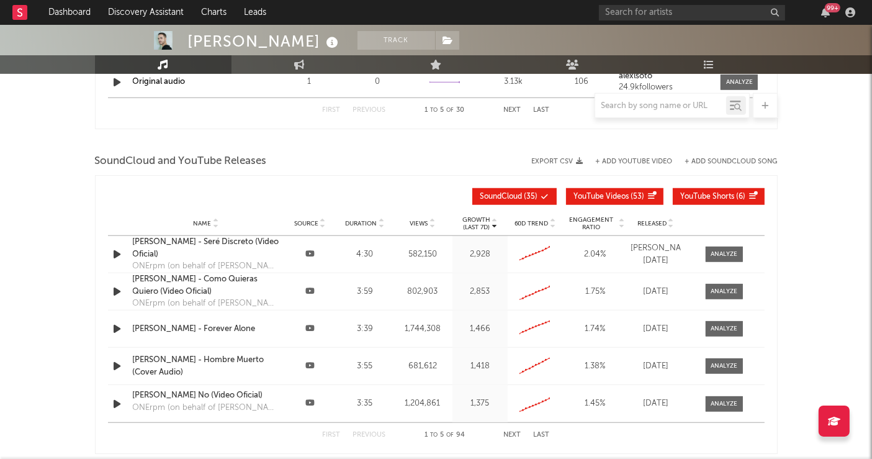
scroll to position [1055, 0]
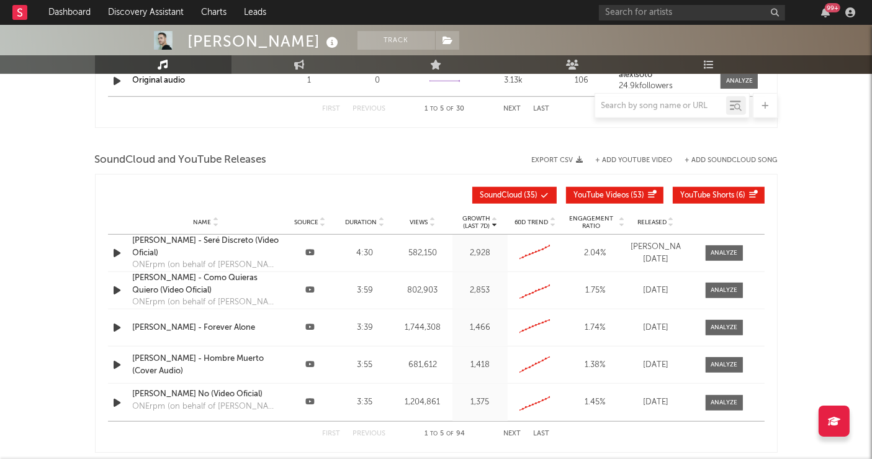
click at [661, 99] on div at bounding box center [660, 106] width 131 height 16
click at [648, 107] on input "text" at bounding box center [660, 106] width 131 height 10
type input "o"
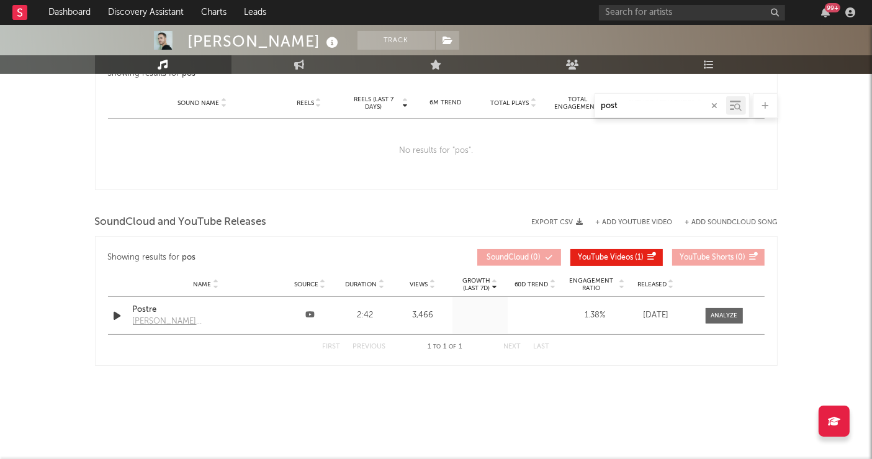
scroll to position [681, 0]
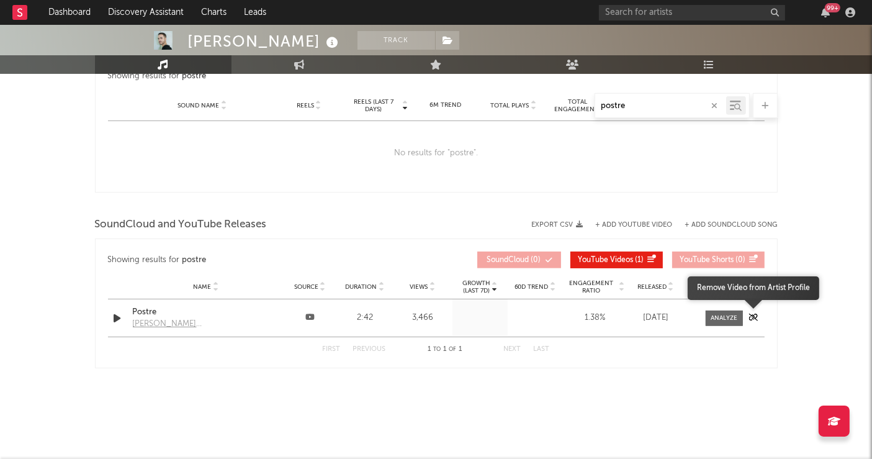
click at [753, 315] on icon "button" at bounding box center [753, 316] width 9 height 7
type input "postre"
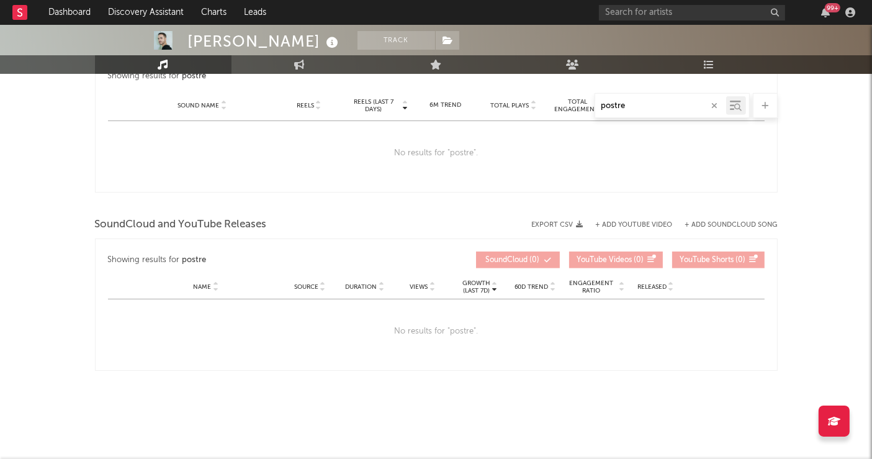
scroll to position [684, 0]
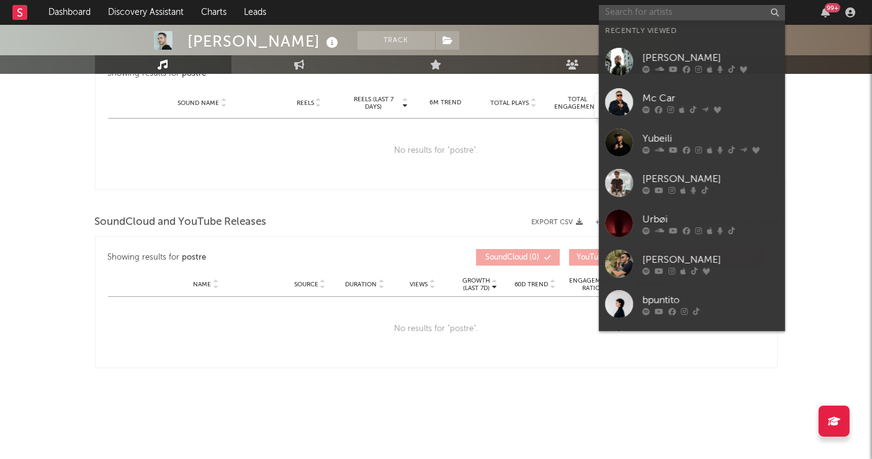
click at [623, 15] on input "text" at bounding box center [692, 13] width 186 height 16
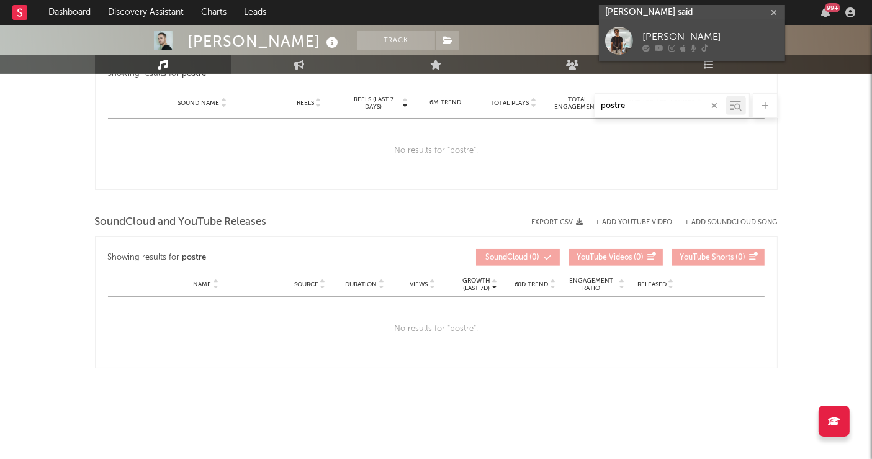
type input "esteban said"
click at [608, 44] on div at bounding box center [619, 41] width 28 height 28
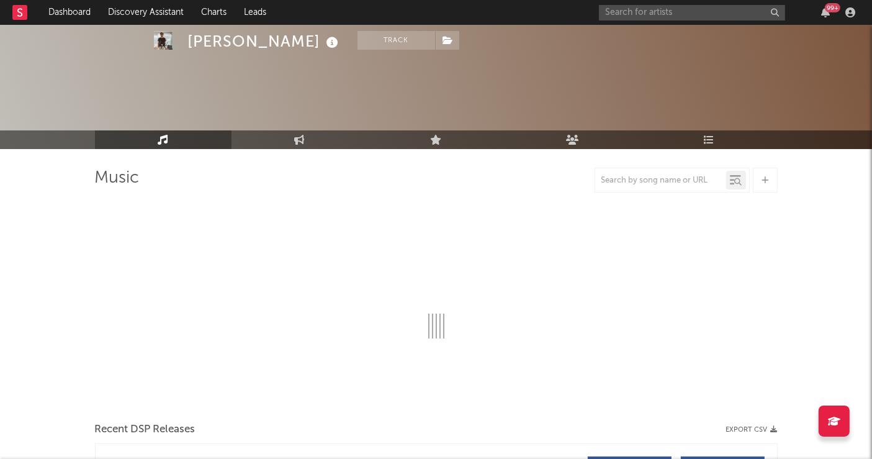
select select "6m"
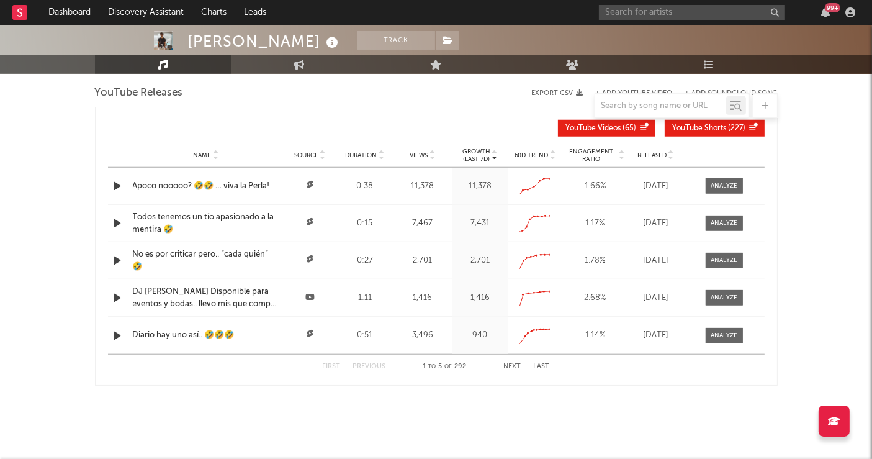
scroll to position [996, 0]
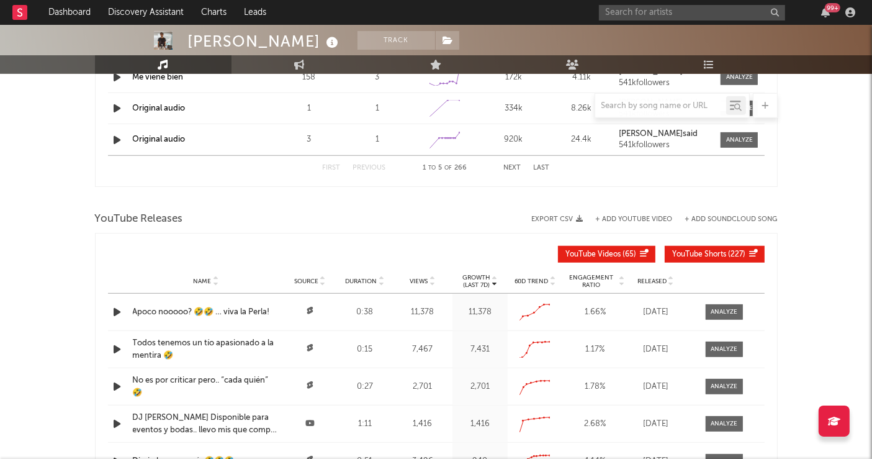
click at [666, 98] on div at bounding box center [660, 106] width 131 height 16
click at [652, 109] on input "text" at bounding box center [660, 106] width 131 height 10
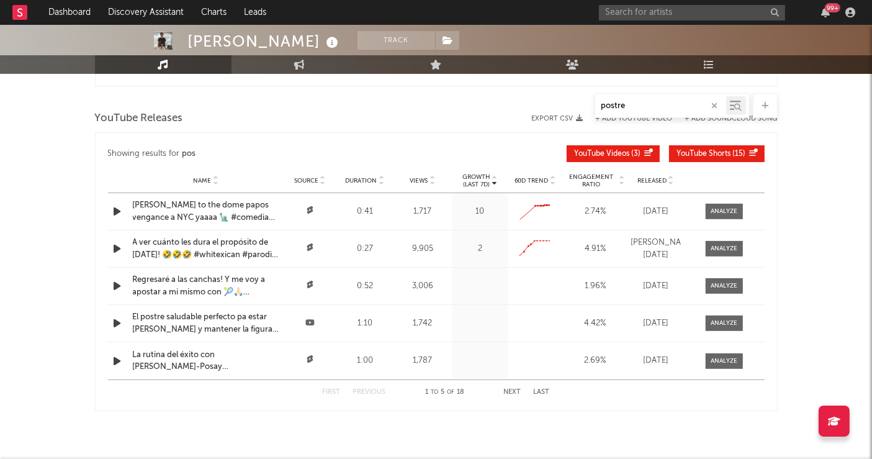
scroll to position [728, 0]
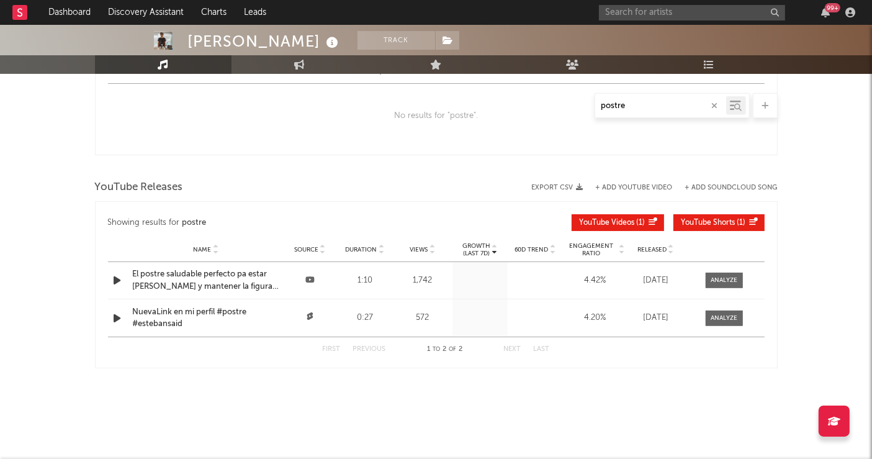
type input "postre"
click at [627, 184] on button "+ Add YouTube Video" at bounding box center [634, 187] width 77 height 7
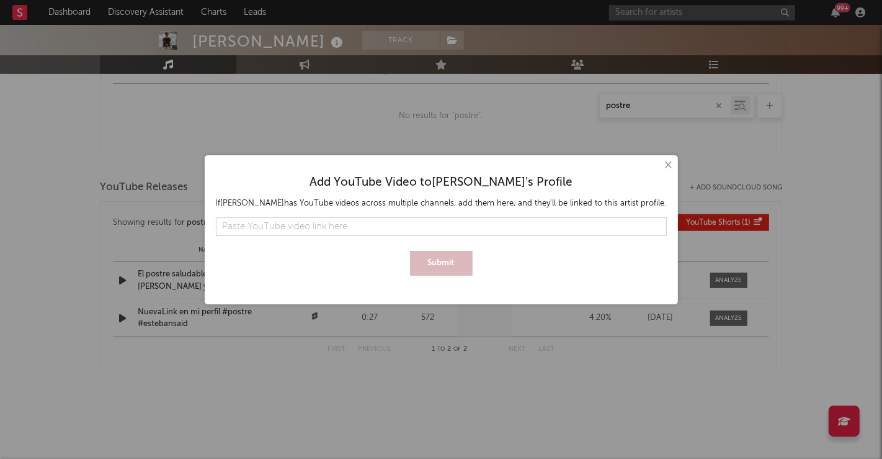
click at [492, 226] on input "text" at bounding box center [441, 226] width 451 height 19
type input "https://www.youtube.com/watch?v=q7mVJA5ZX-Y"
click at [445, 274] on button "Submit" at bounding box center [441, 263] width 63 height 25
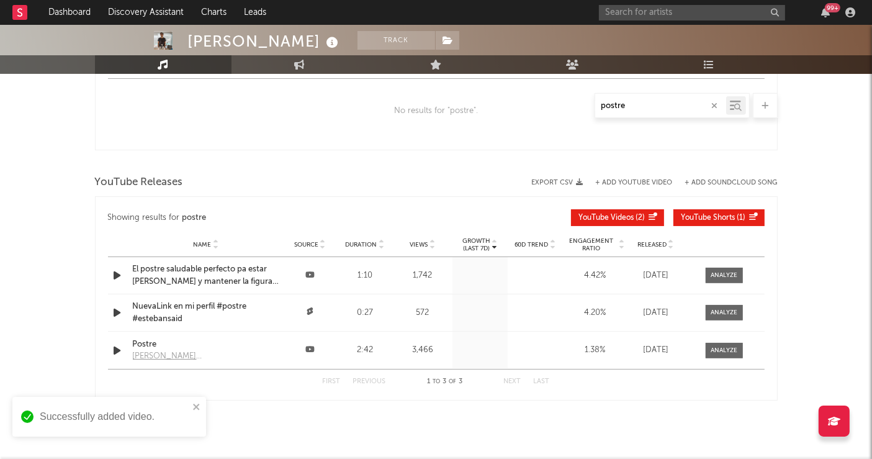
scroll to position [763, 0]
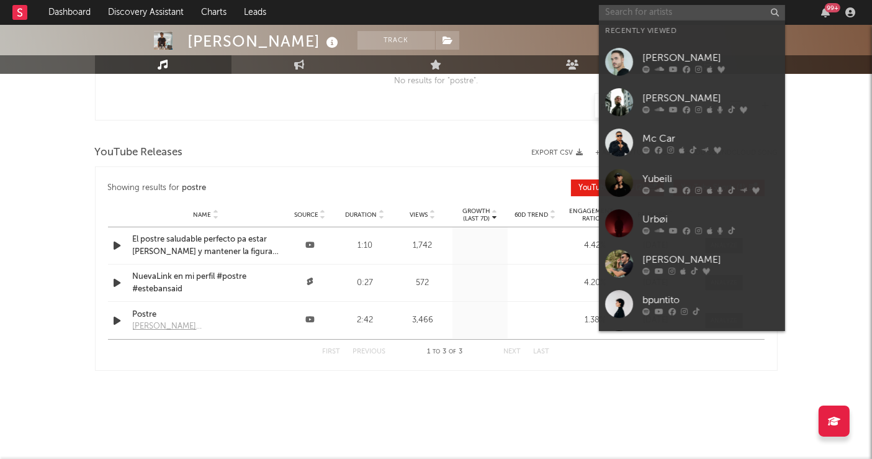
click at [622, 11] on input "text" at bounding box center [692, 13] width 186 height 16
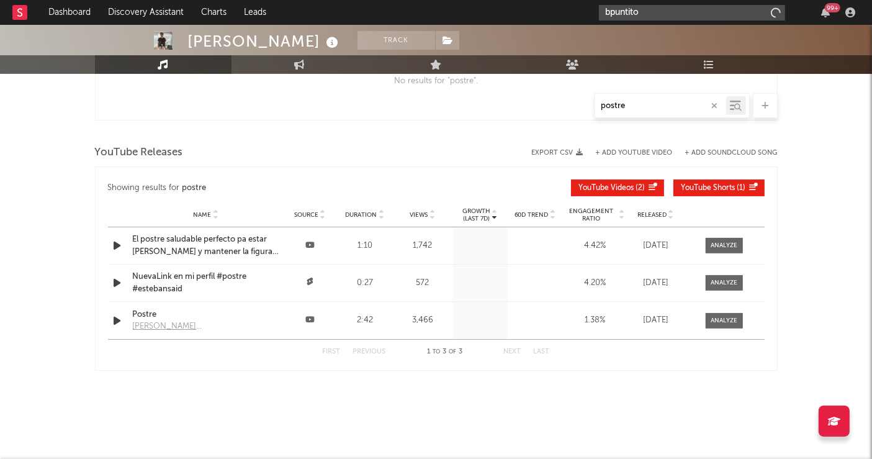
click at [650, 9] on input "bpuntito" at bounding box center [692, 13] width 186 height 16
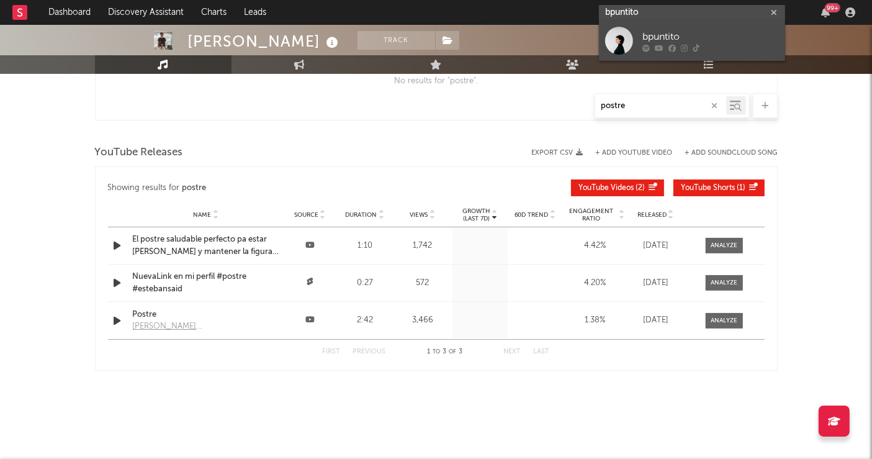
type input "bpuntito"
click at [633, 38] on div at bounding box center [619, 41] width 28 height 28
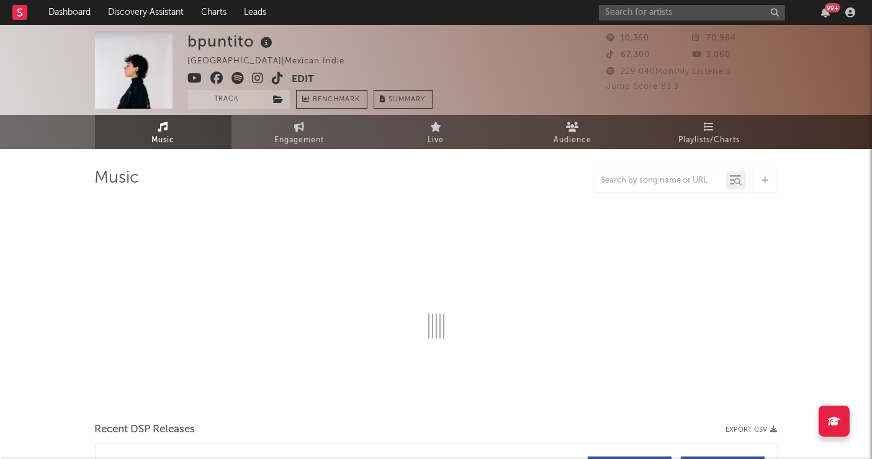
select select "6m"
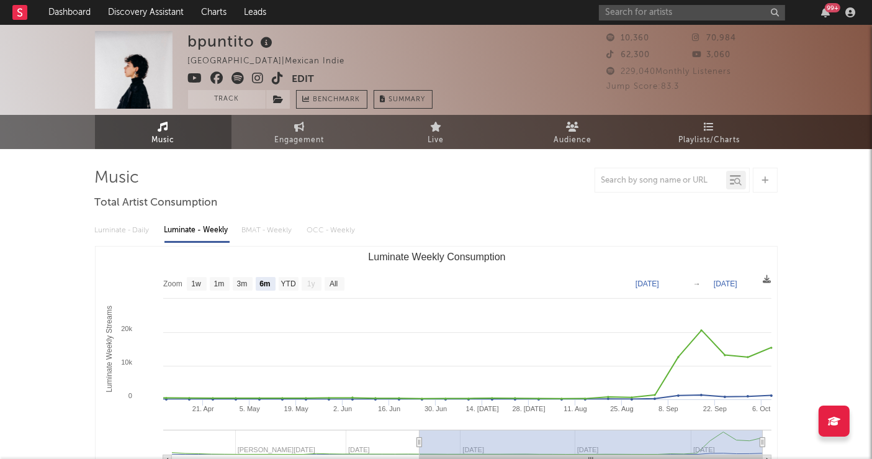
drag, startPoint x: 598, startPoint y: 153, endPoint x: 816, endPoint y: 128, distance: 219.2
click at [816, 128] on div "Music Engagement Live Audience Playlists/Charts" at bounding box center [436, 132] width 872 height 34
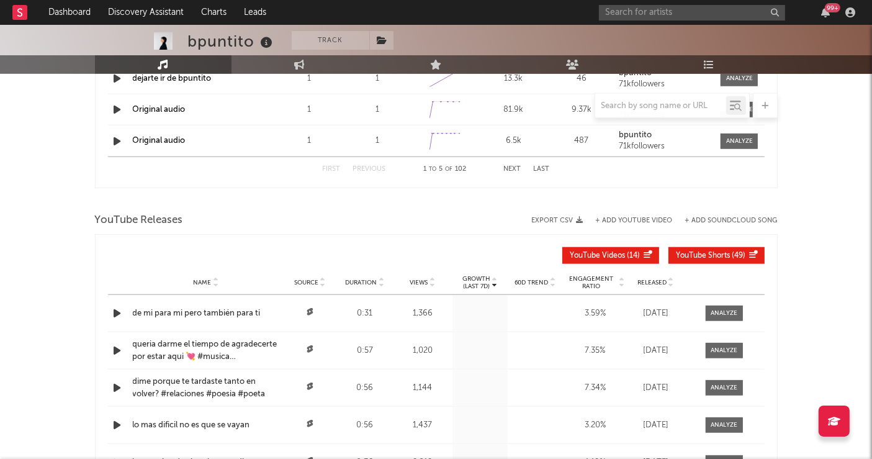
scroll to position [1294, 0]
click at [625, 13] on input "text" at bounding box center [692, 13] width 186 height 16
click at [676, 89] on div "Sound Name dejarte ir de bpuntito Reels 1 Reels (last 7 days) 1 6M Trend Create…" at bounding box center [436, 78] width 656 height 30
click at [665, 101] on input "text" at bounding box center [660, 106] width 131 height 10
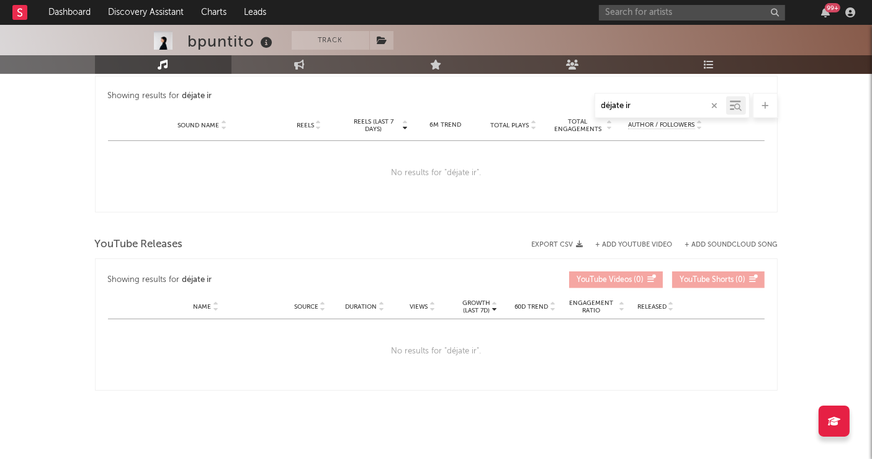
scroll to position [844, 0]
click at [611, 105] on input "déjate ir" at bounding box center [660, 106] width 131 height 10
type input "deejate ir"
click at [683, 188] on div "No results for " deejate ir "." at bounding box center [436, 174] width 656 height 65
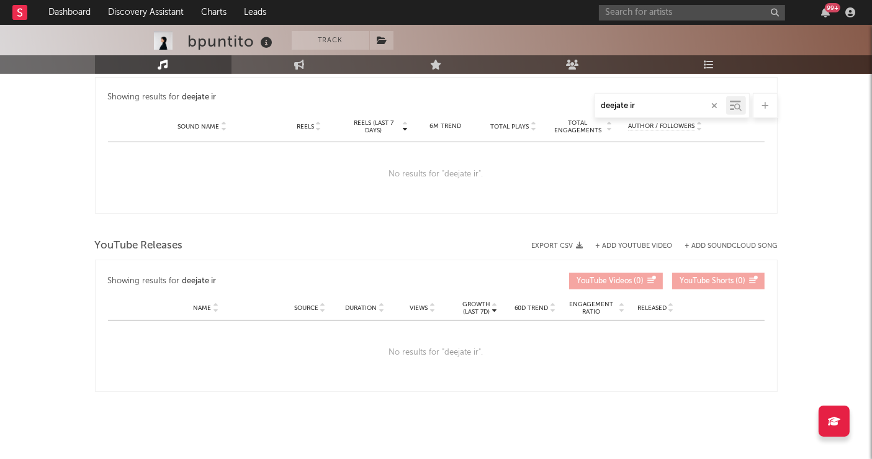
click at [615, 22] on div "99 +" at bounding box center [729, 12] width 261 height 25
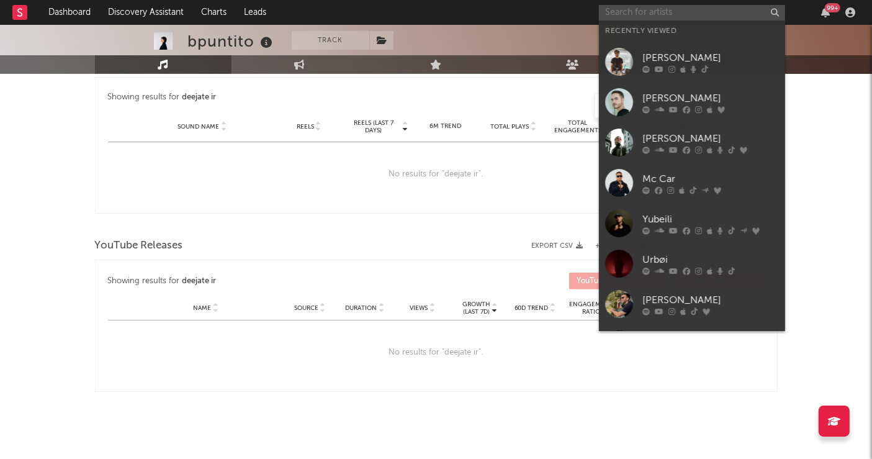
click at [620, 17] on input "text" at bounding box center [692, 13] width 186 height 16
paste input "[URL][DOMAIN_NAME]"
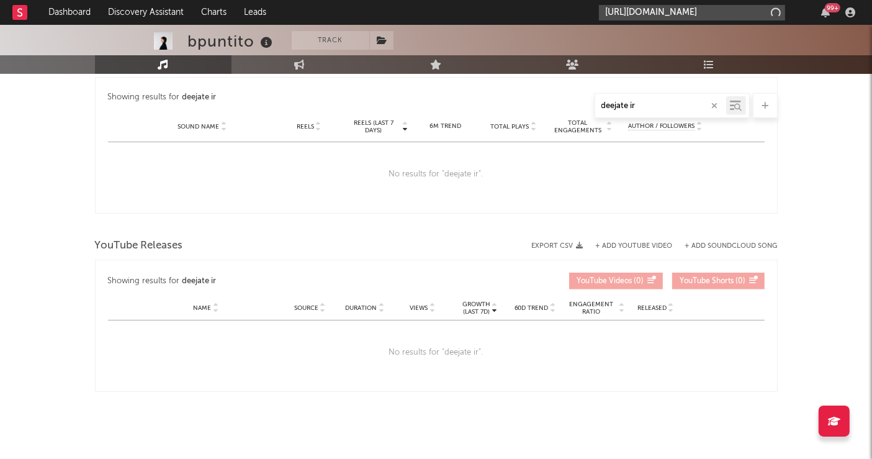
scroll to position [0, 42]
type input "[URL][DOMAIN_NAME]"
click at [741, 190] on div "No results for " deejate ir "." at bounding box center [436, 174] width 656 height 65
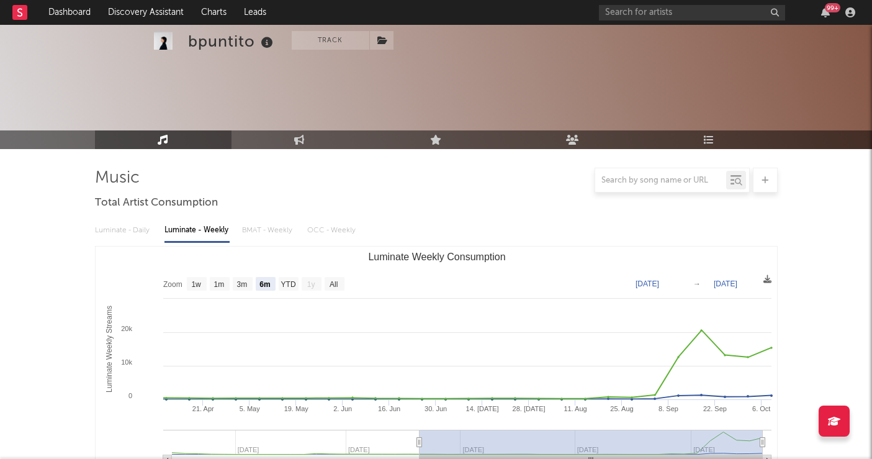
select select "6m"
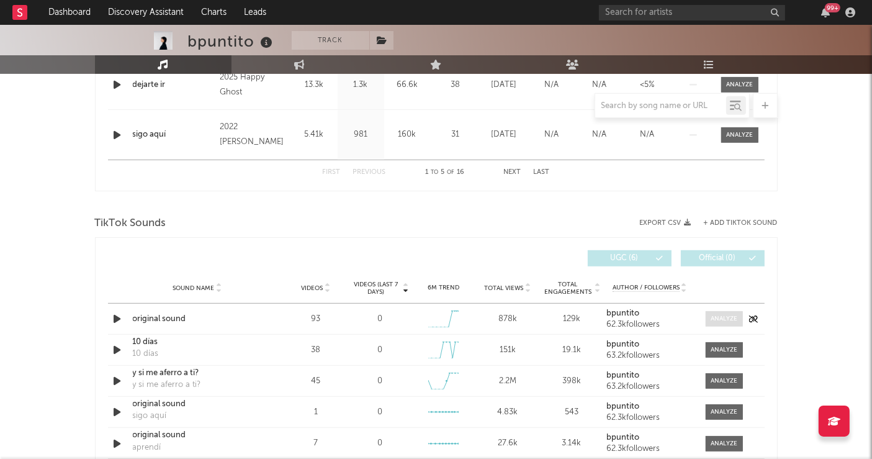
scroll to position [716, 0]
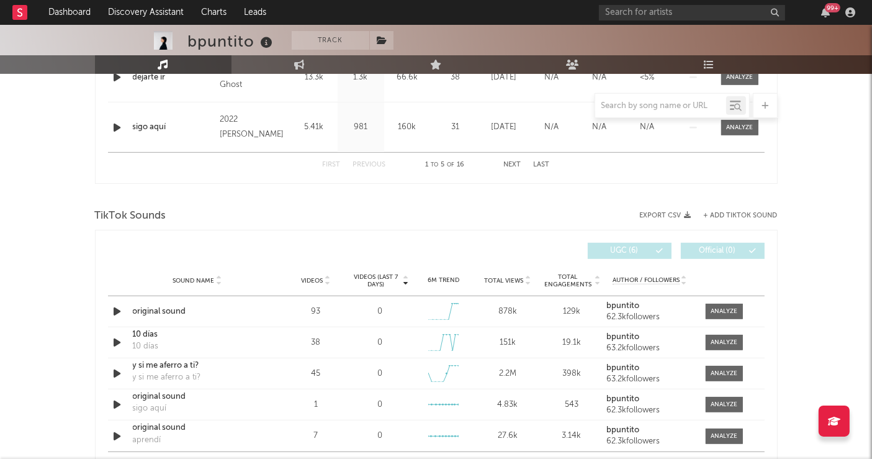
click at [735, 213] on button "+ Add TikTok Sound" at bounding box center [741, 215] width 74 height 7
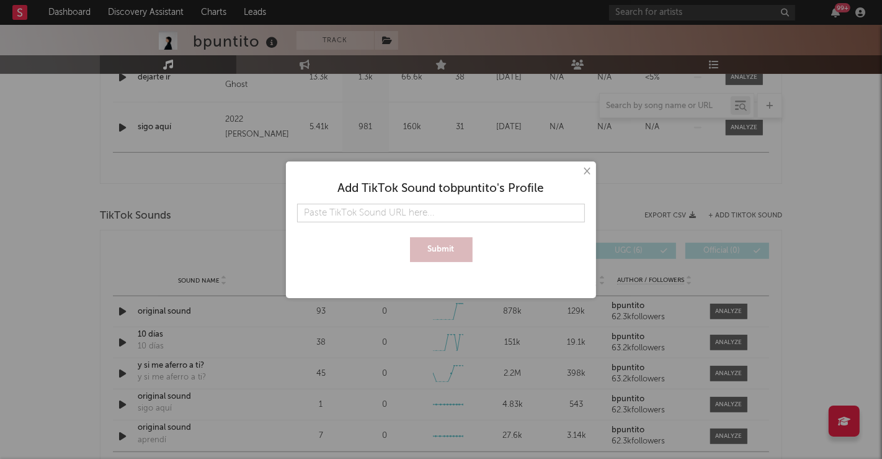
click at [590, 168] on button "×" at bounding box center [587, 171] width 14 height 14
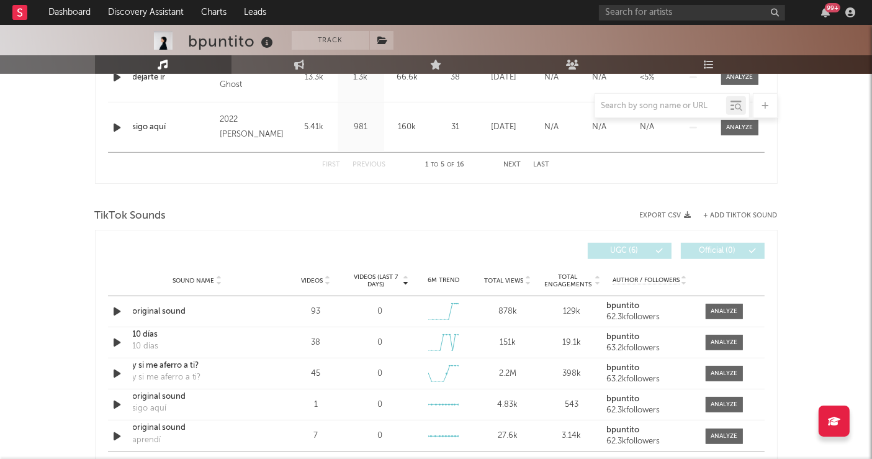
click at [590, 168] on div "× Add TikTok Sound to bpuntito 's Profile Submit" at bounding box center [436, 229] width 872 height 459
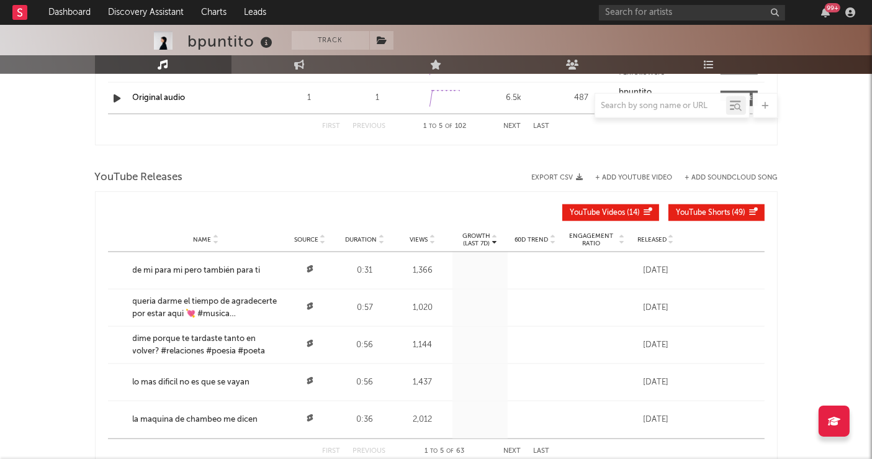
scroll to position [1377, 0]
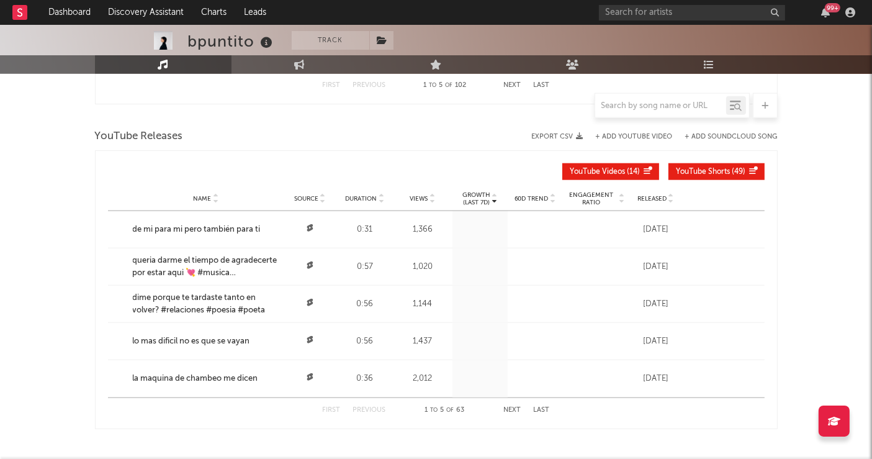
click at [648, 133] on button "+ Add YouTube Video" at bounding box center [634, 136] width 77 height 7
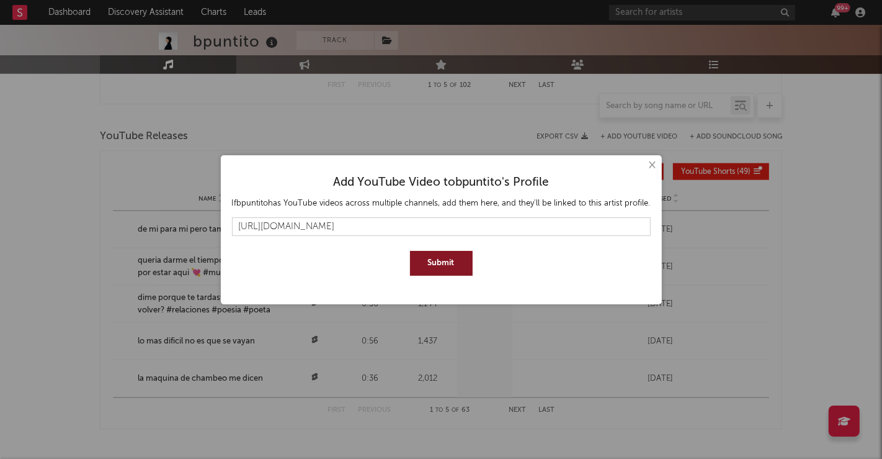
type input "[URL][DOMAIN_NAME]"
click at [459, 270] on button "Submit" at bounding box center [441, 263] width 63 height 25
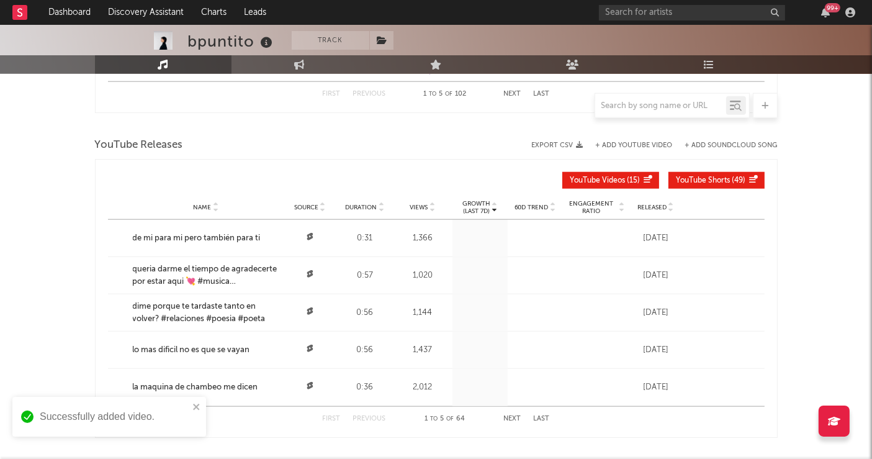
scroll to position [1366, 0]
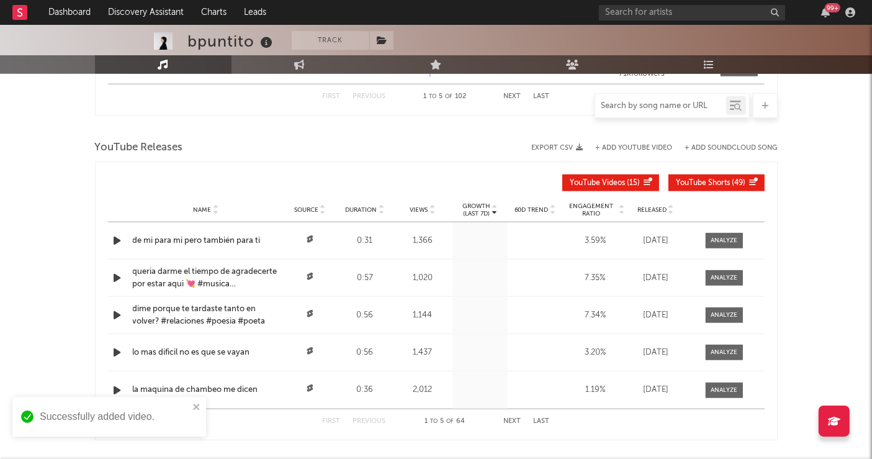
click at [640, 105] on input "text" at bounding box center [660, 106] width 131 height 10
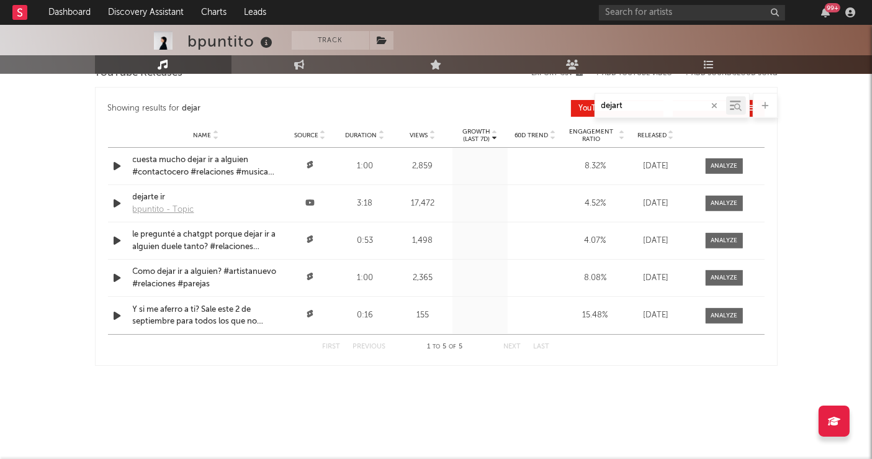
scroll to position [990, 0]
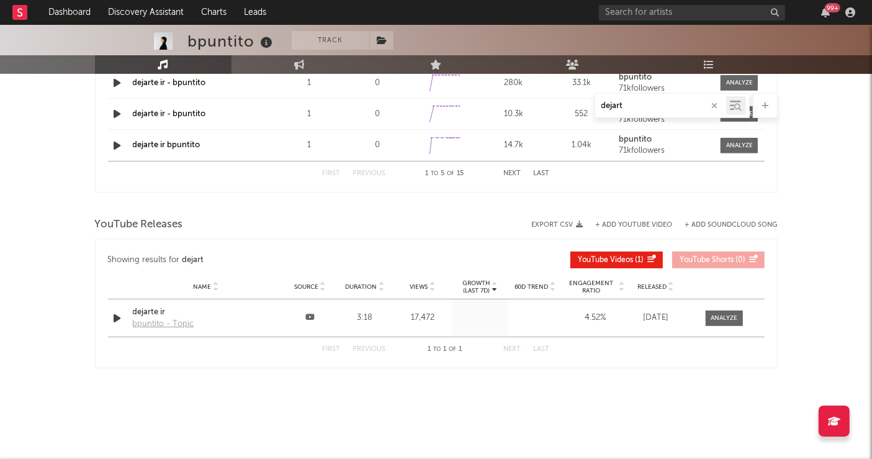
type input "dejart"
